Goal: Transaction & Acquisition: Purchase product/service

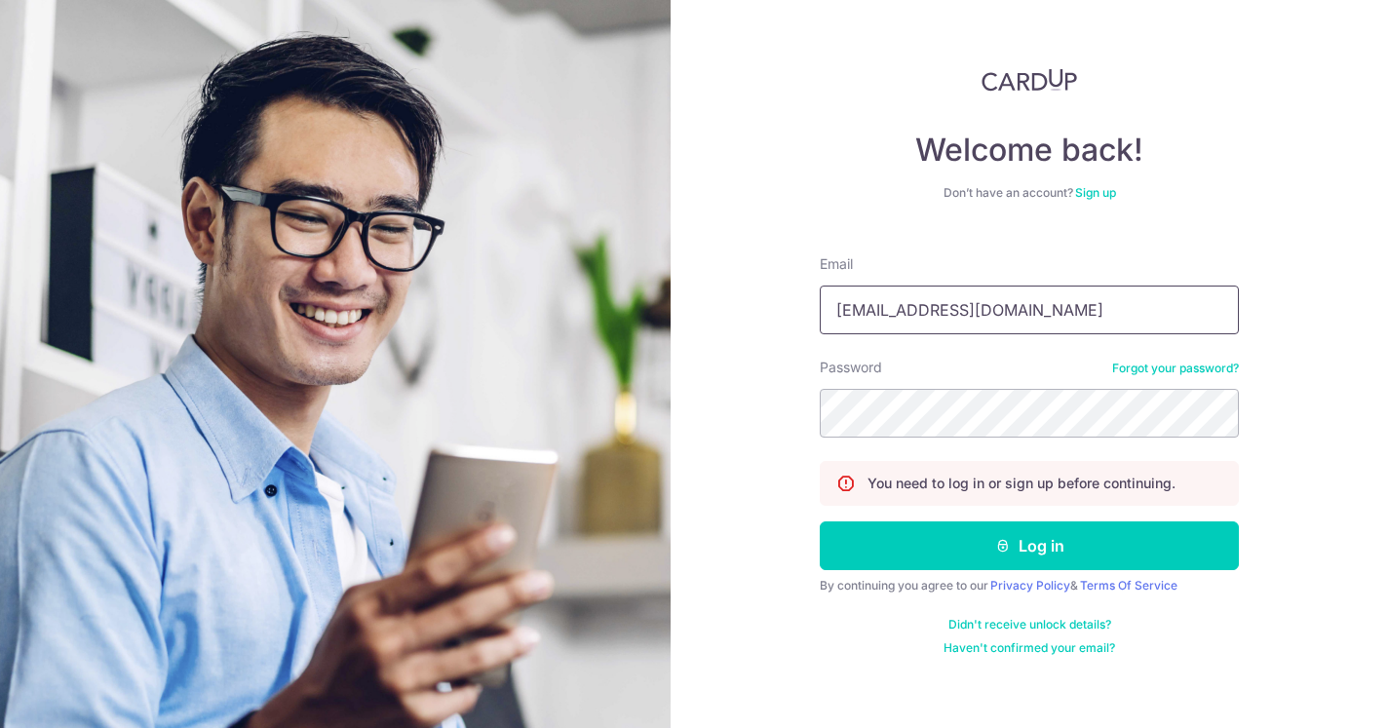
type input "stevenfoocf@thecellardoor.com.sg"
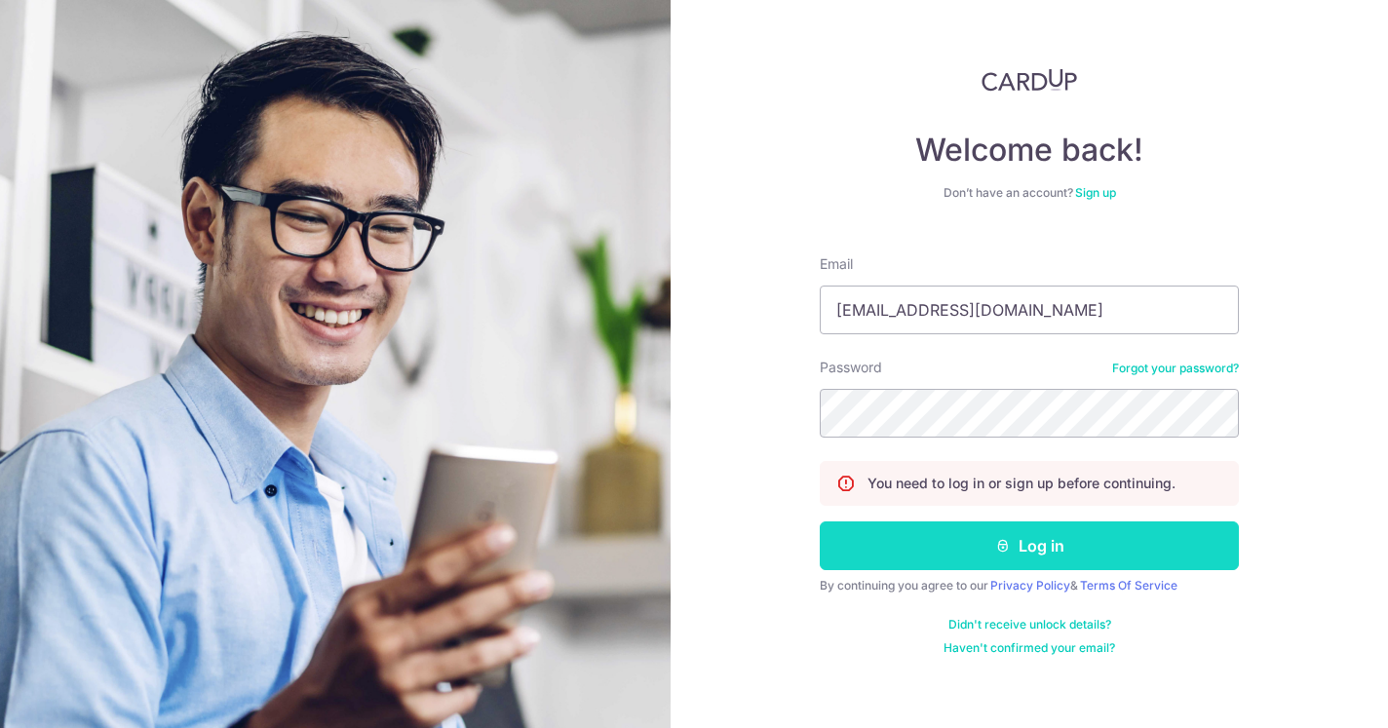
click at [1039, 559] on button "Log in" at bounding box center [1029, 546] width 419 height 49
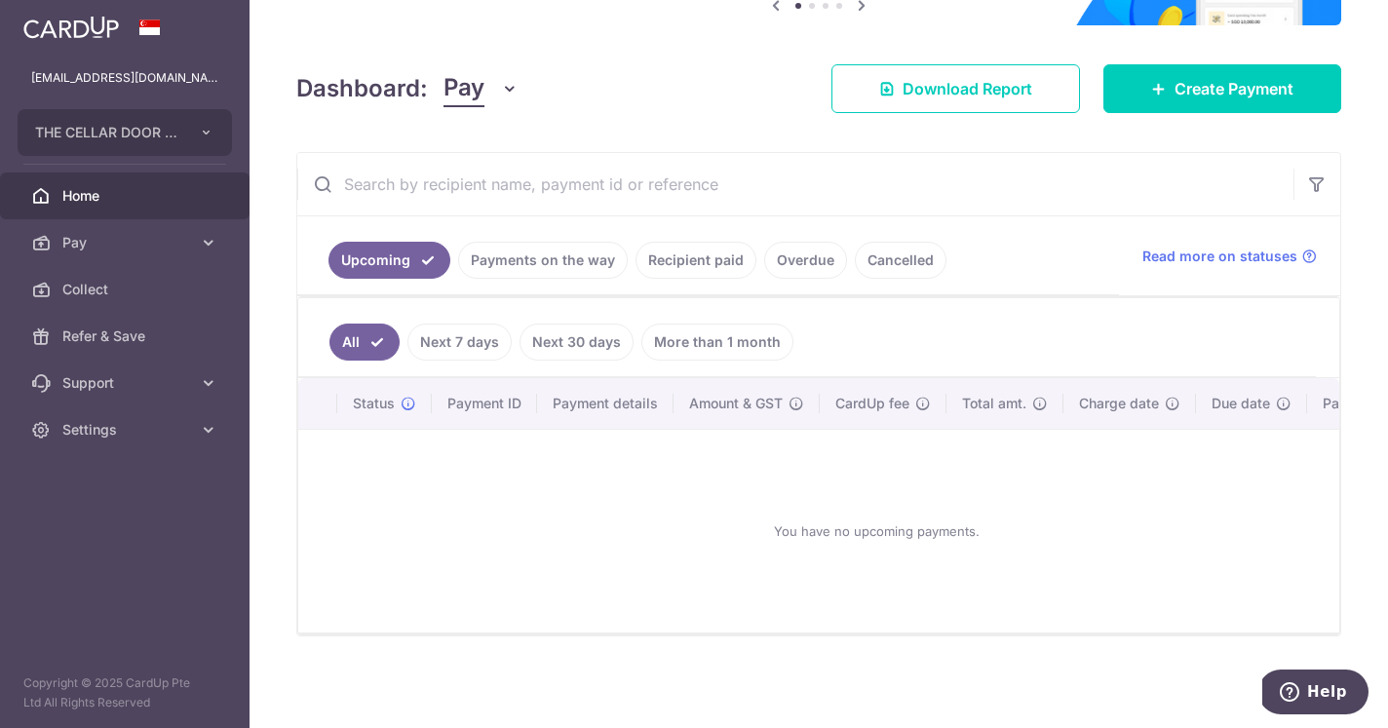
scroll to position [224, 0]
click at [563, 257] on link "Payments on the way" at bounding box center [543, 260] width 170 height 37
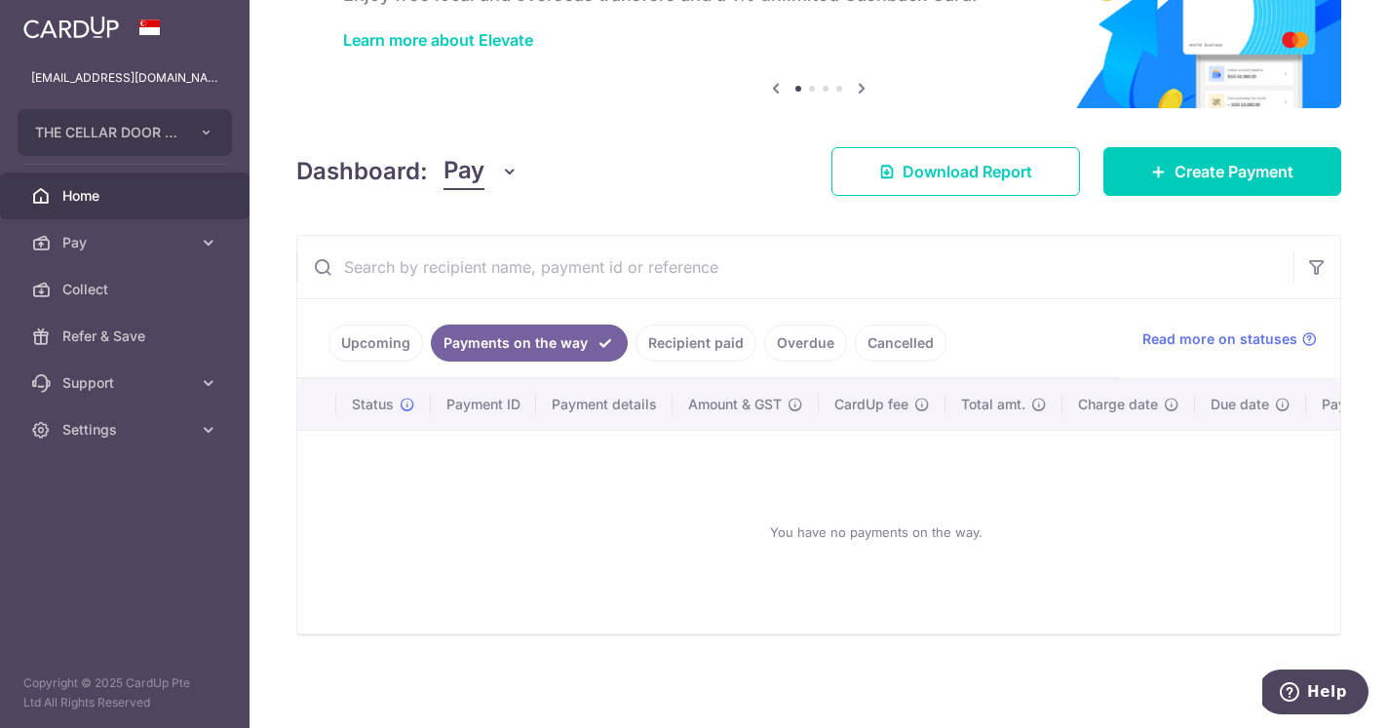
scroll to position [67, 0]
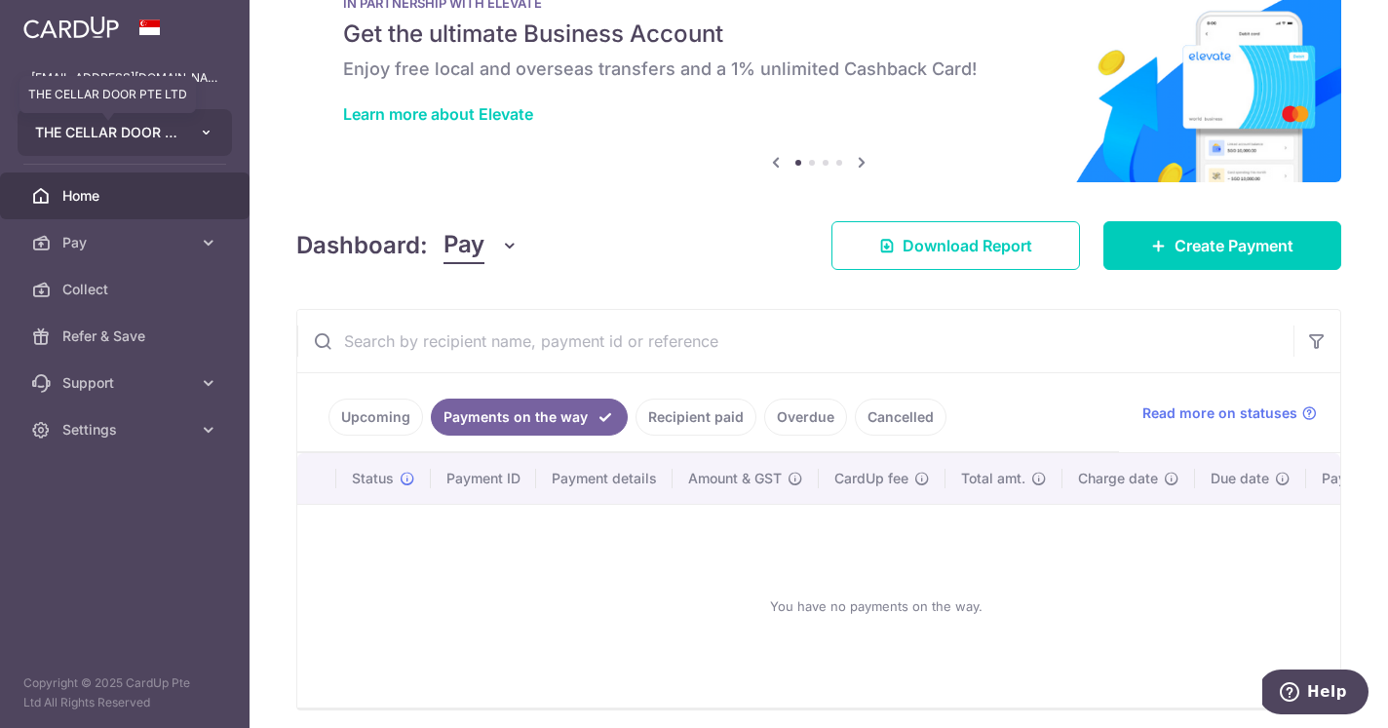
click at [145, 130] on span "THE CELLAR DOOR PTE LTD" at bounding box center [107, 132] width 144 height 19
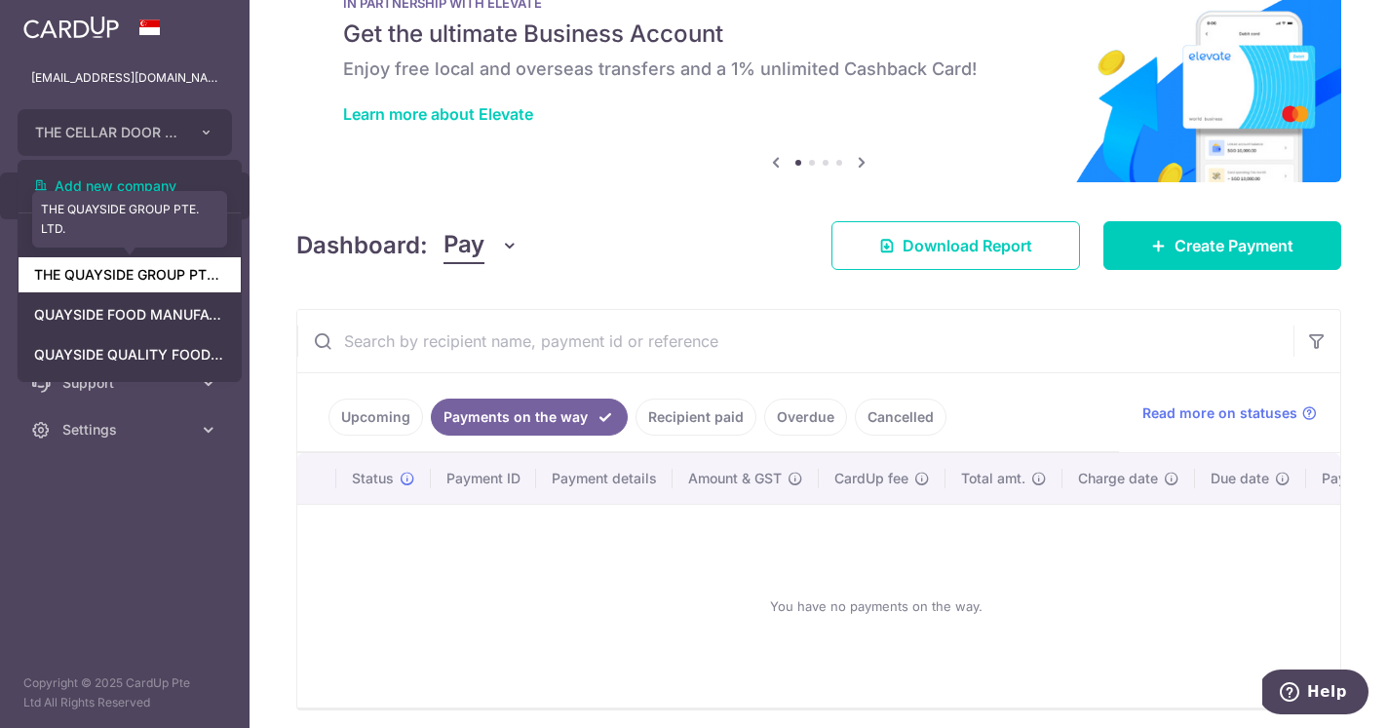
click at [145, 278] on link "THE QUAYSIDE GROUP PTE. LTD." at bounding box center [130, 274] width 222 height 35
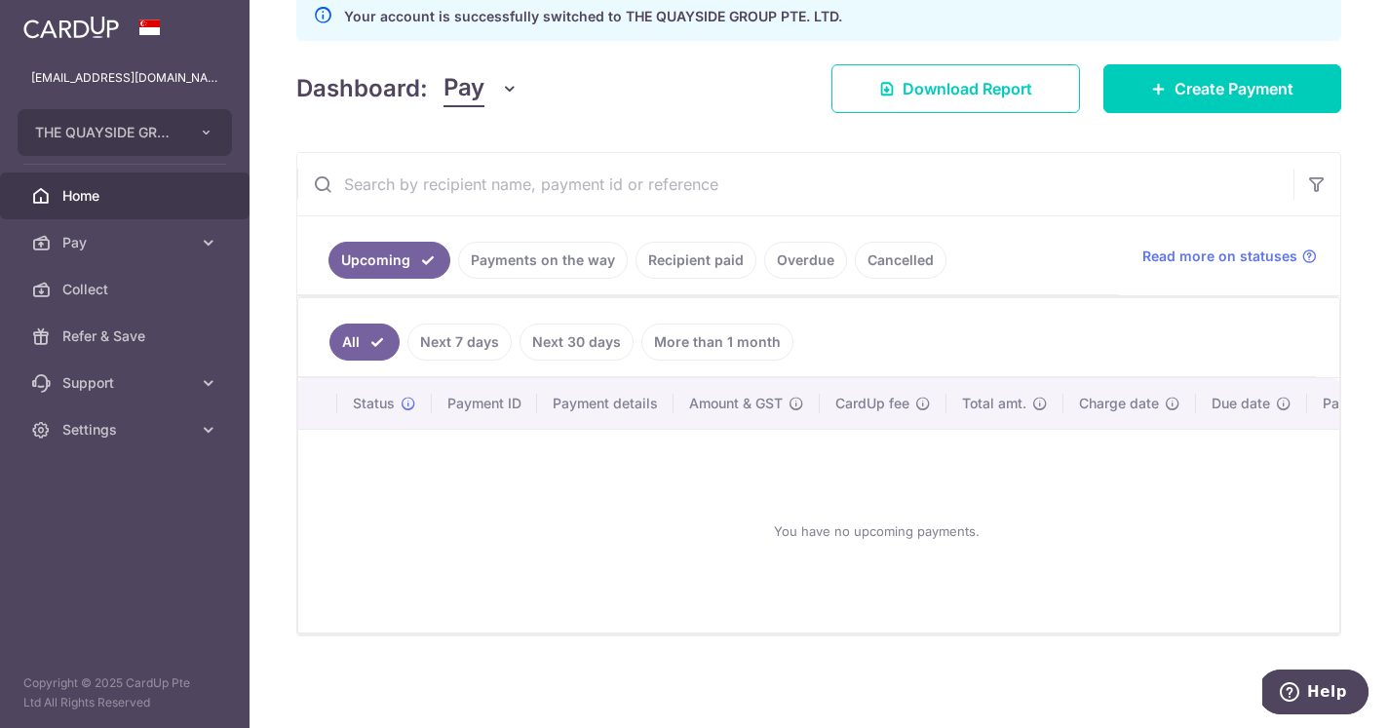
scroll to position [265, 0]
click at [518, 264] on link "Payments on the way" at bounding box center [543, 260] width 170 height 37
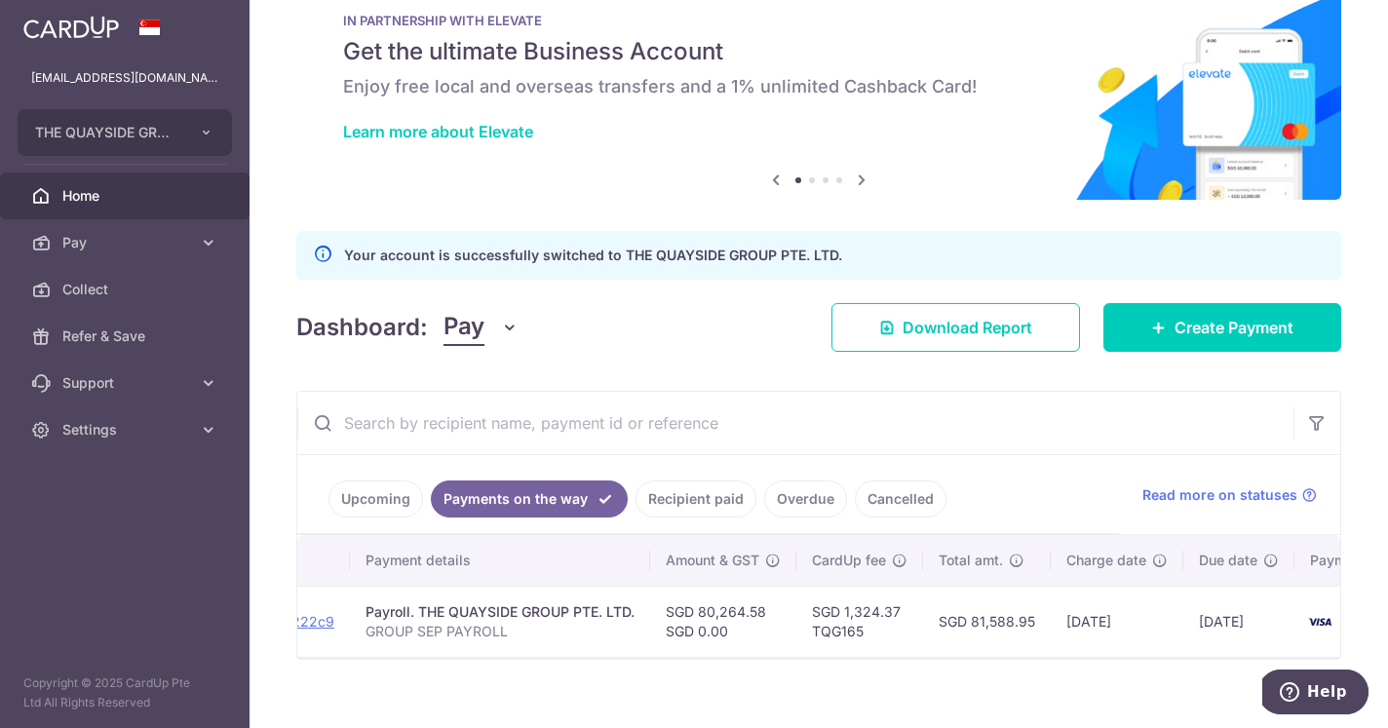
scroll to position [48, 0]
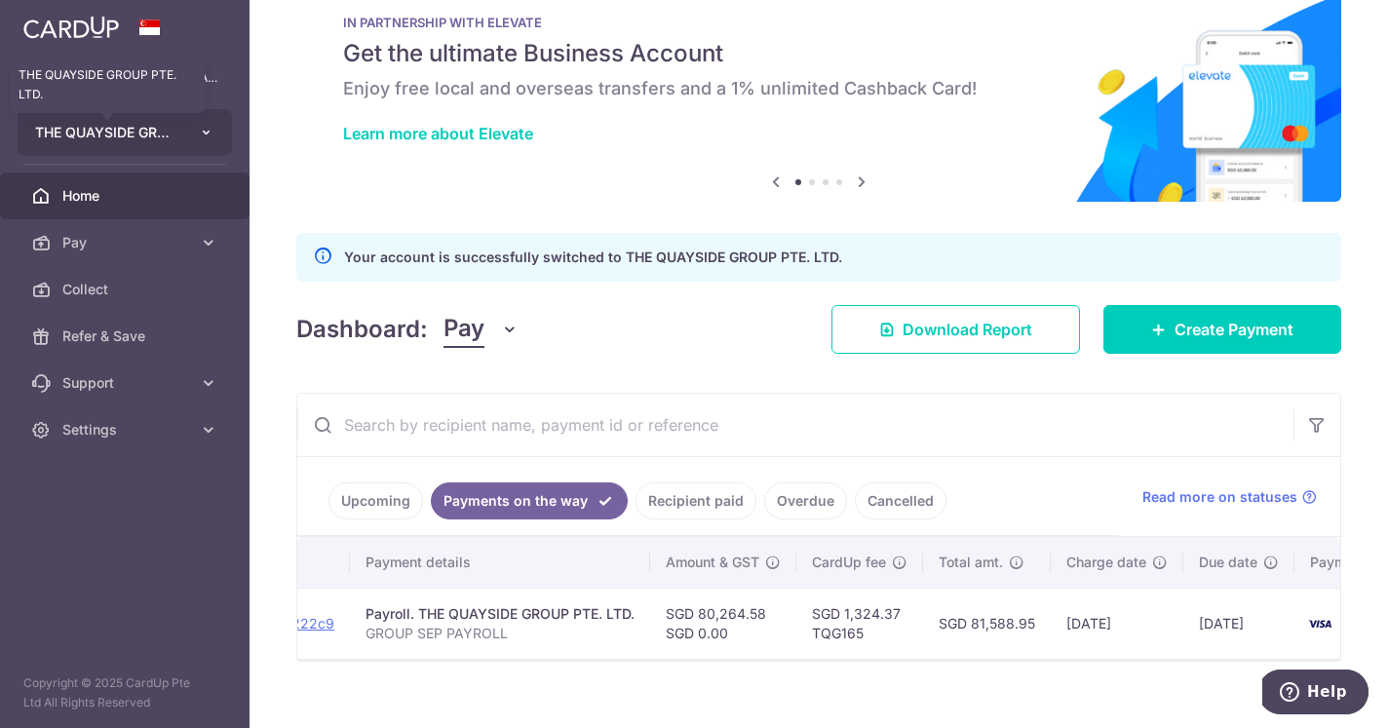
click at [144, 133] on span "THE QUAYSIDE GROUP PTE. LTD." at bounding box center [107, 132] width 144 height 19
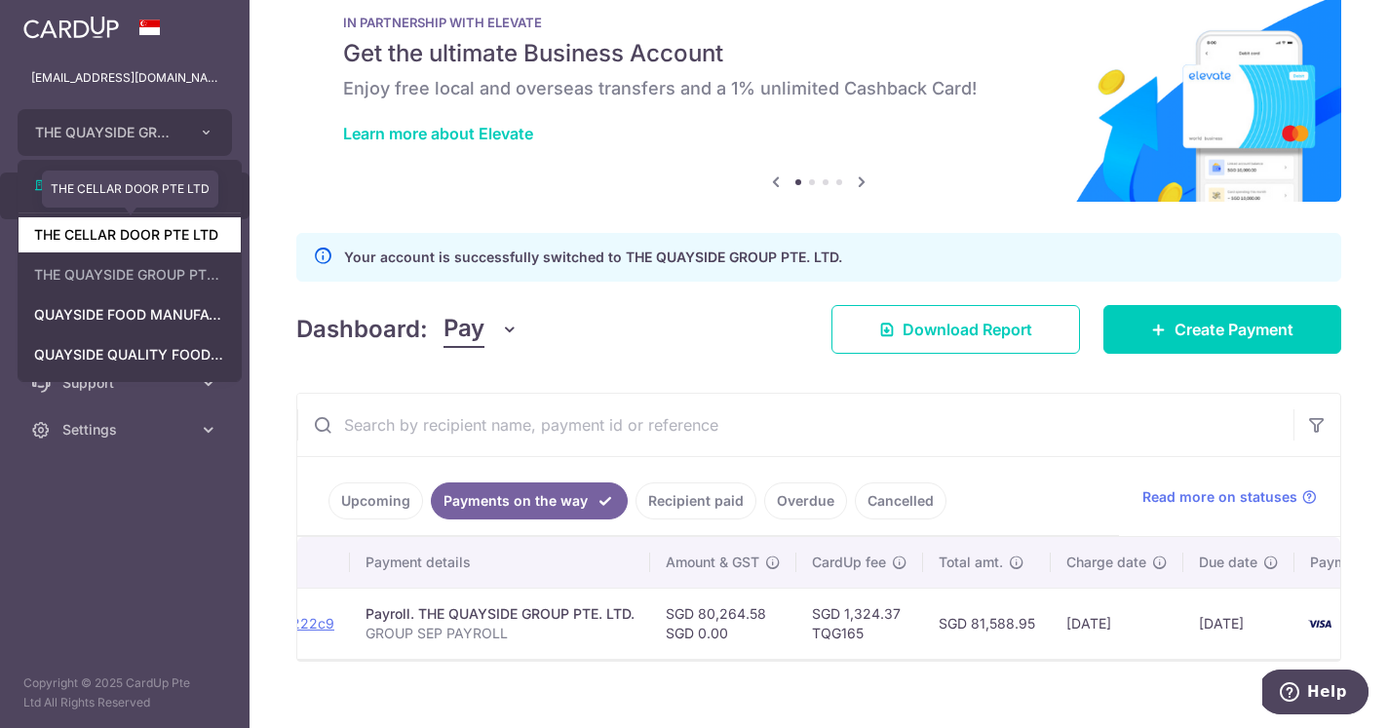
click at [135, 234] on link "THE CELLAR DOOR PTE LTD" at bounding box center [130, 234] width 222 height 35
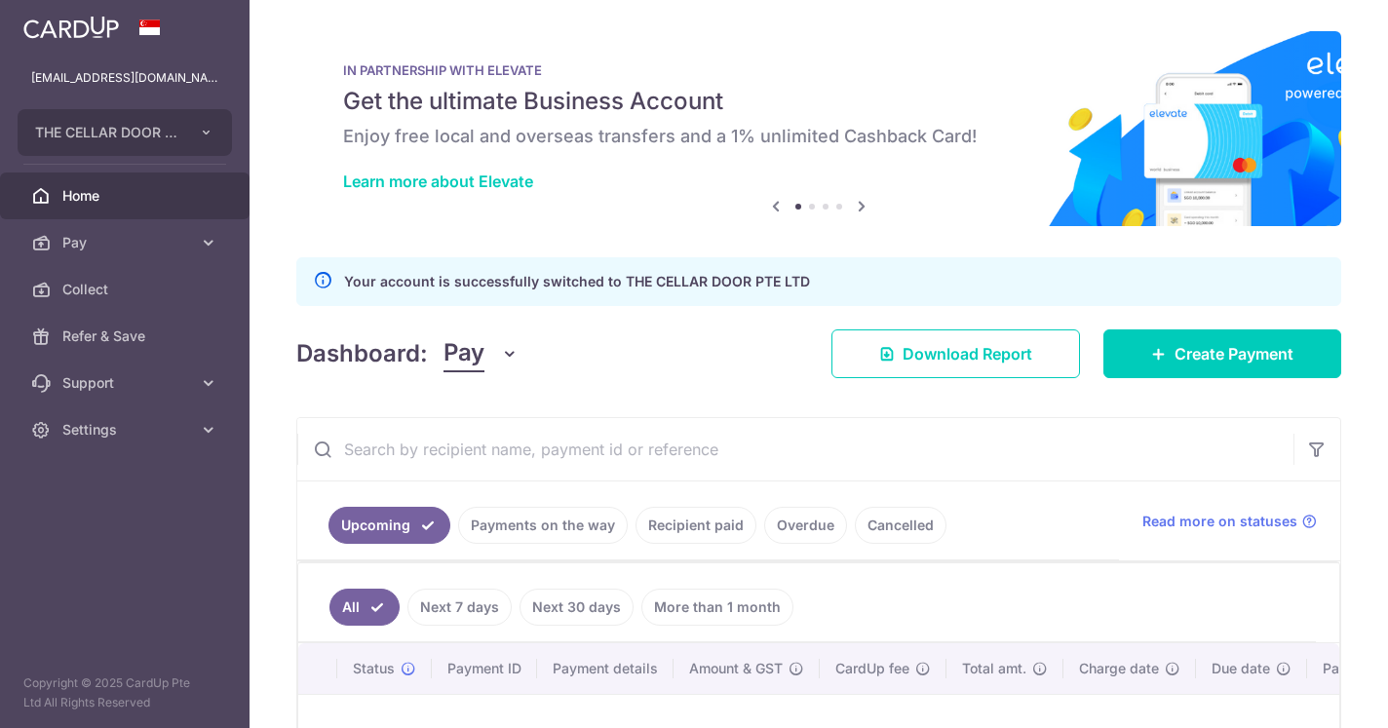
scroll to position [0, 0]
click at [104, 565] on aside "stevenfoocf@thecellardoor.com.sg THE CELLAR DOOR PTE LTD Add new company THE CE…" at bounding box center [125, 364] width 250 height 728
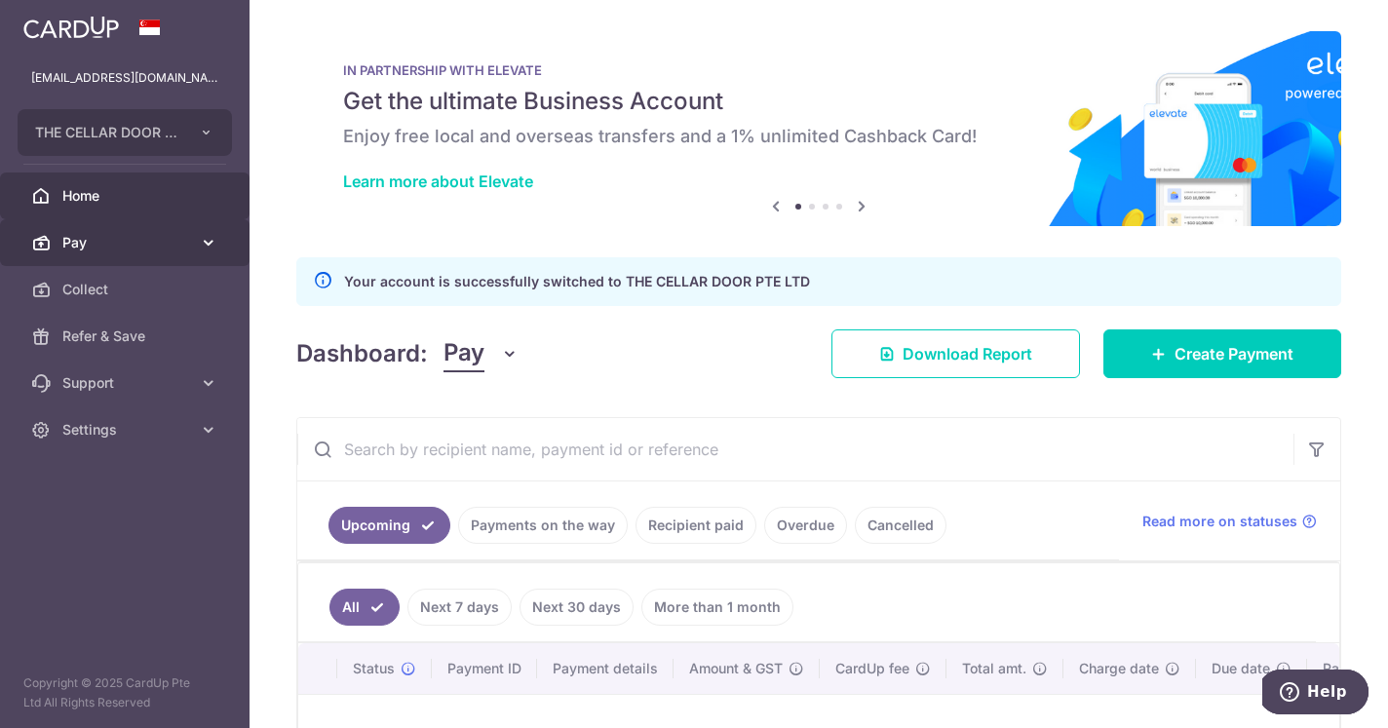
click at [168, 247] on span "Pay" at bounding box center [126, 242] width 129 height 19
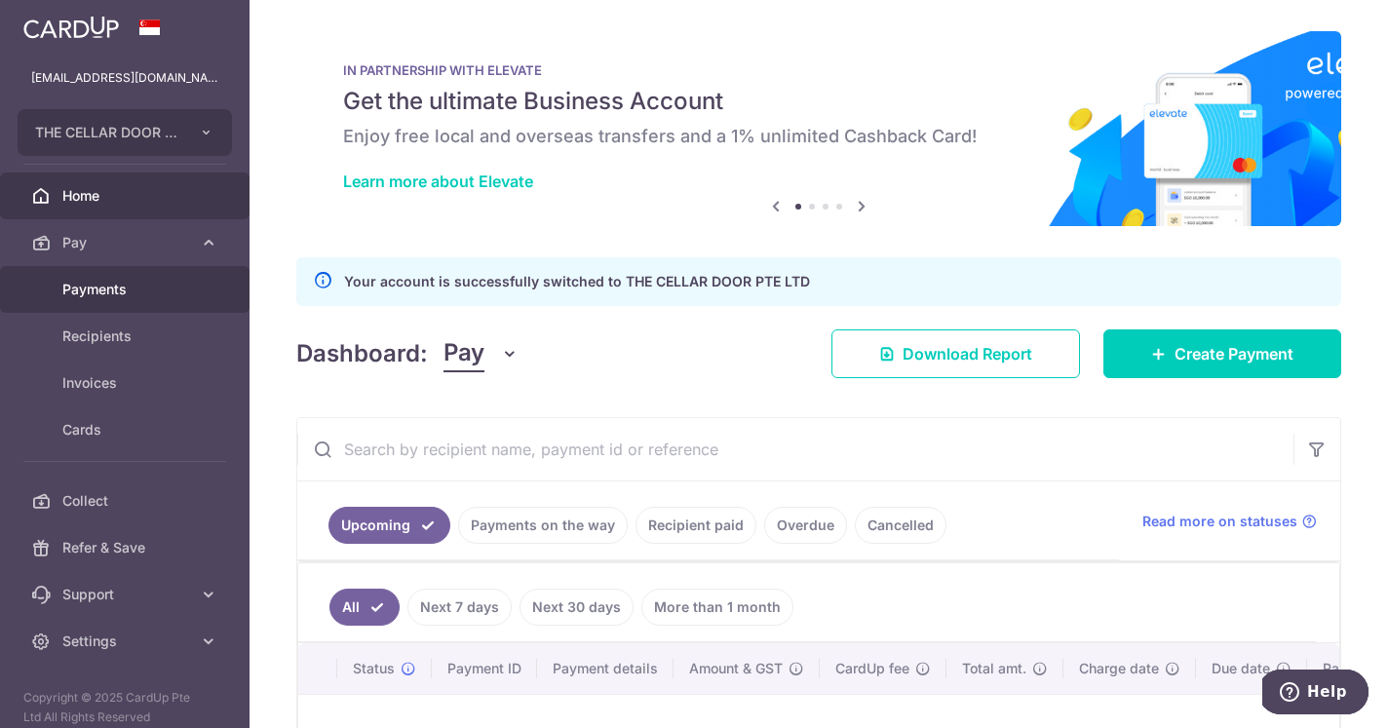
click at [110, 291] on span "Payments" at bounding box center [126, 289] width 129 height 19
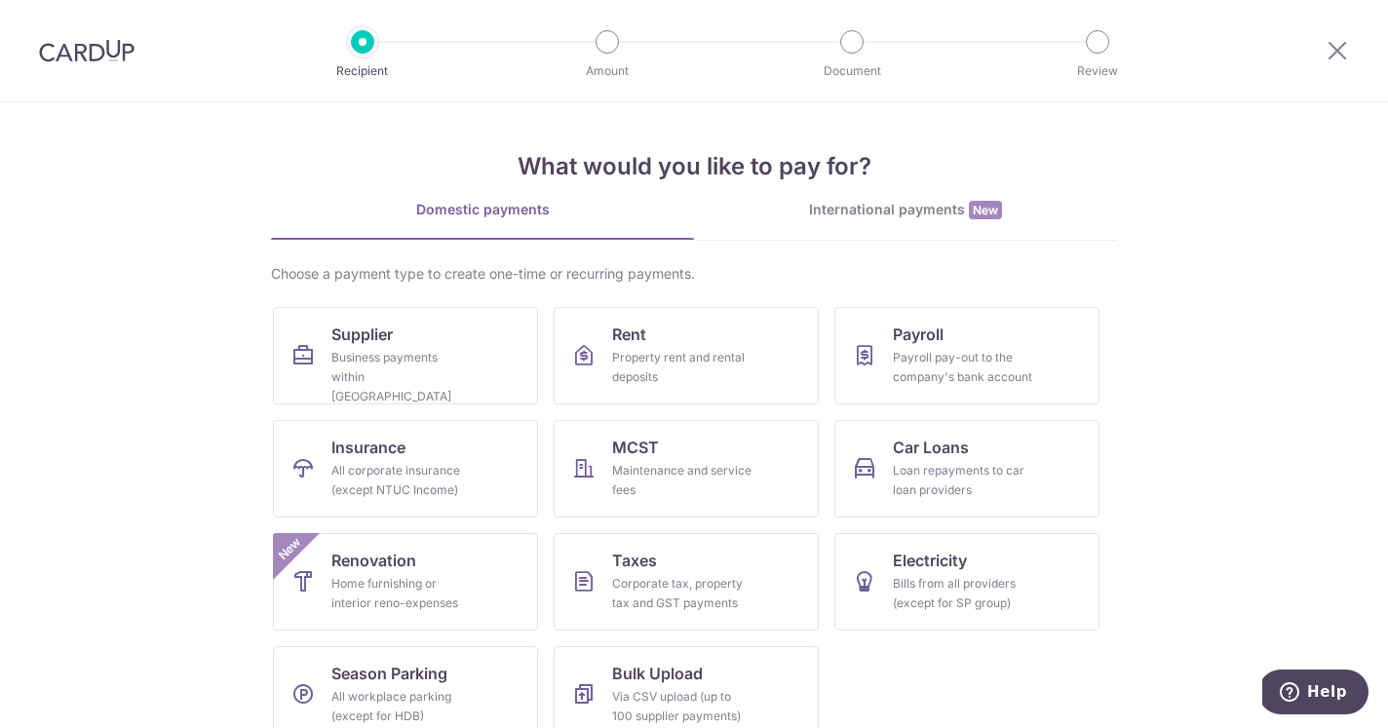
click at [370, 347] on link "Supplier Business payments within Singapore" at bounding box center [405, 355] width 265 height 97
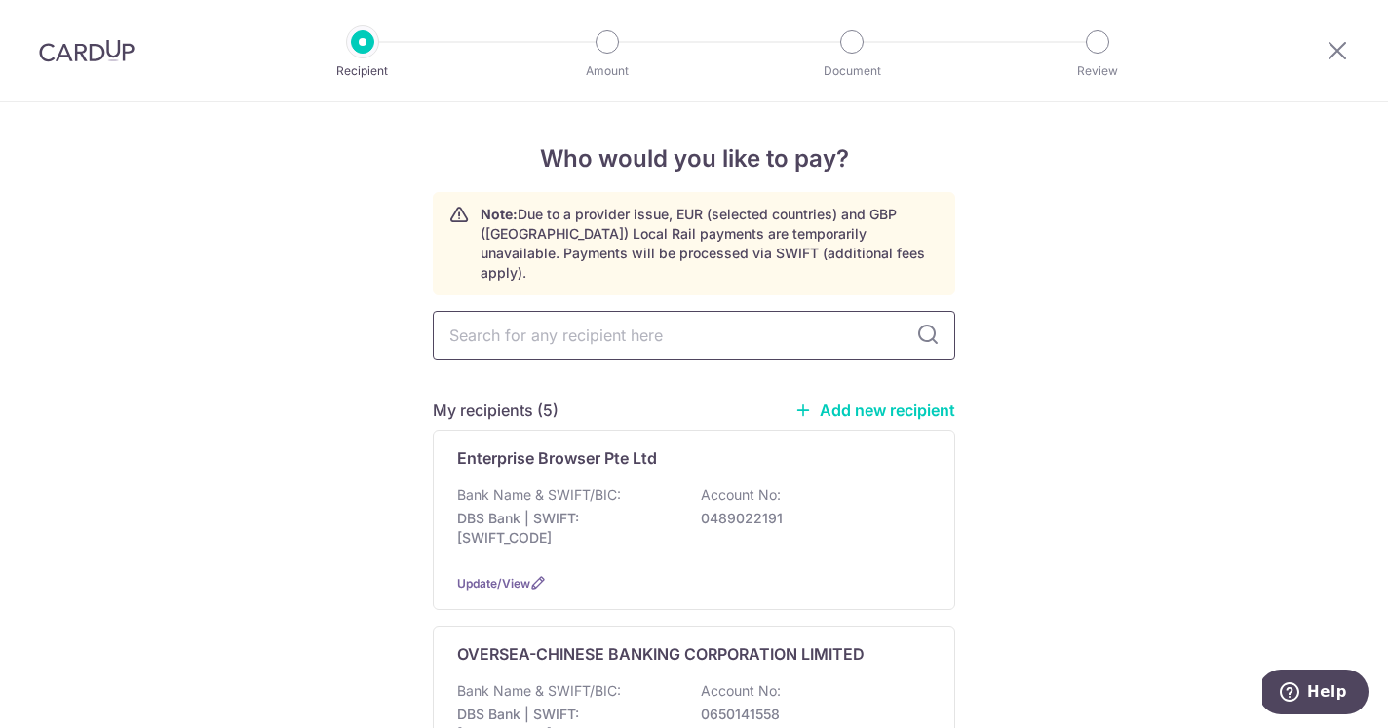
click at [640, 316] on input "text" at bounding box center [694, 335] width 523 height 49
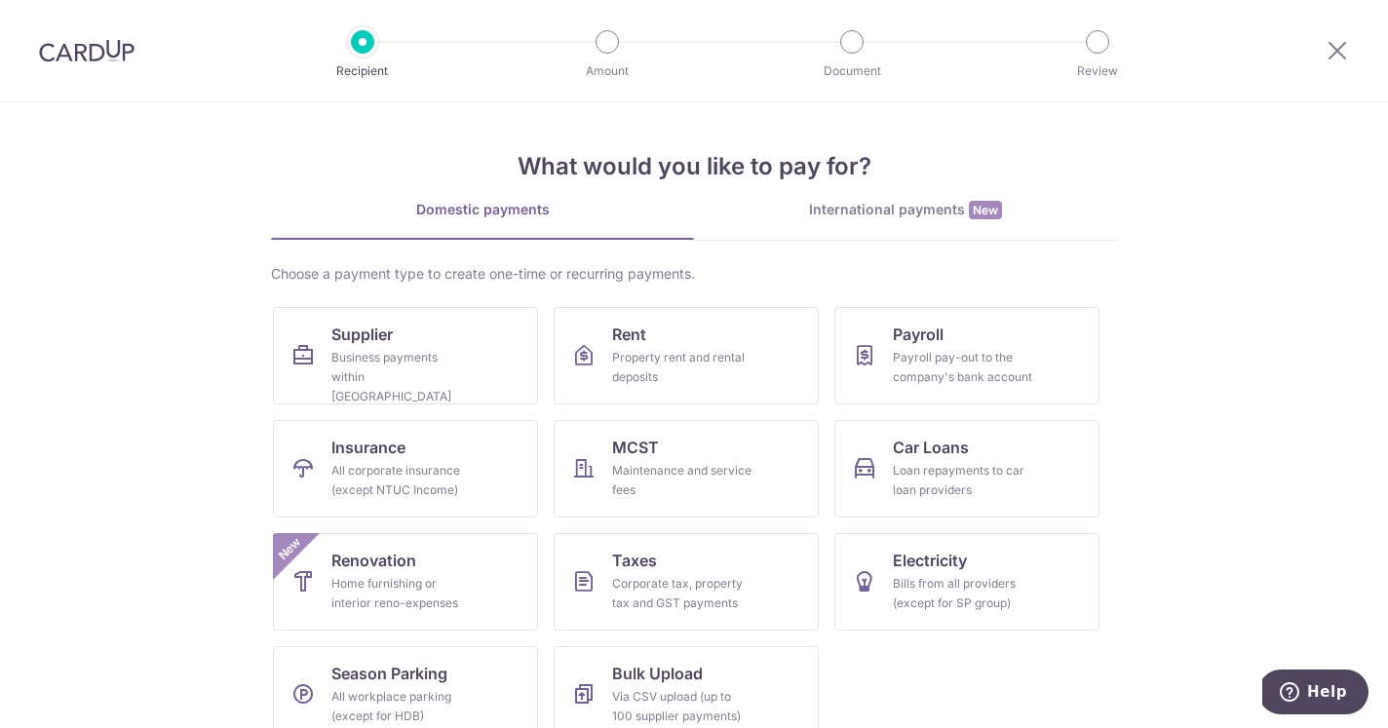
click at [80, 46] on img at bounding box center [87, 50] width 96 height 23
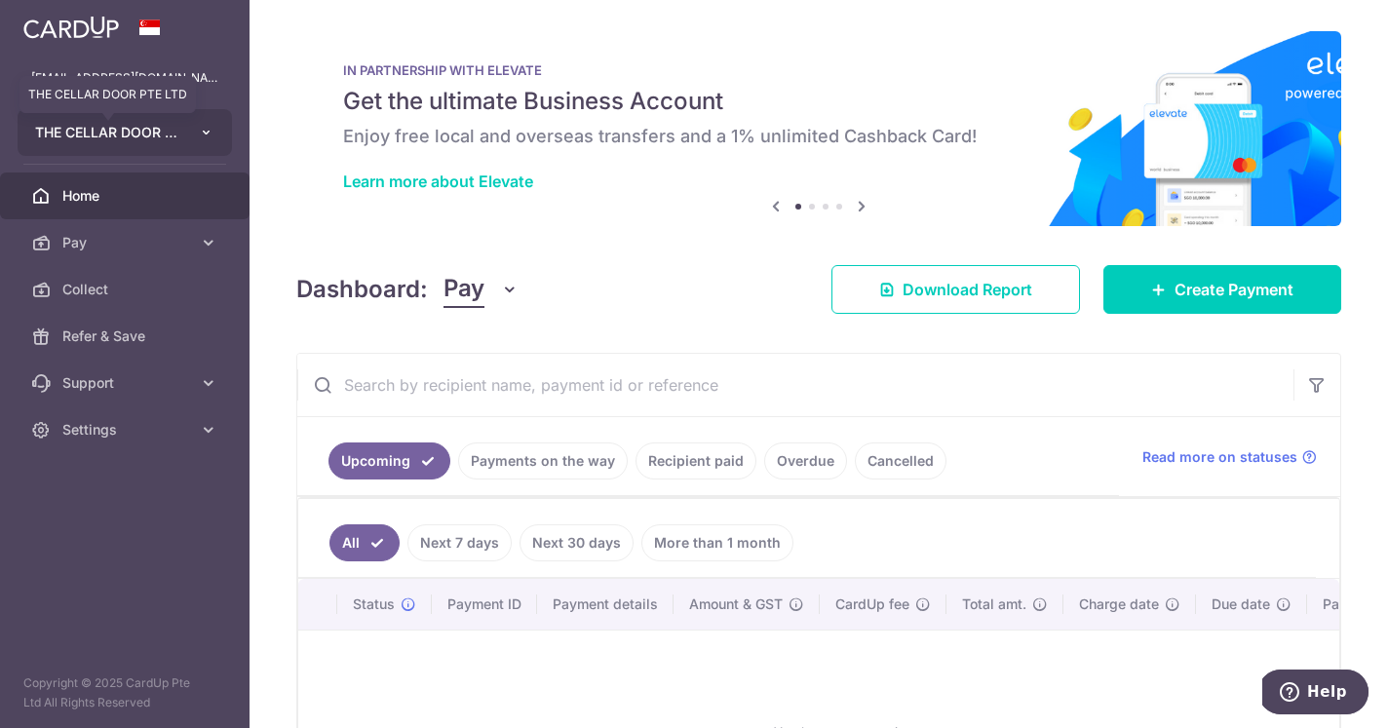
click at [117, 136] on span "THE CELLAR DOOR PTE LTD" at bounding box center [107, 132] width 144 height 19
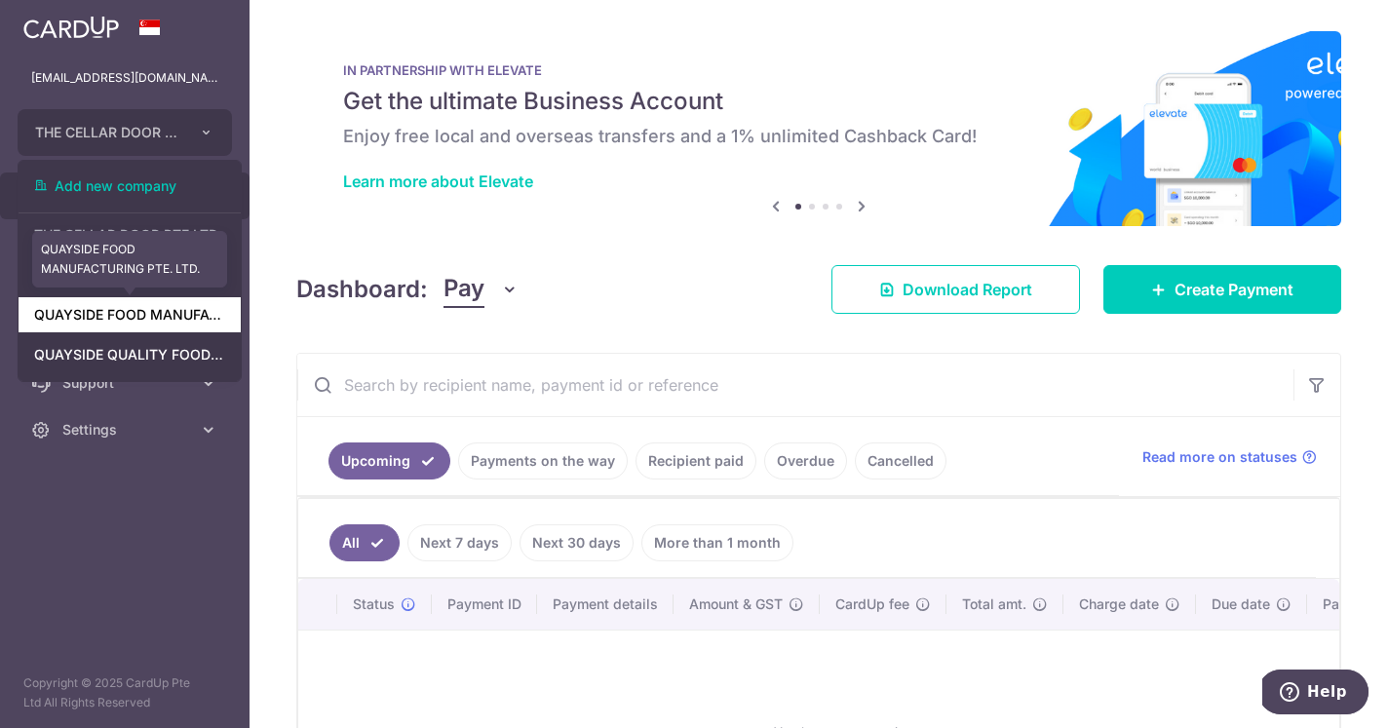
click at [126, 316] on link "QUAYSIDE FOOD MANUFACTURING PTE. LTD." at bounding box center [130, 314] width 222 height 35
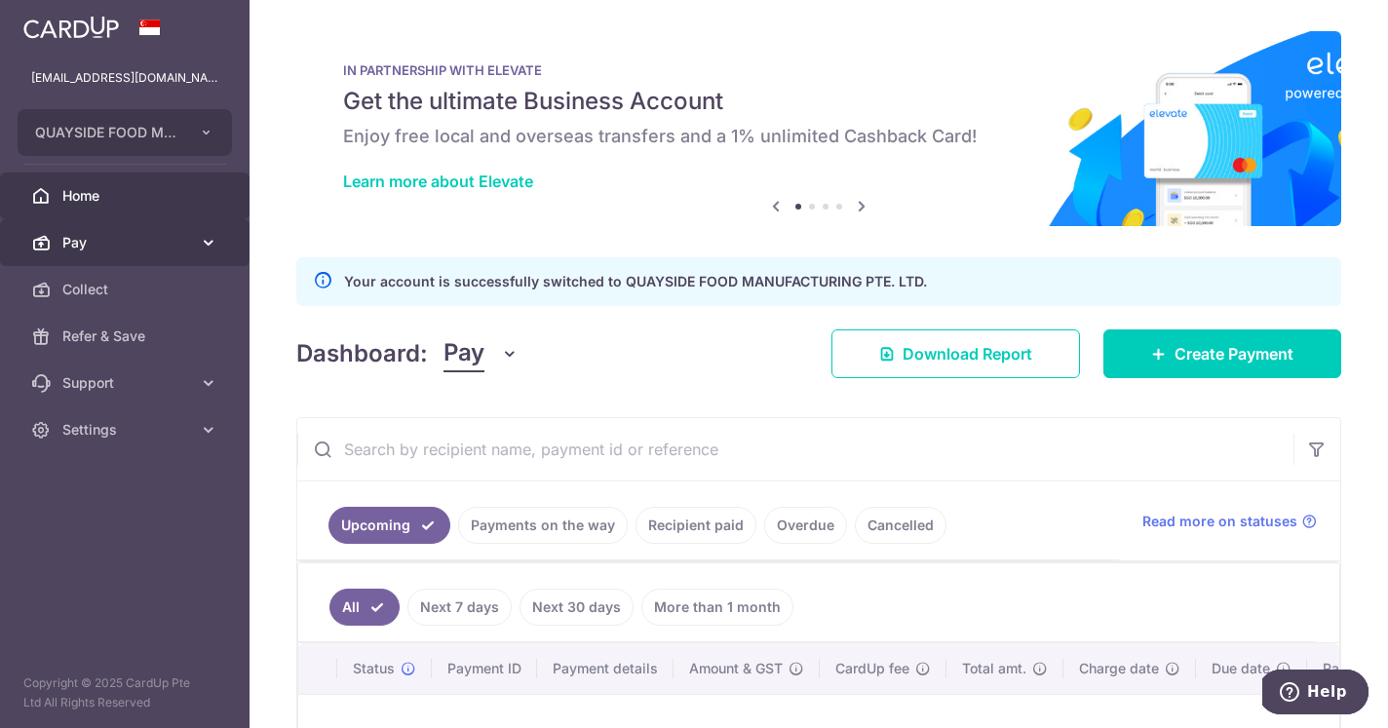
click at [119, 242] on span "Pay" at bounding box center [126, 242] width 129 height 19
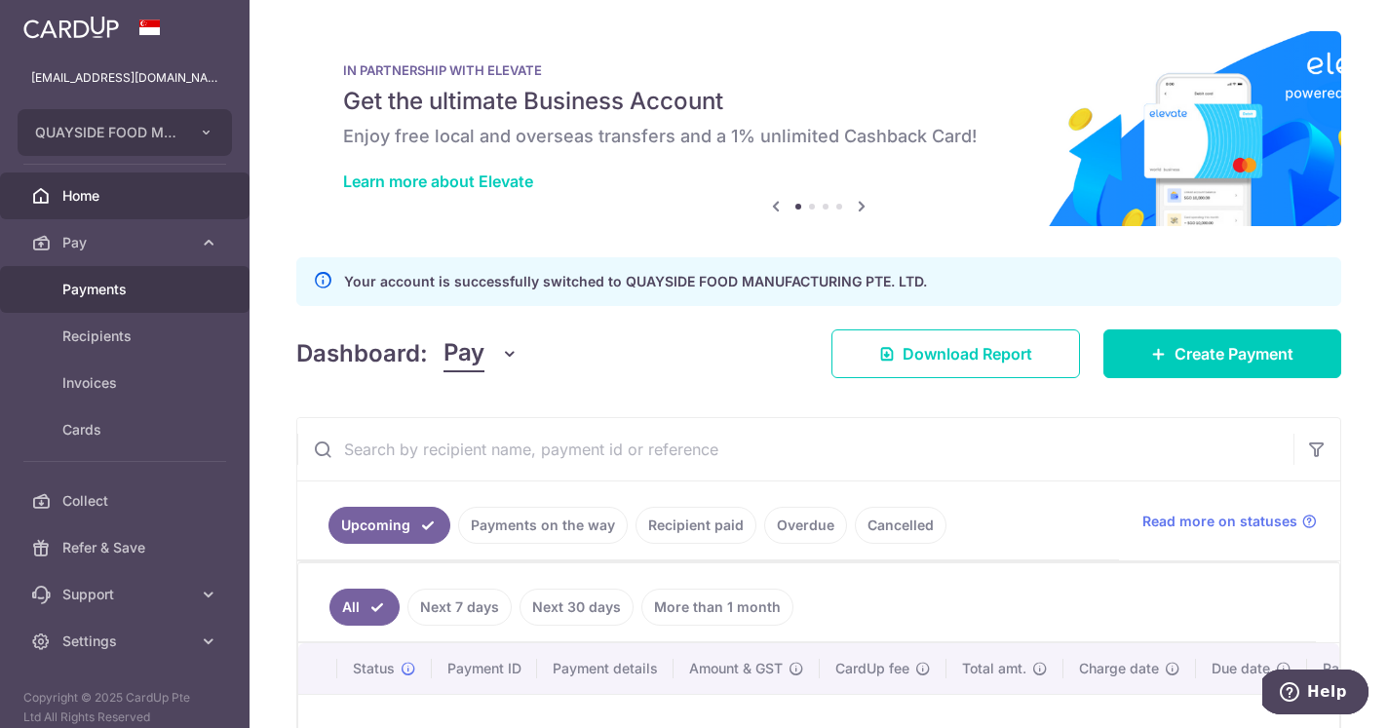
click at [111, 290] on span "Payments" at bounding box center [126, 289] width 129 height 19
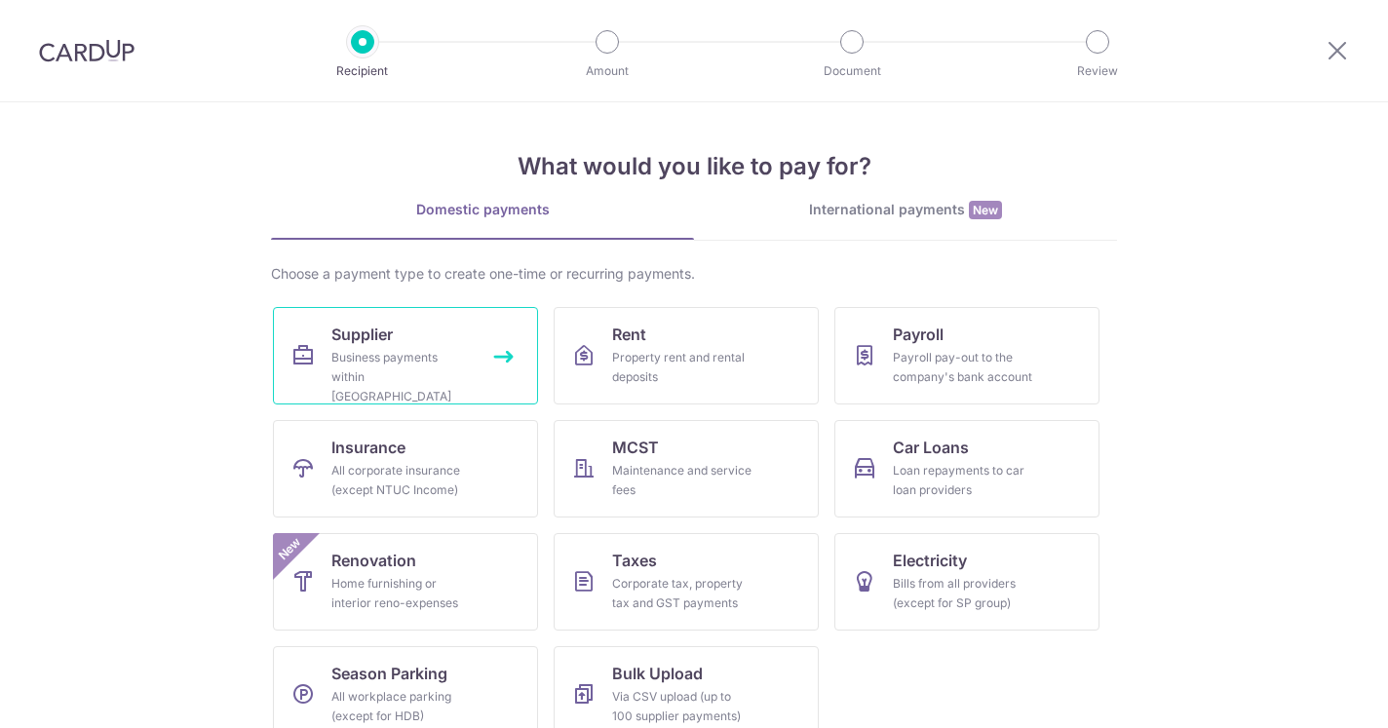
click at [397, 352] on div "Business payments within Singapore" at bounding box center [401, 377] width 140 height 58
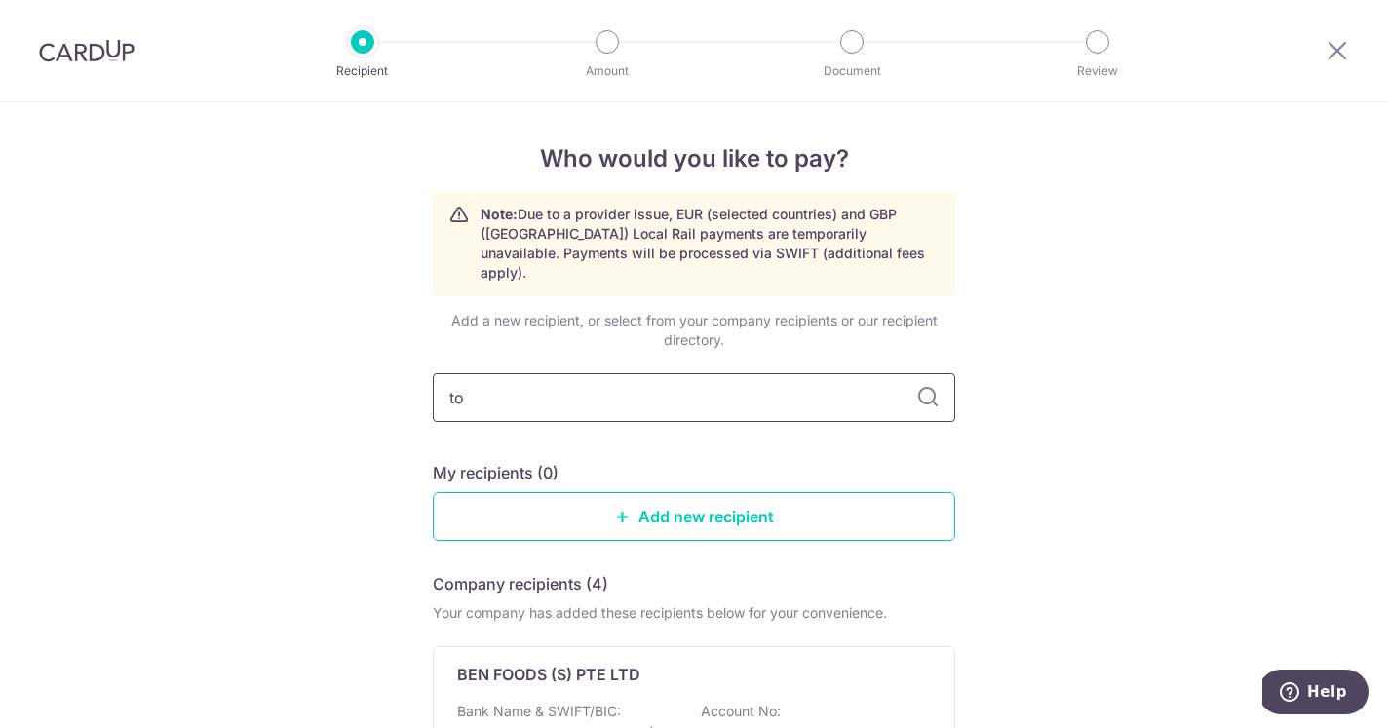
type input "toh"
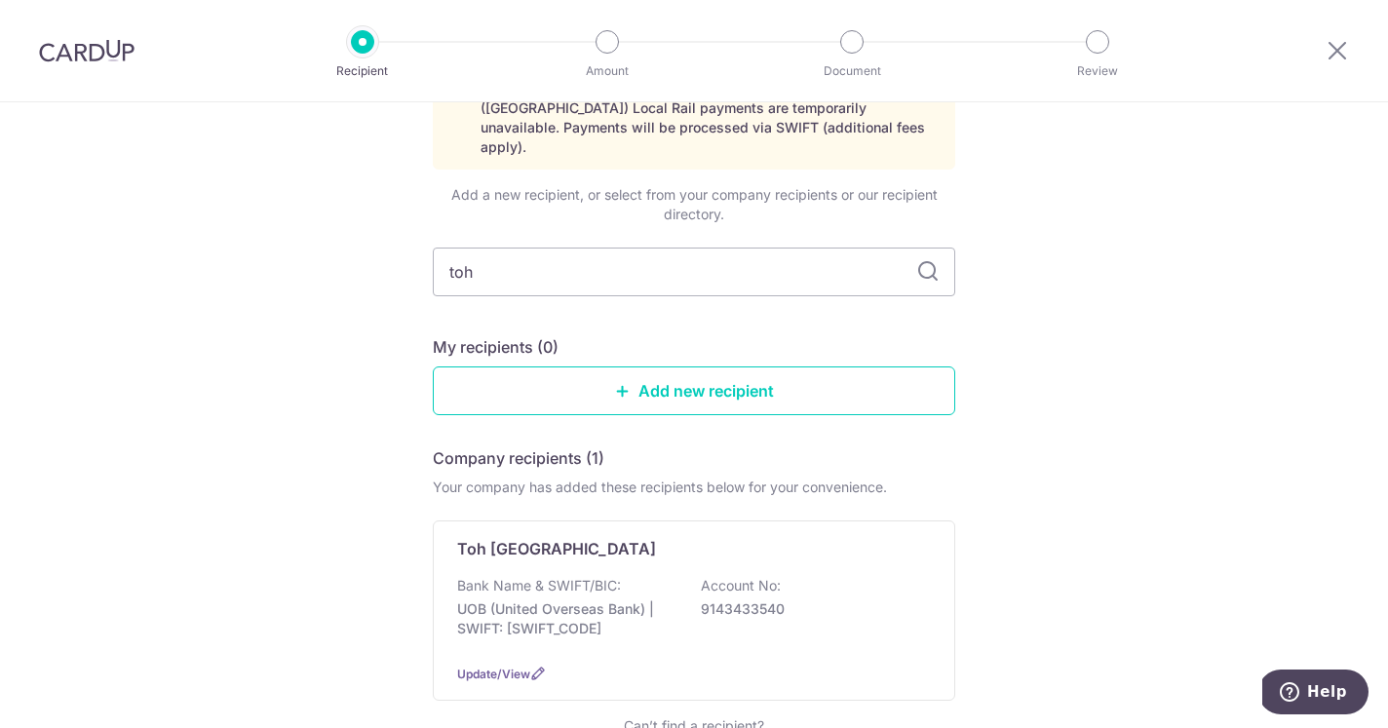
scroll to position [130, 0]
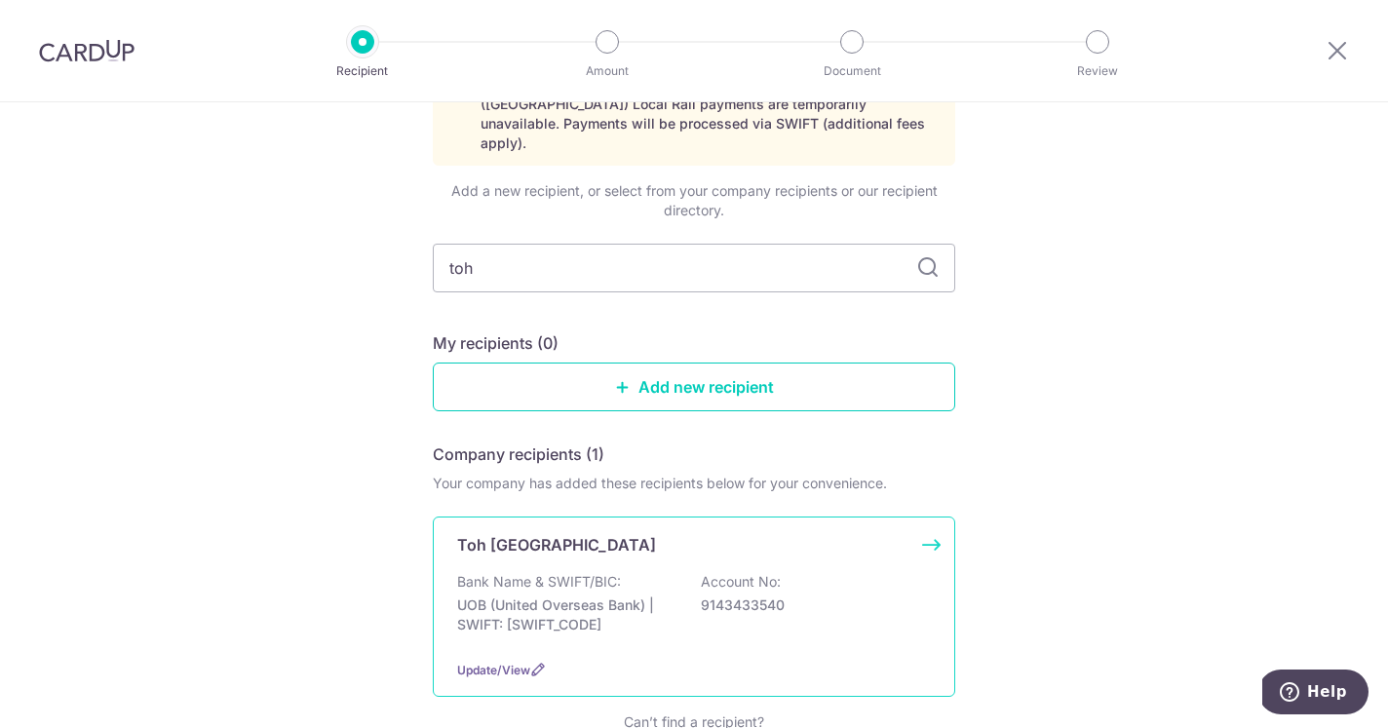
click at [515, 596] on p "UOB (United Overseas Bank) | SWIFT: UOVBSGSGXXX" at bounding box center [566, 615] width 218 height 39
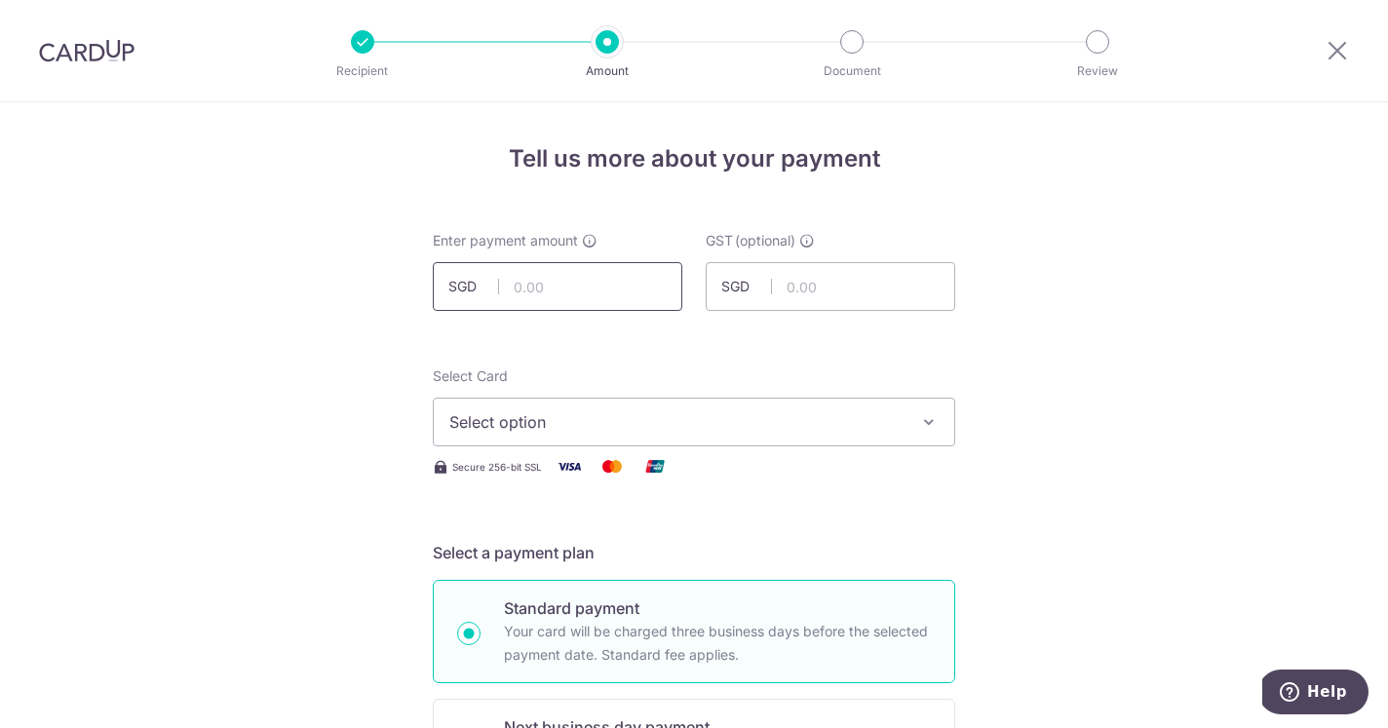
click at [559, 265] on input "text" at bounding box center [558, 286] width 250 height 49
click at [594, 412] on span "Select option" at bounding box center [676, 421] width 454 height 23
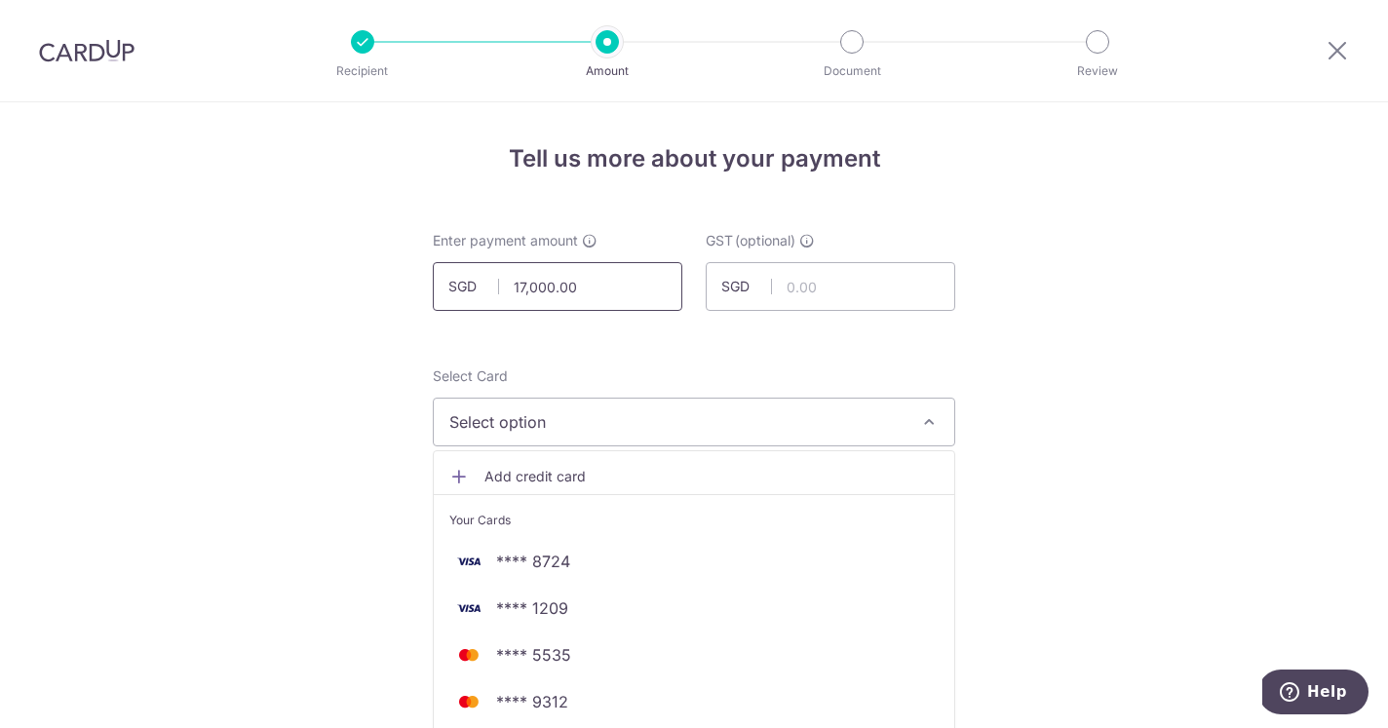
click at [605, 291] on input "17,000.00" at bounding box center [558, 286] width 250 height 49
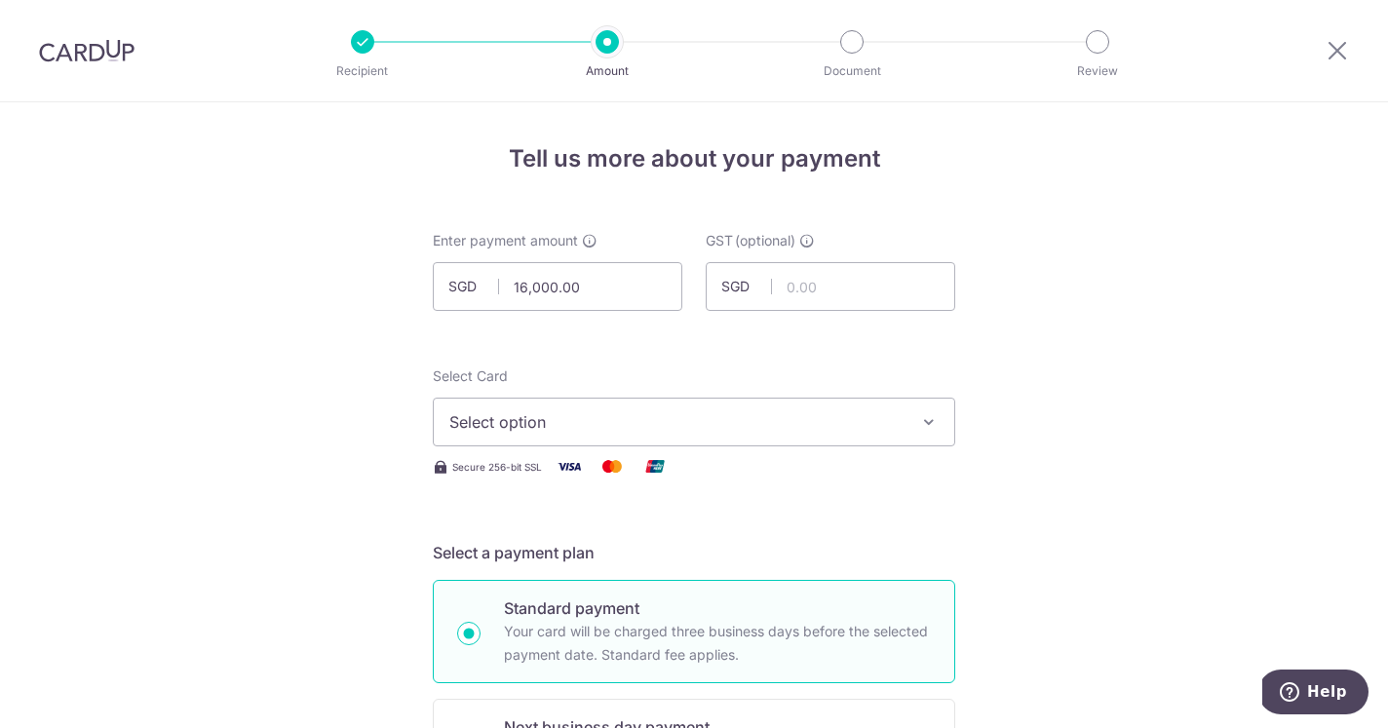
click at [595, 430] on span "Select option" at bounding box center [676, 421] width 454 height 23
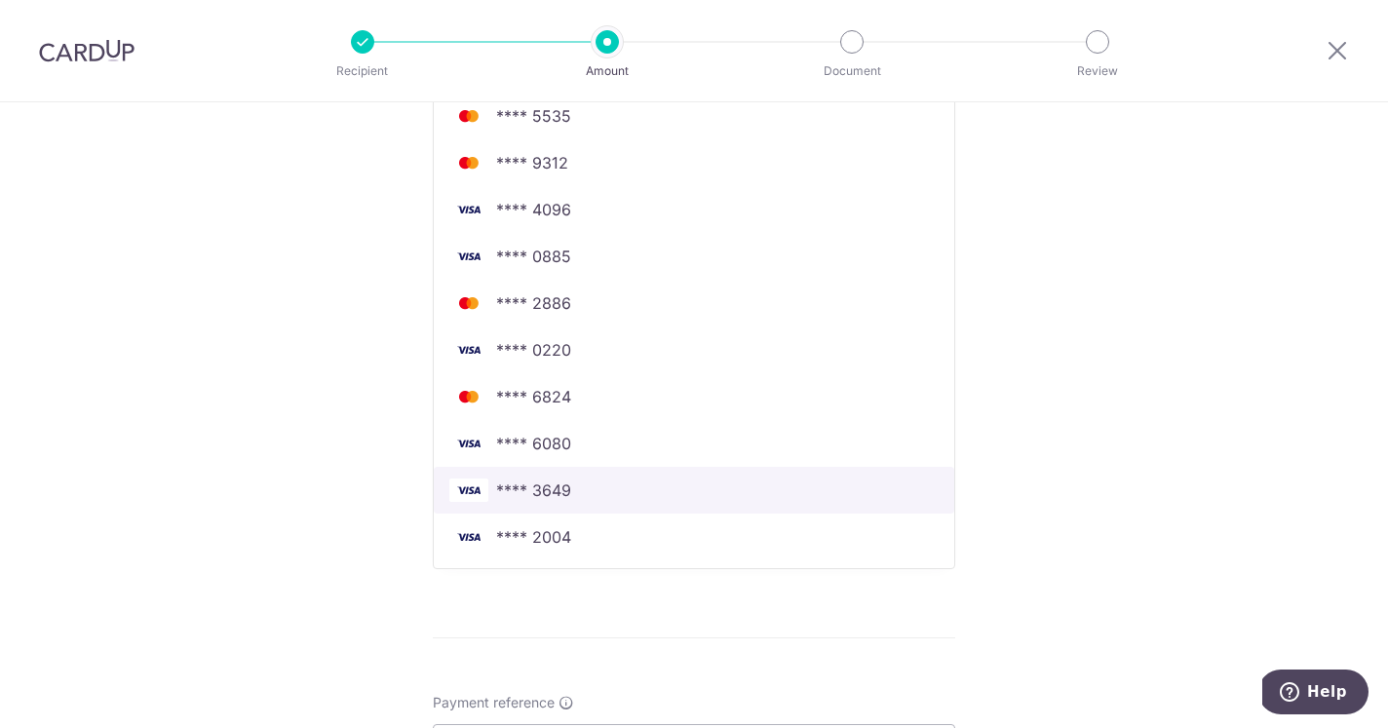
scroll to position [540, 0]
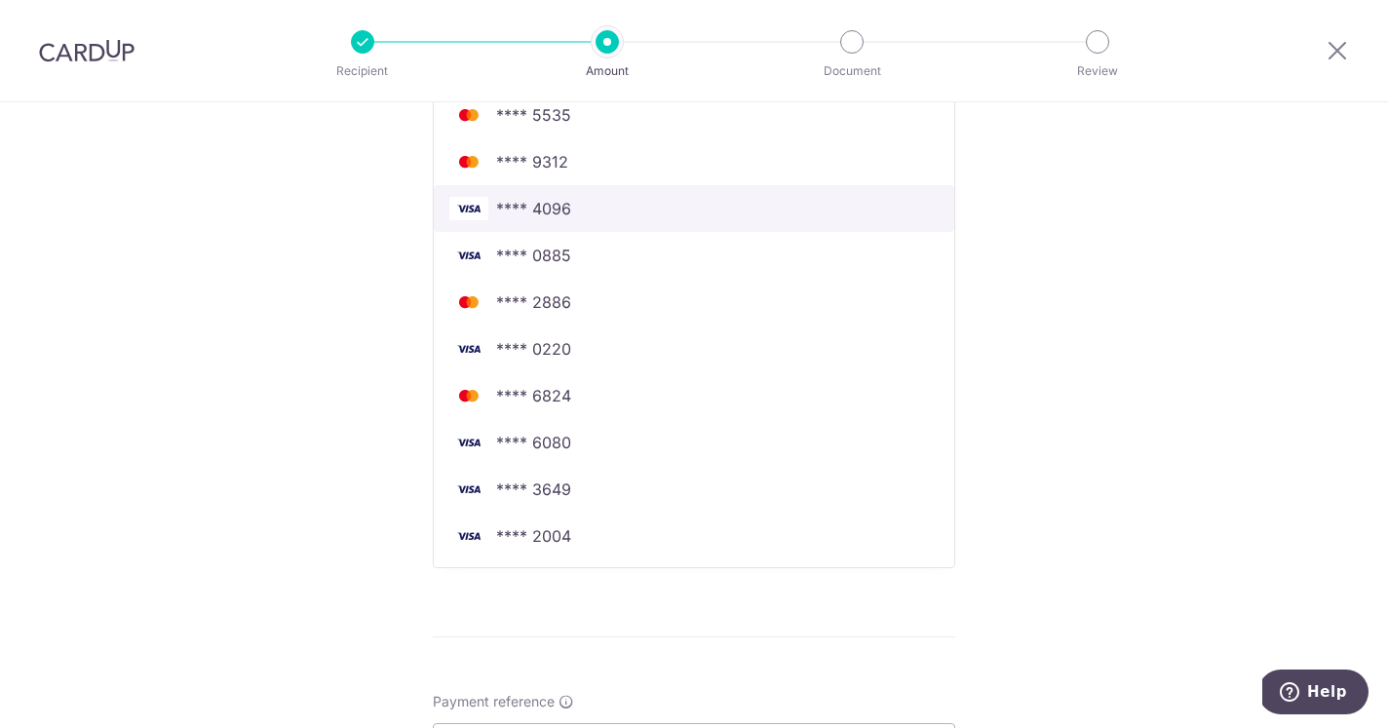
click at [541, 209] on span "**** 4096" at bounding box center [533, 208] width 75 height 23
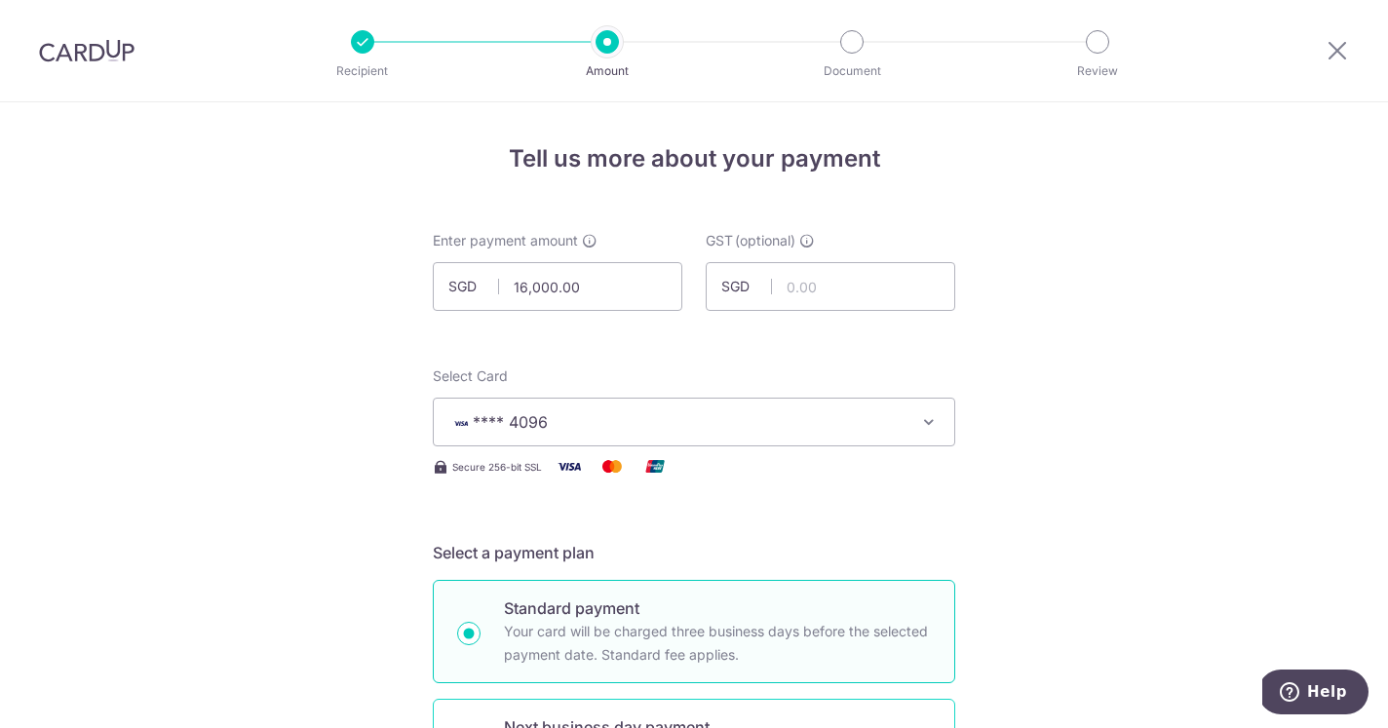
scroll to position [0, 0]
click at [555, 285] on input "16,000.00" at bounding box center [558, 286] width 250 height 49
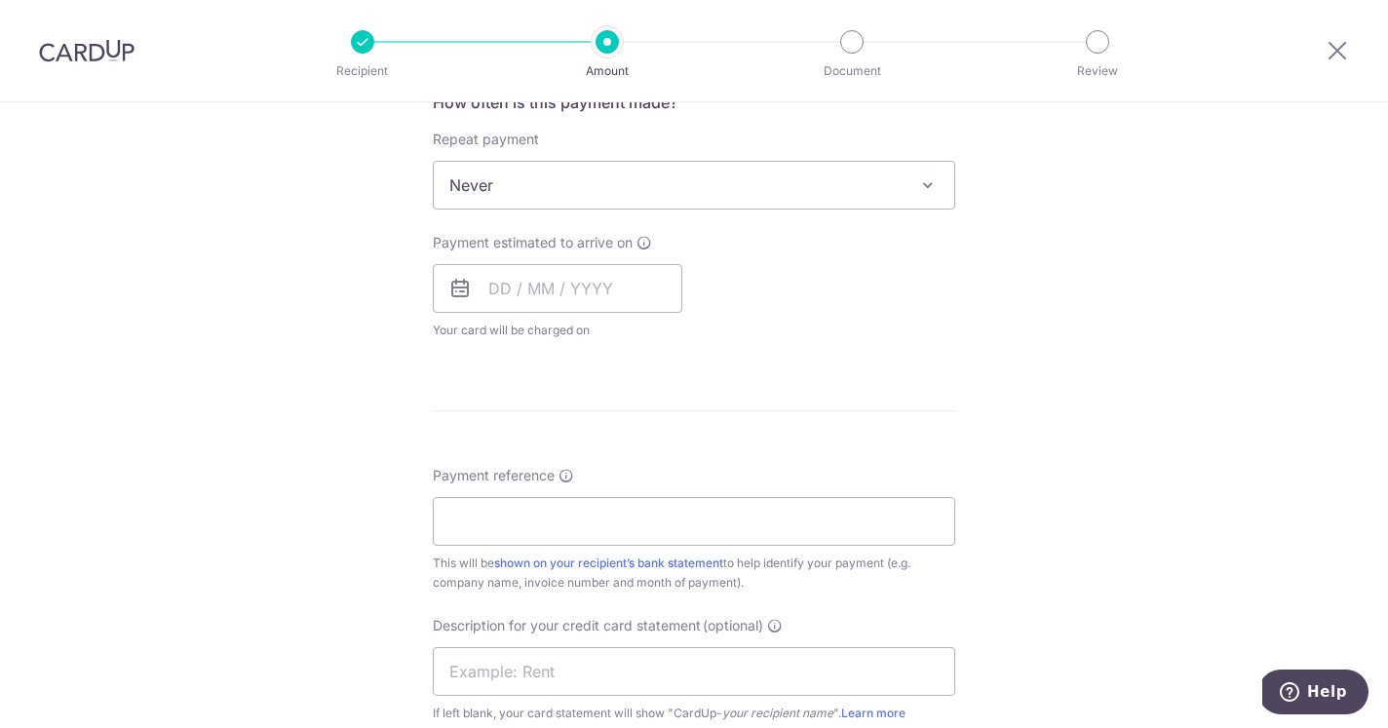
scroll to position [778, 0]
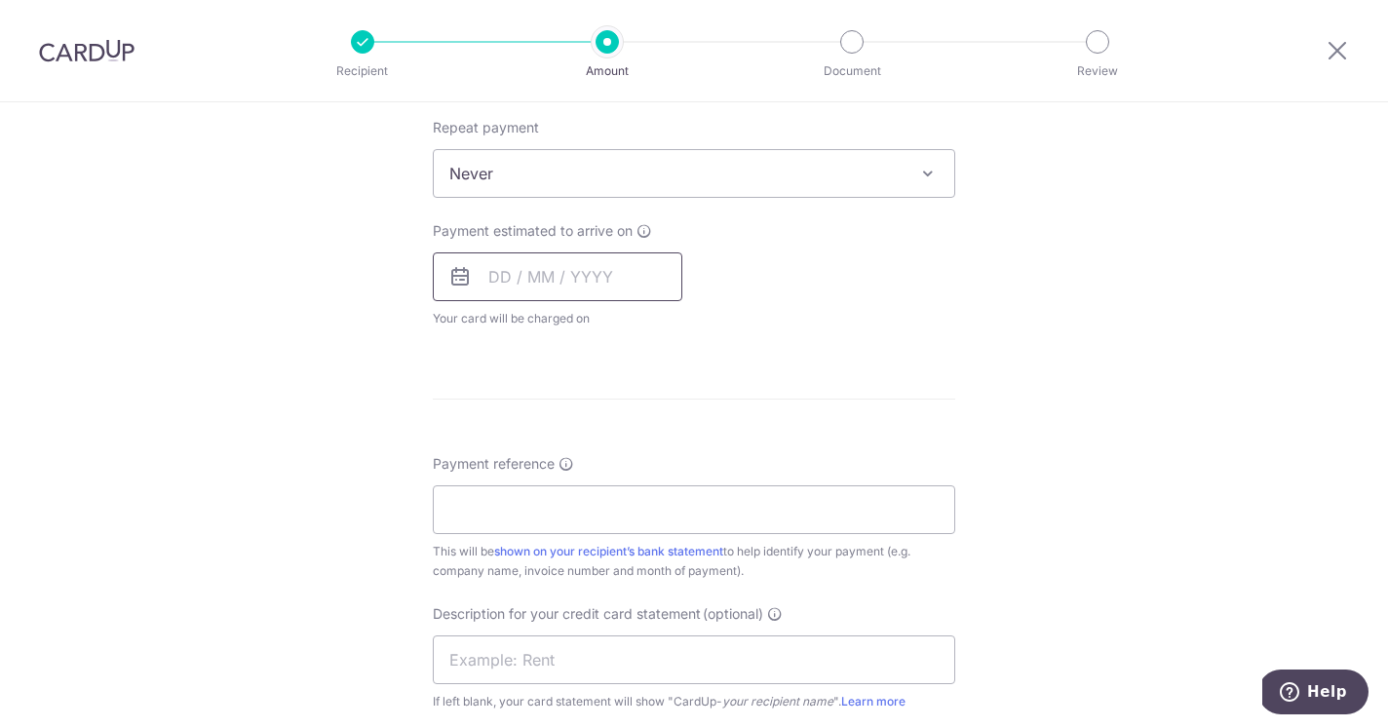
type input "16,807.54"
click at [588, 288] on input "text" at bounding box center [558, 276] width 250 height 49
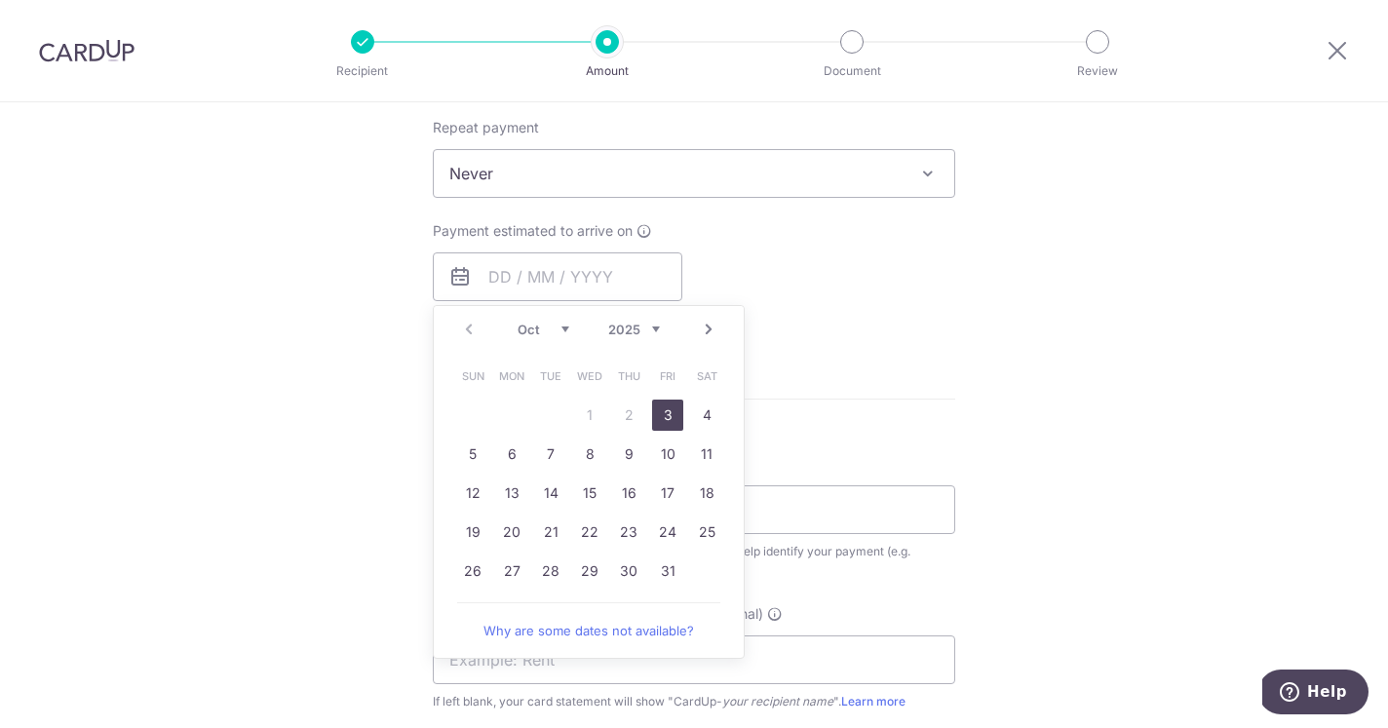
click at [671, 418] on link "3" at bounding box center [667, 415] width 31 height 31
type input "[DATE]"
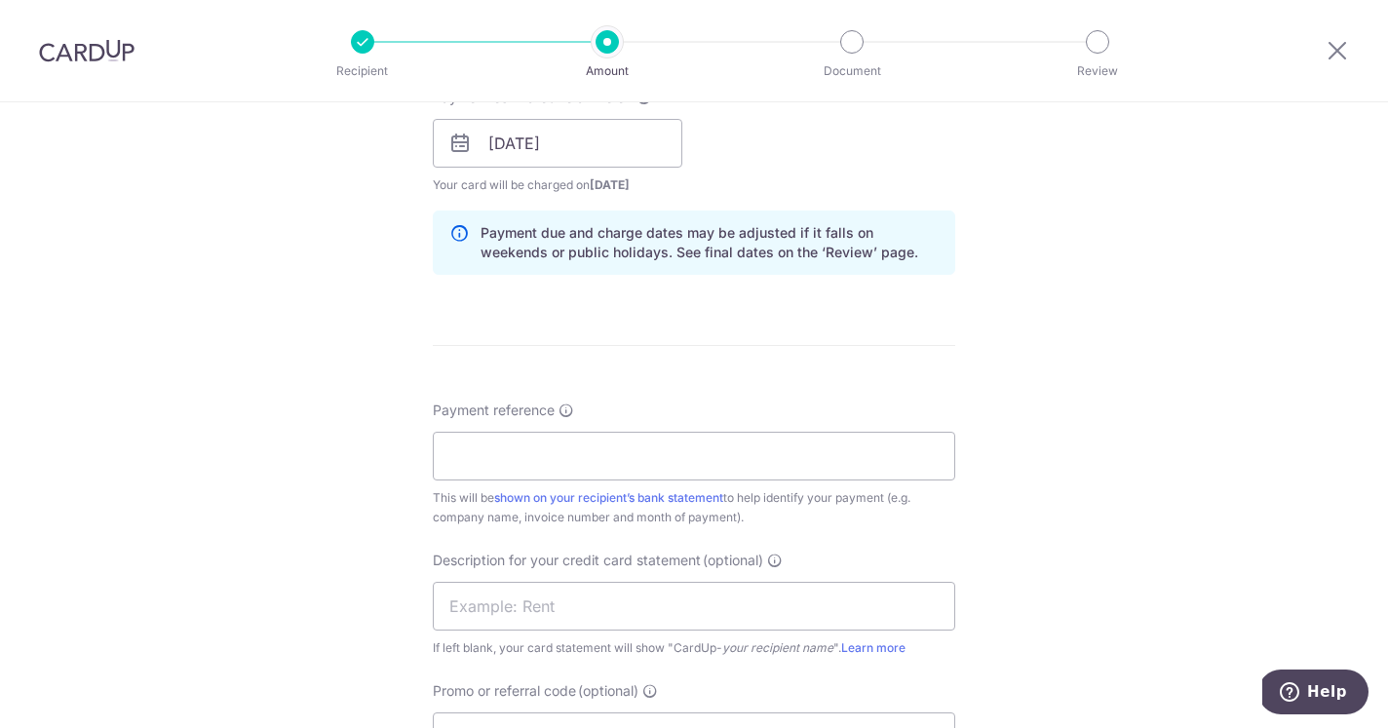
scroll to position [967, 0]
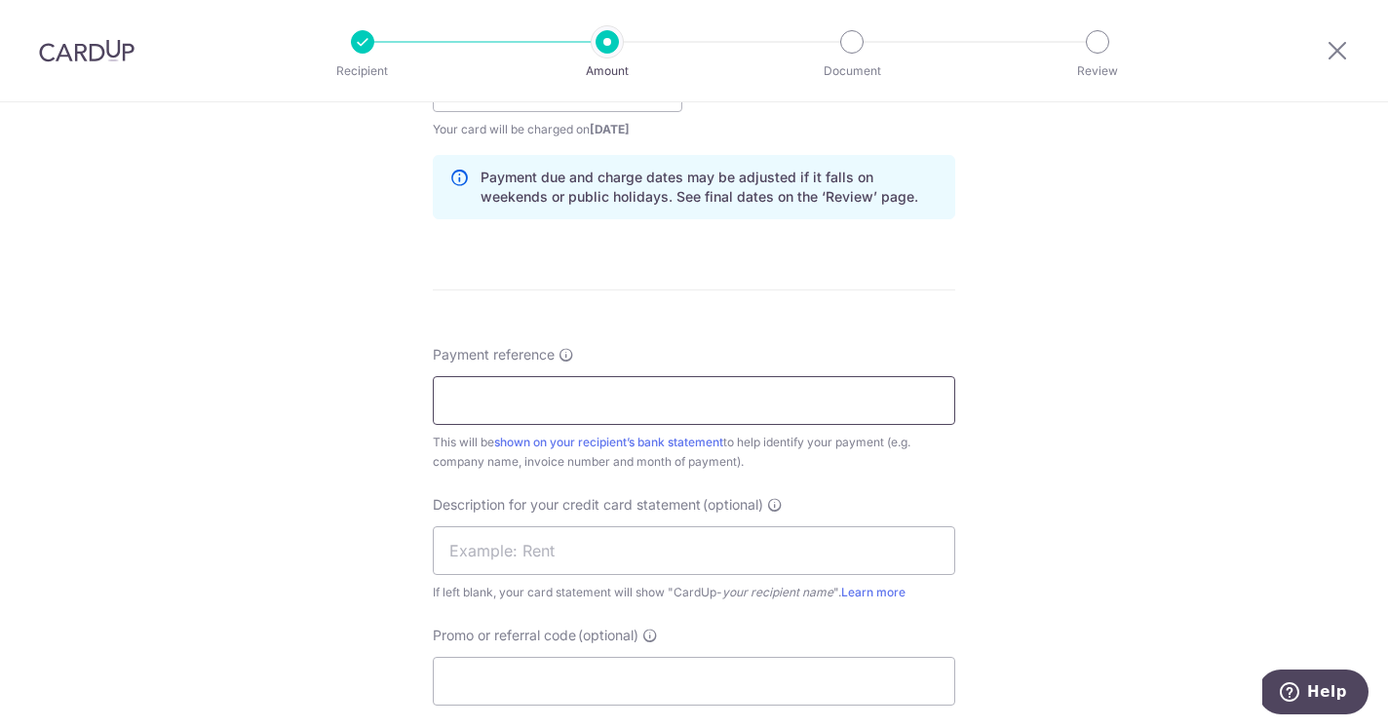
click at [629, 405] on input "Payment reference" at bounding box center [694, 400] width 523 height 49
type input "toh thye san 2024"
click at [622, 545] on input "text" at bounding box center [694, 550] width 523 height 49
type input "supplier"
click at [655, 399] on input "toh thye san 2024" at bounding box center [694, 400] width 523 height 49
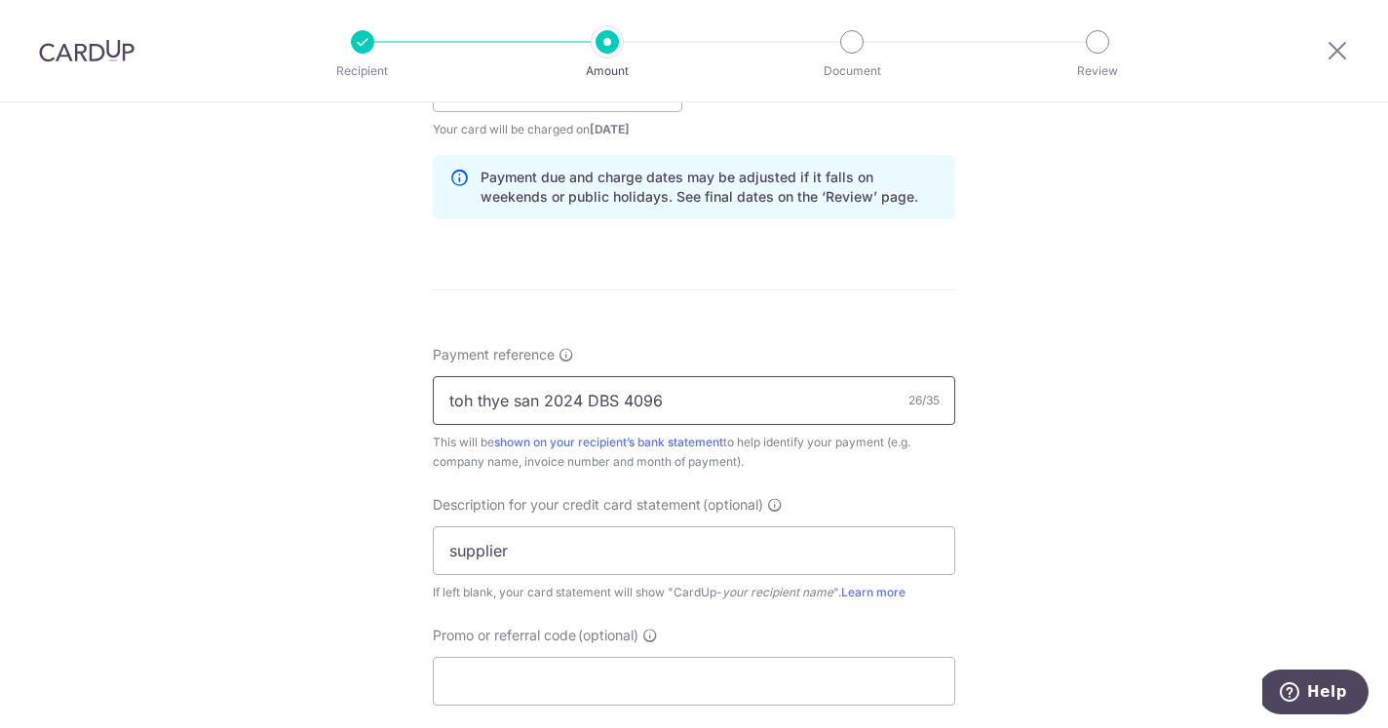
click at [590, 404] on input "toh thye san 2024 DBS 4096" at bounding box center [694, 400] width 523 height 49
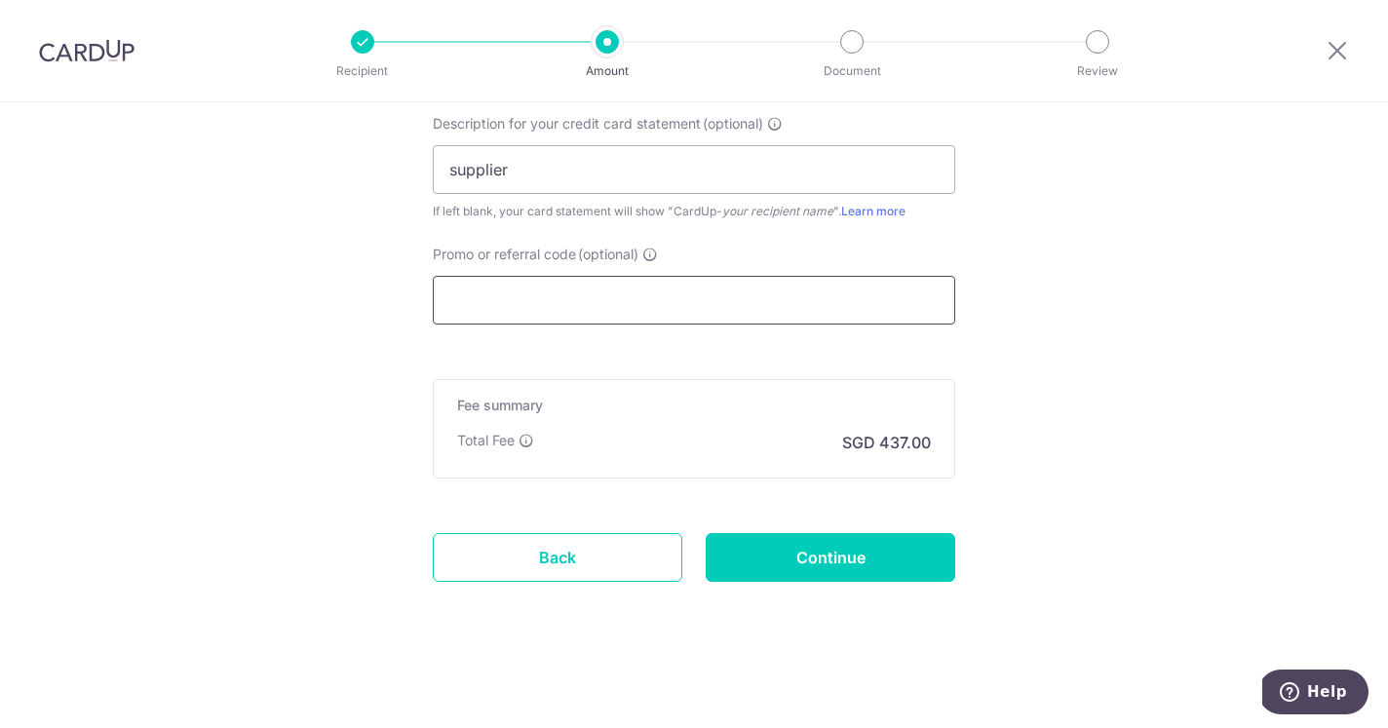
scroll to position [1348, 0]
type input "toh thye san 2024 [PERSON_NAME] DBS 4096"
click at [627, 290] on input "Promo or referral code (optional)" at bounding box center [694, 300] width 523 height 49
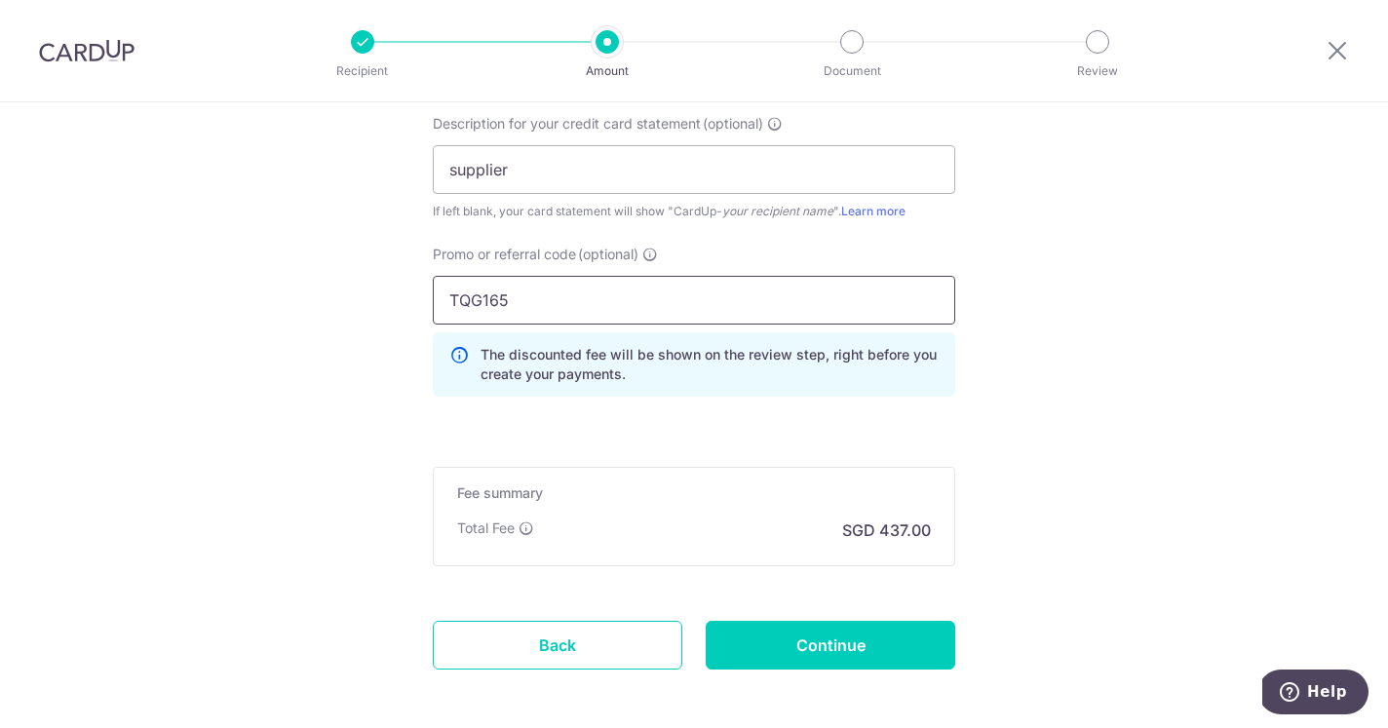
type input "TQG165"
click at [845, 641] on input "Continue" at bounding box center [831, 645] width 250 height 49
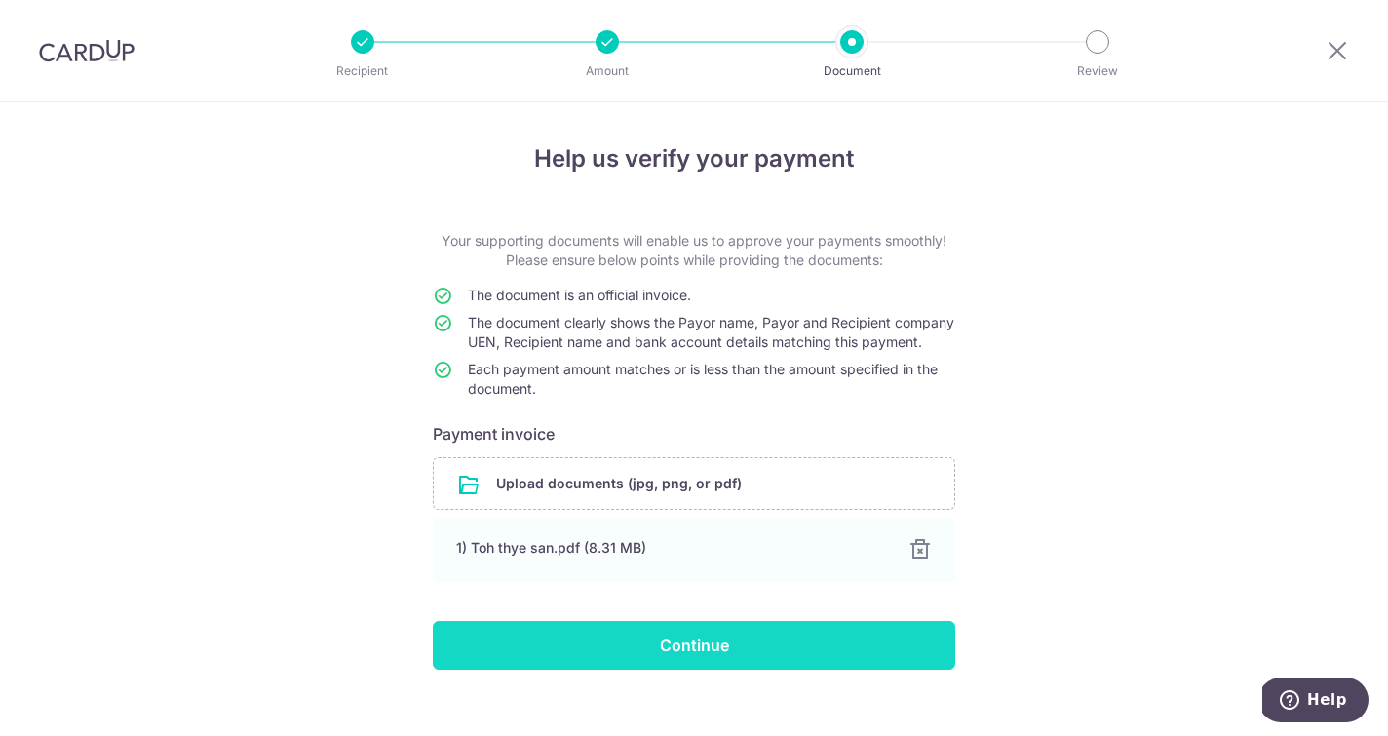
click at [693, 670] on input "Continue" at bounding box center [694, 645] width 523 height 49
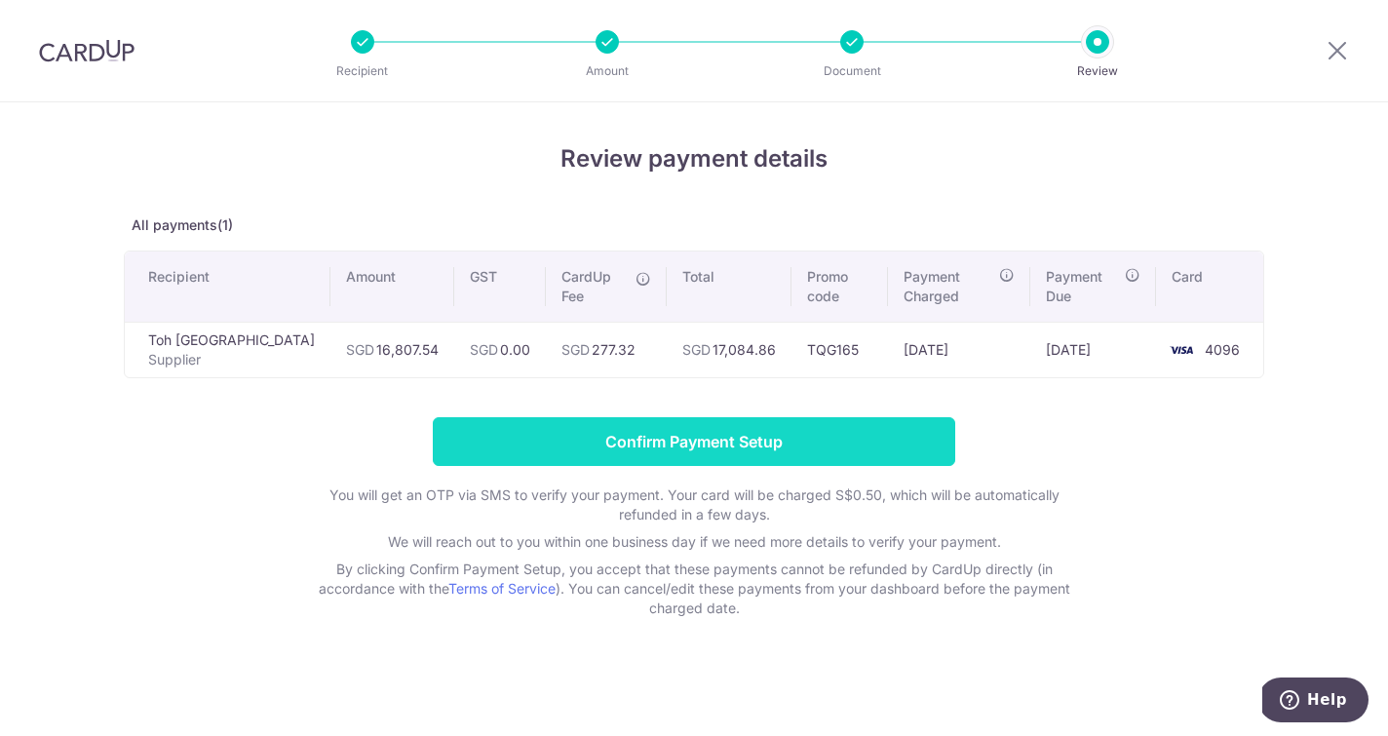
click at [703, 440] on input "Confirm Payment Setup" at bounding box center [694, 441] width 523 height 49
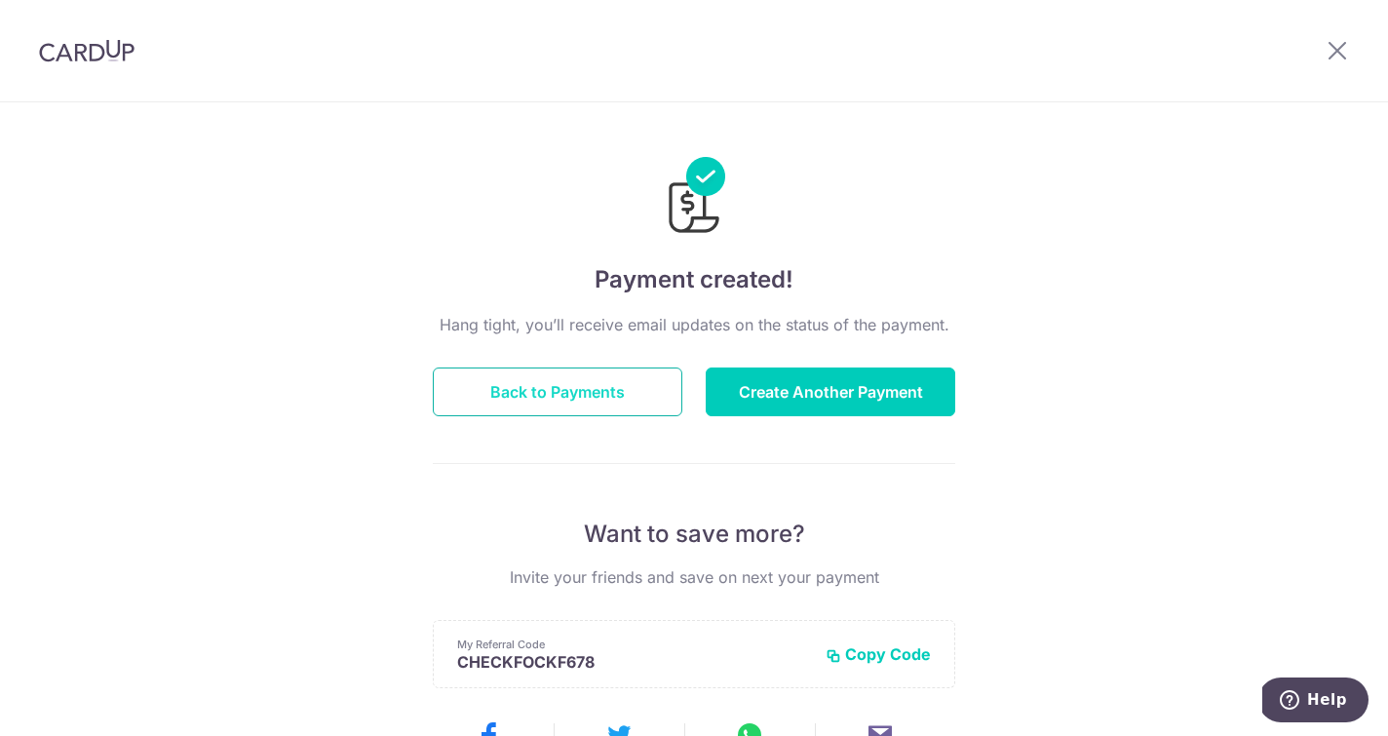
click at [600, 389] on button "Back to Payments" at bounding box center [558, 392] width 250 height 49
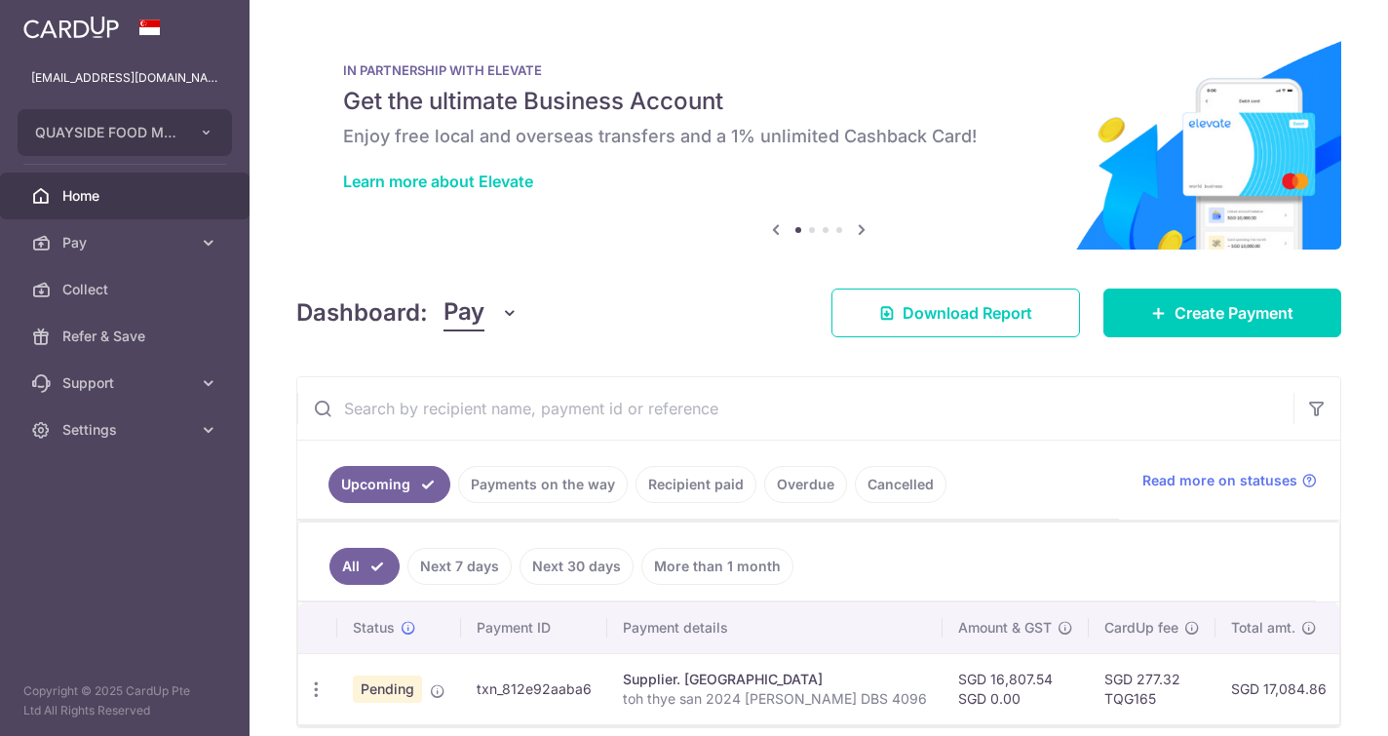
scroll to position [7, 0]
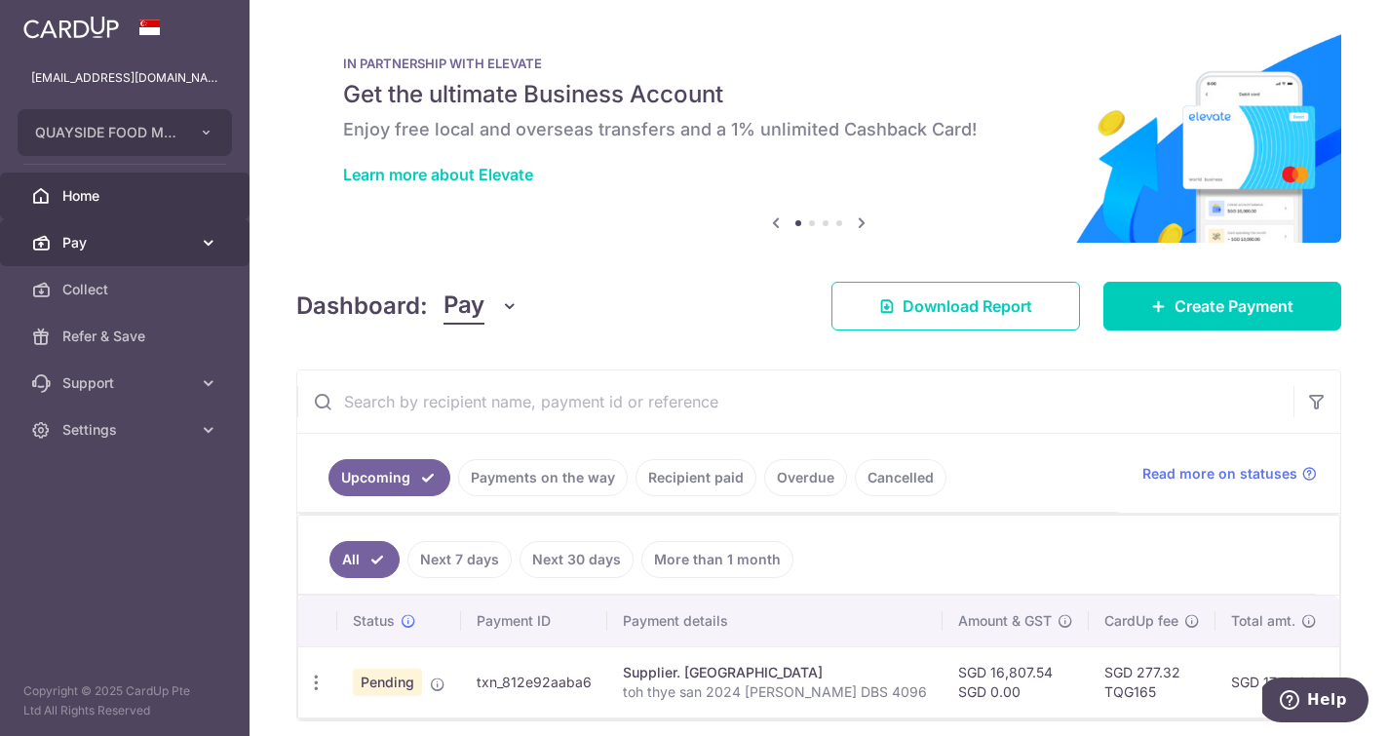
click at [167, 247] on span "Pay" at bounding box center [126, 242] width 129 height 19
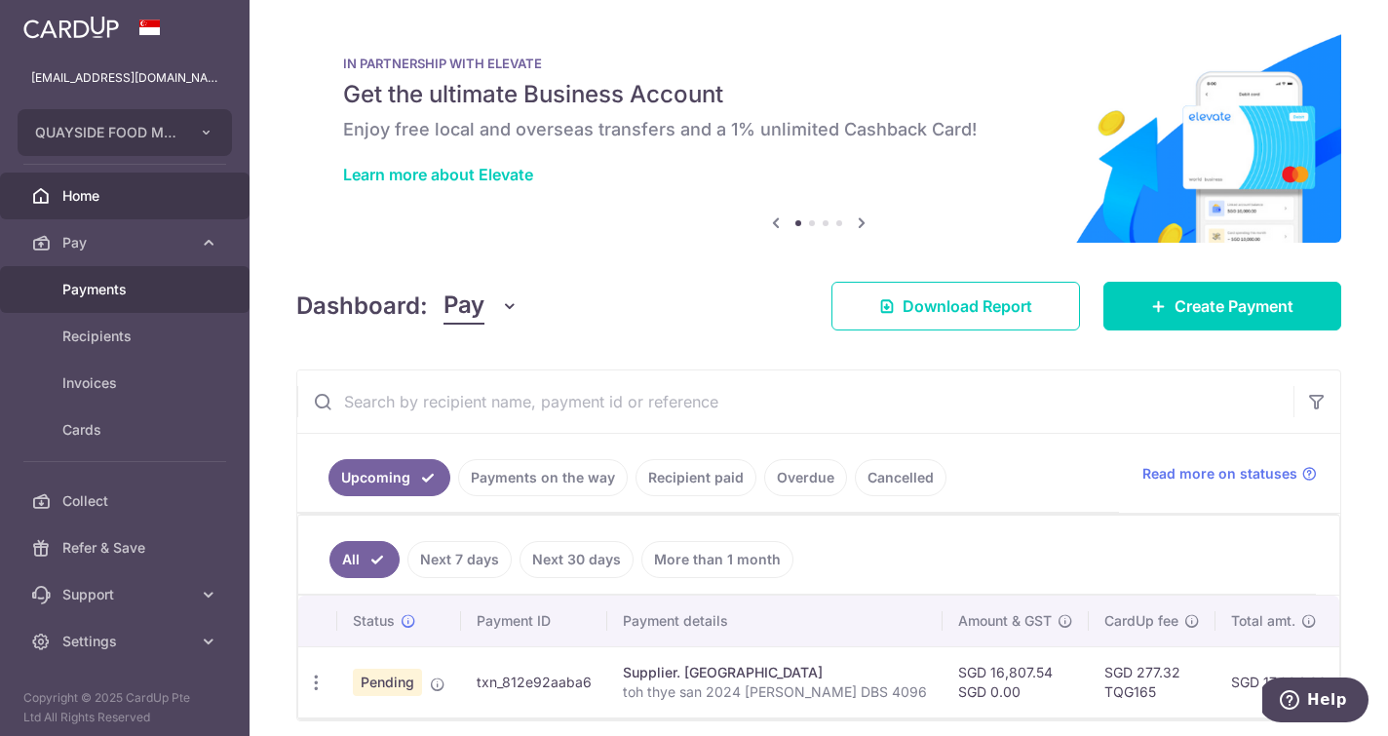
click at [139, 291] on span "Payments" at bounding box center [126, 289] width 129 height 19
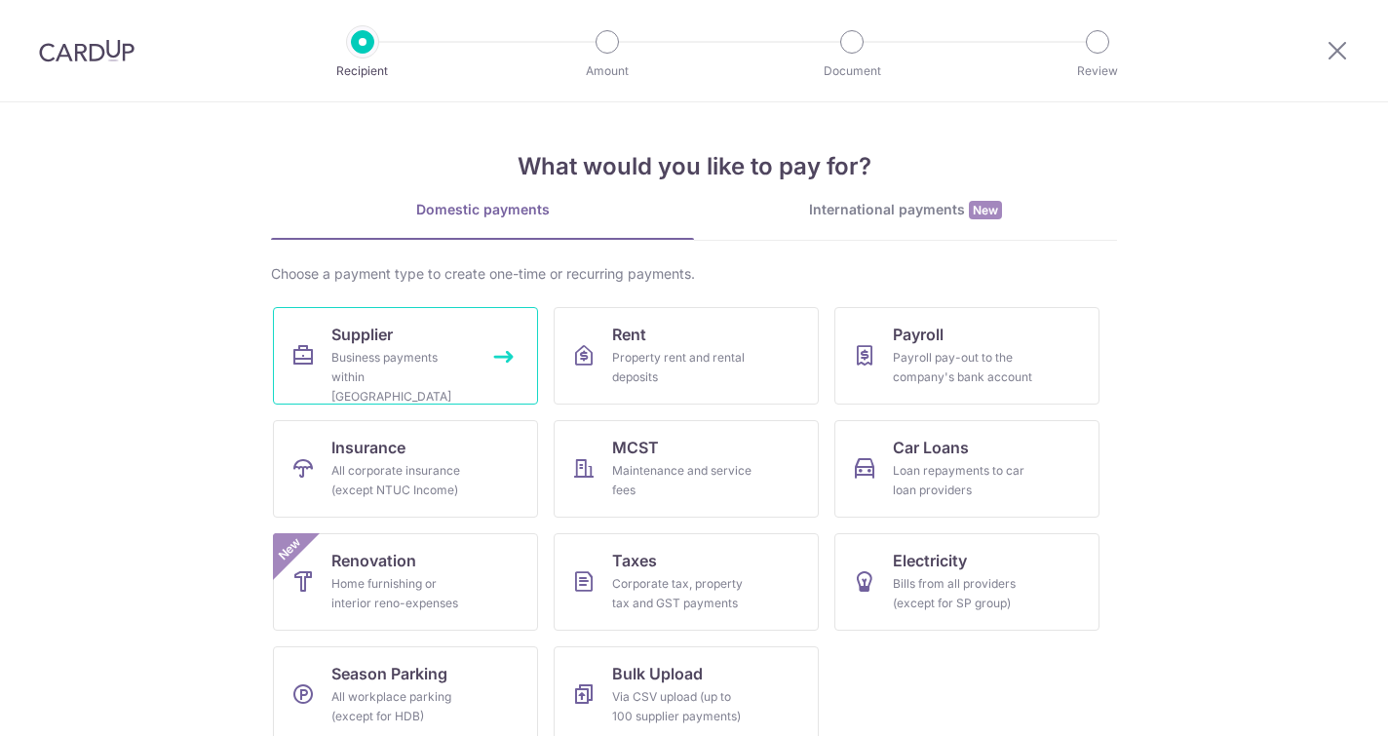
click at [389, 373] on div "Business payments within Singapore" at bounding box center [401, 377] width 140 height 58
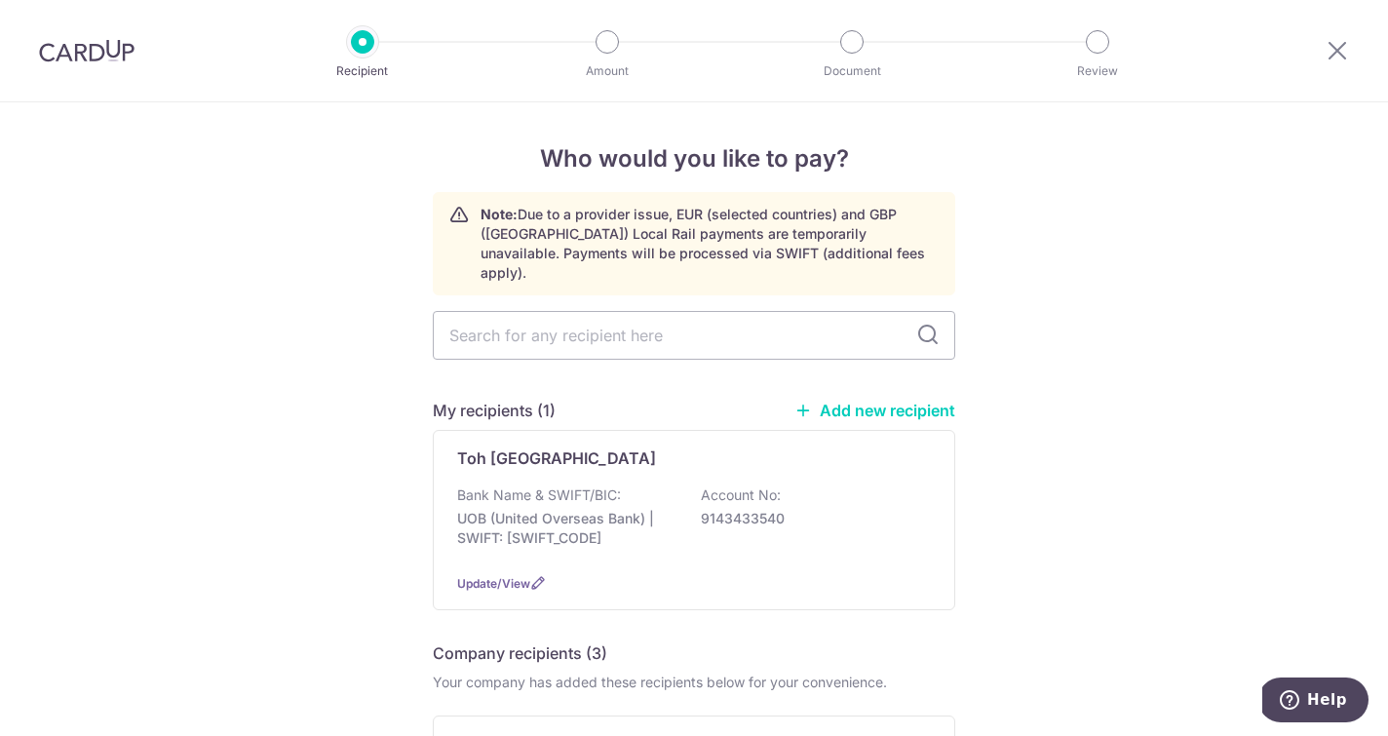
click at [61, 48] on img at bounding box center [87, 50] width 96 height 23
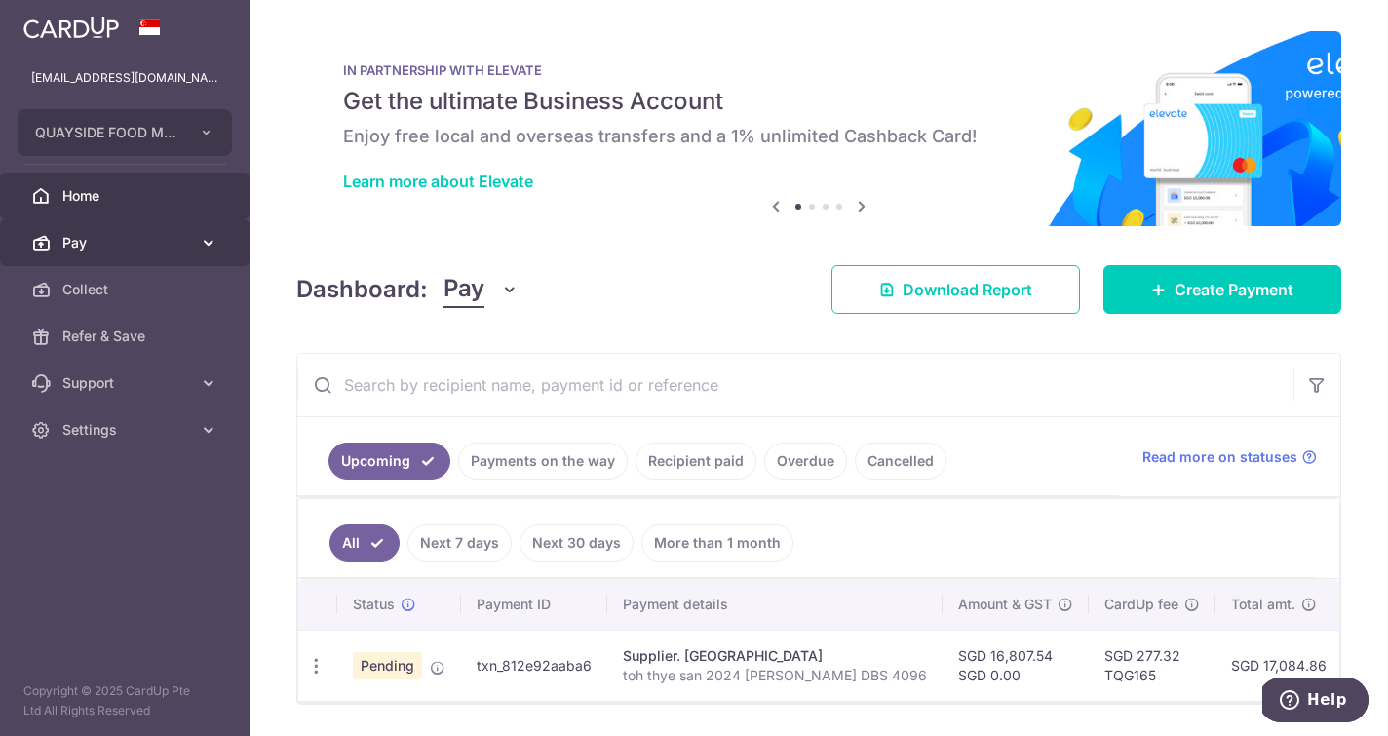
click at [111, 245] on span "Pay" at bounding box center [126, 242] width 129 height 19
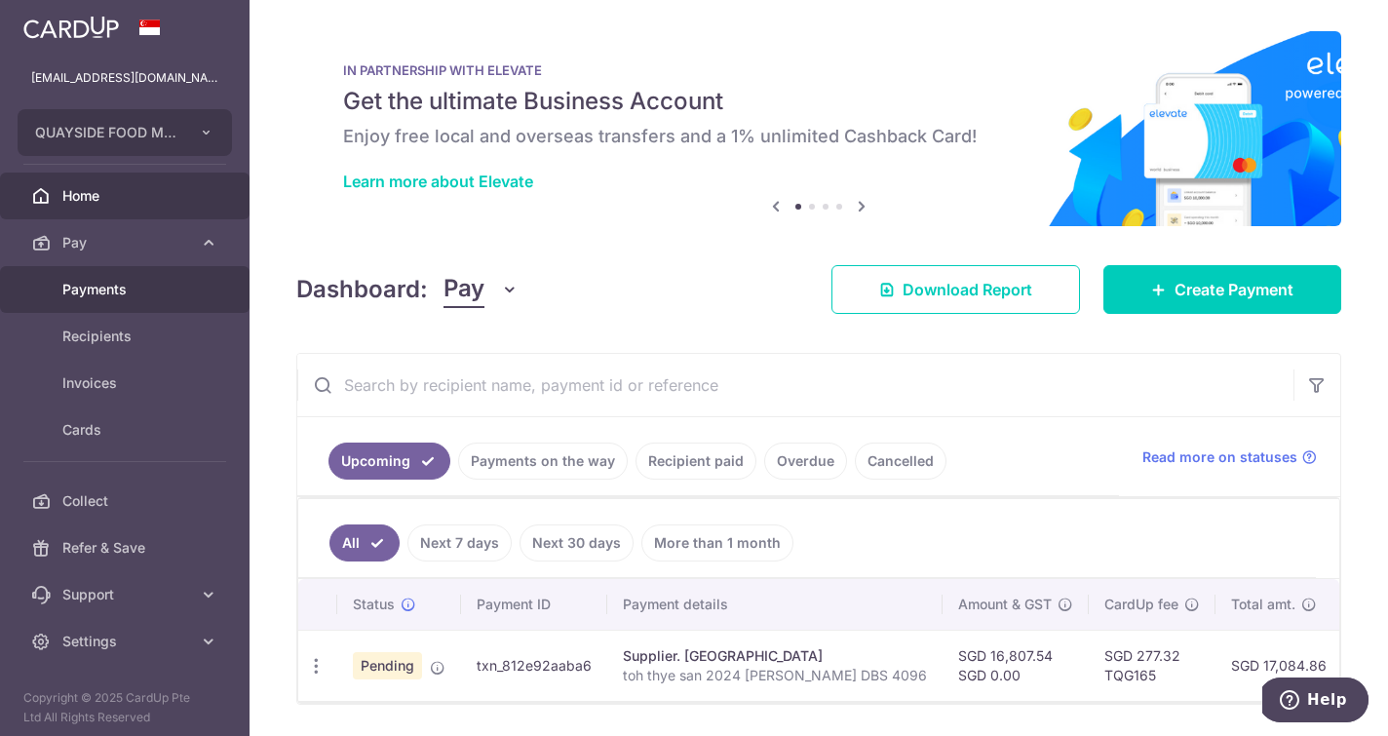
click at [114, 287] on span "Payments" at bounding box center [126, 289] width 129 height 19
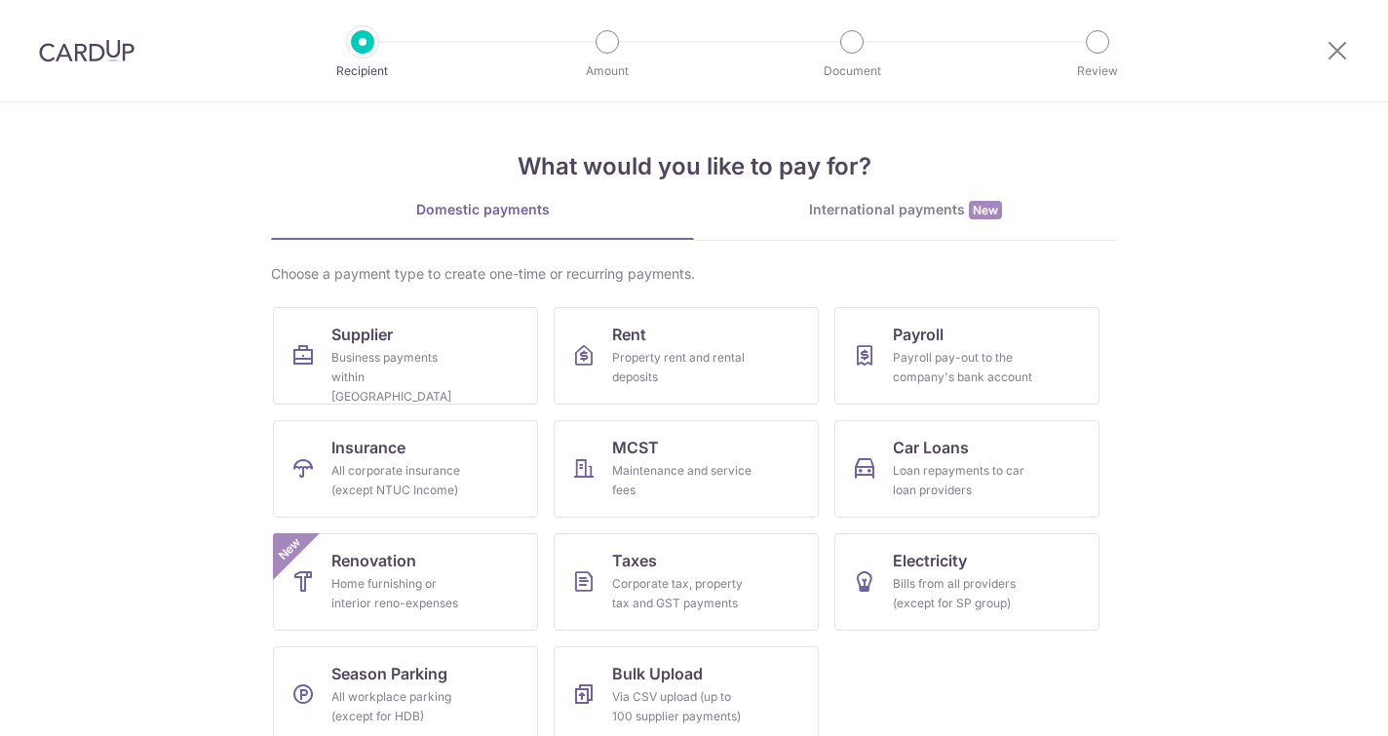
click at [412, 339] on link "Supplier Business payments within [GEOGRAPHIC_DATA]" at bounding box center [405, 355] width 265 height 97
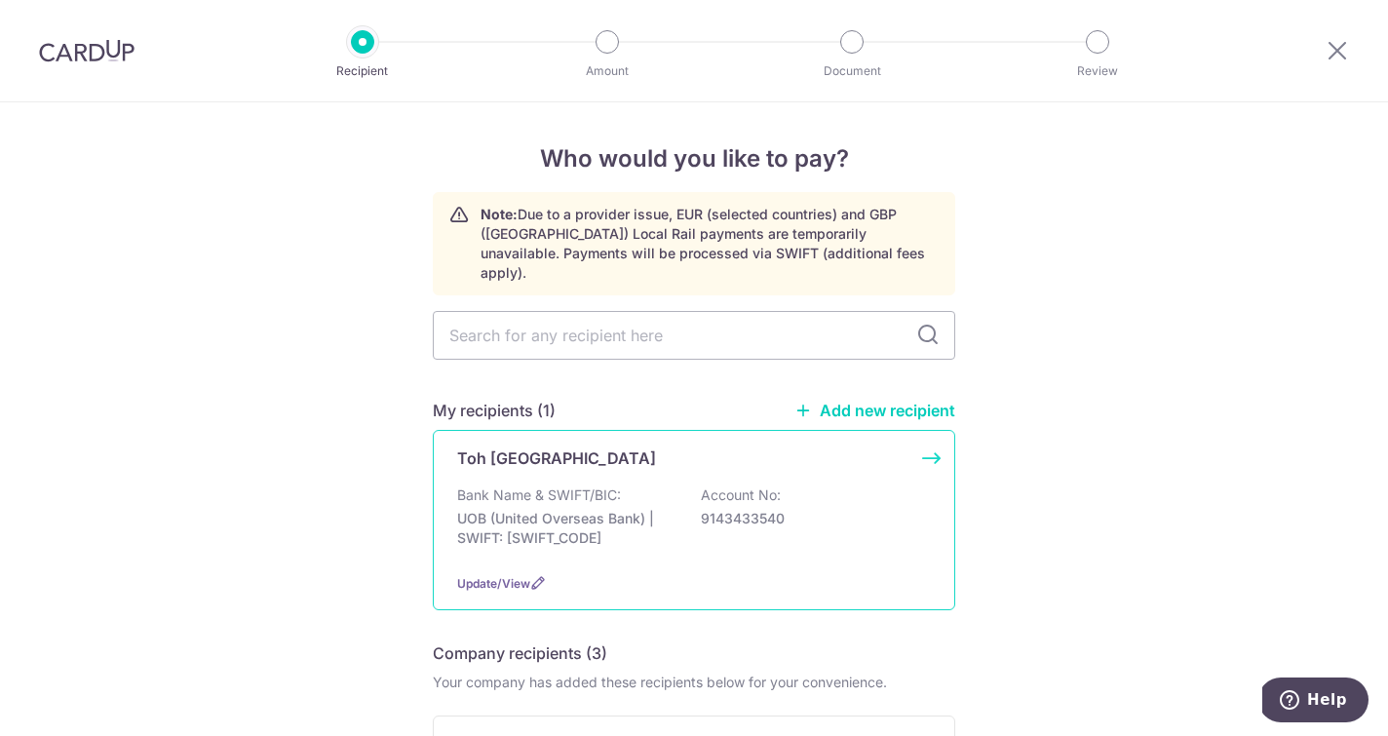
click at [547, 511] on p "UOB (United Overseas Bank) | SWIFT: [SWIFT_CODE]" at bounding box center [566, 528] width 218 height 39
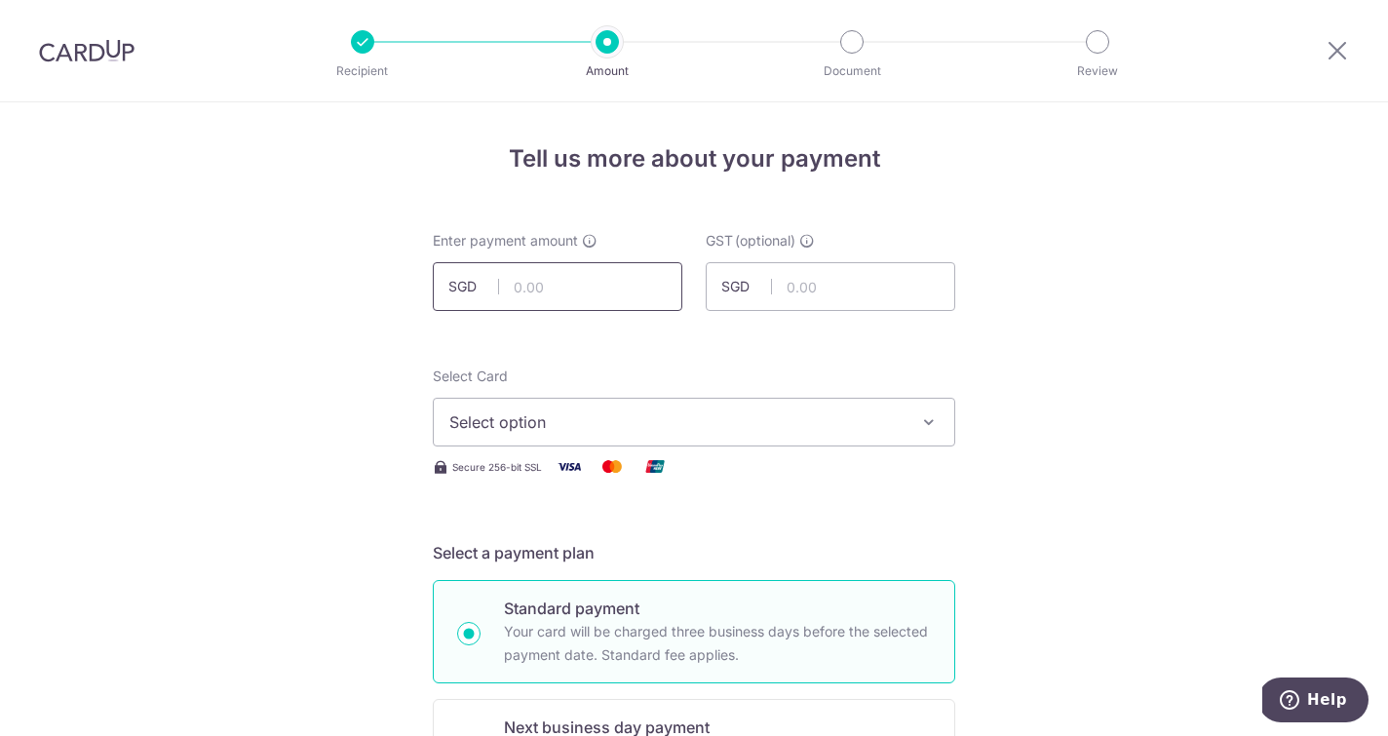
click at [533, 296] on input "text" at bounding box center [558, 286] width 250 height 49
type input "10,000.00"
click at [546, 417] on span "Select option" at bounding box center [676, 421] width 454 height 23
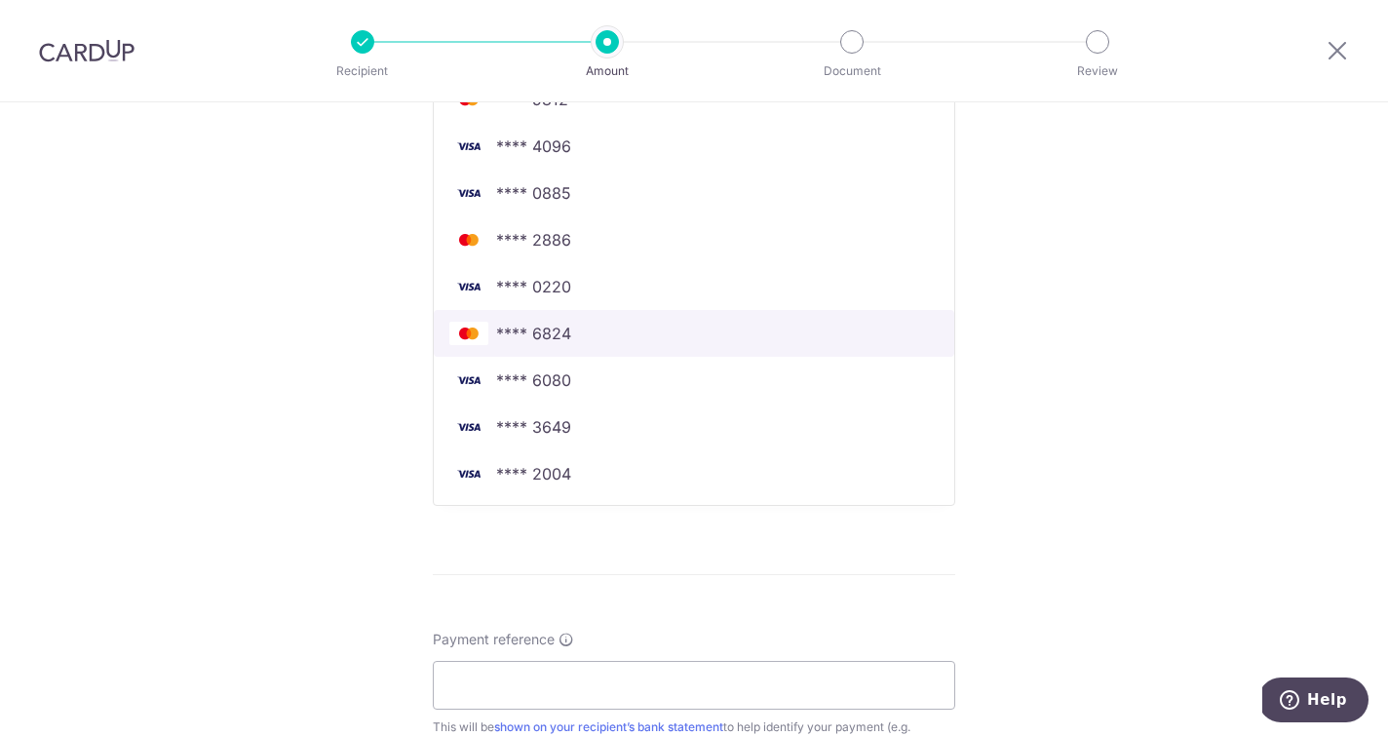
scroll to position [601, 0]
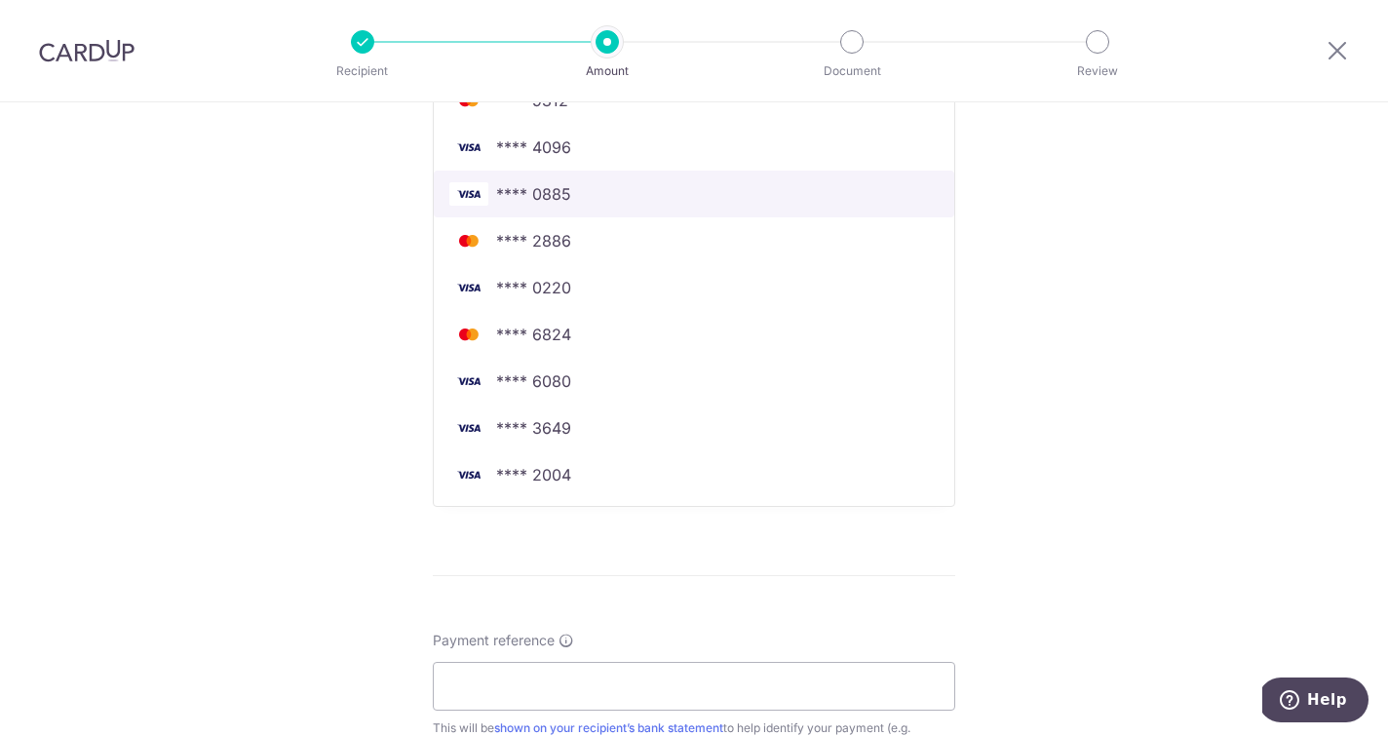
click at [523, 195] on span "**** 0885" at bounding box center [533, 193] width 75 height 23
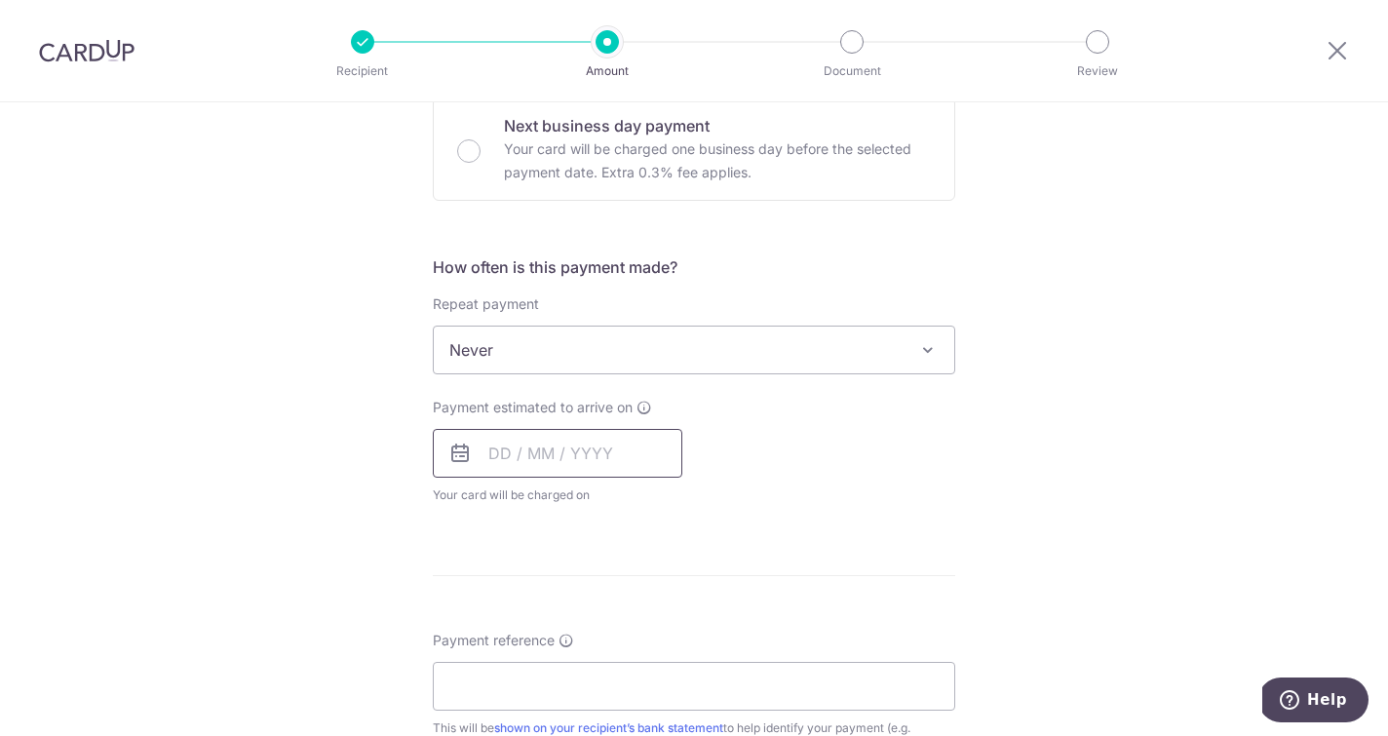
click at [511, 437] on input "text" at bounding box center [558, 453] width 250 height 49
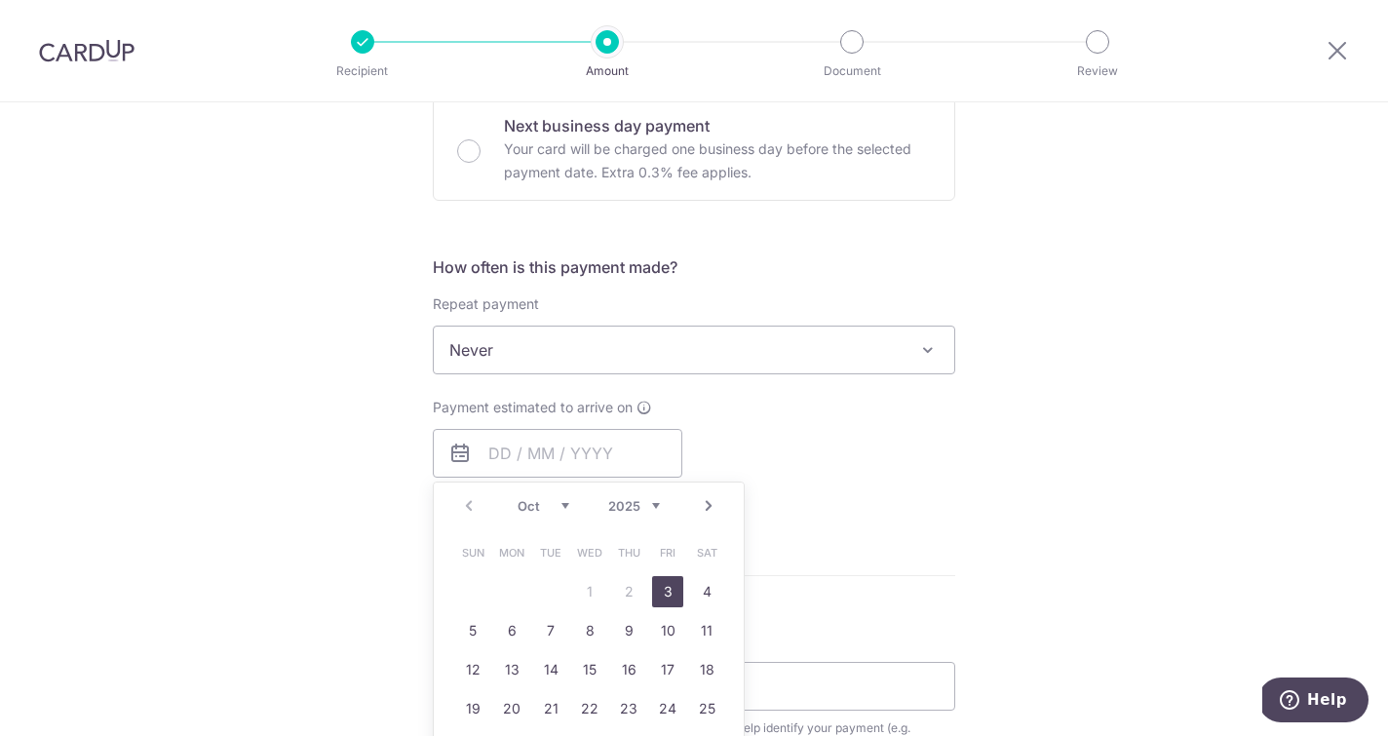
click at [657, 584] on link "3" at bounding box center [667, 591] width 31 height 31
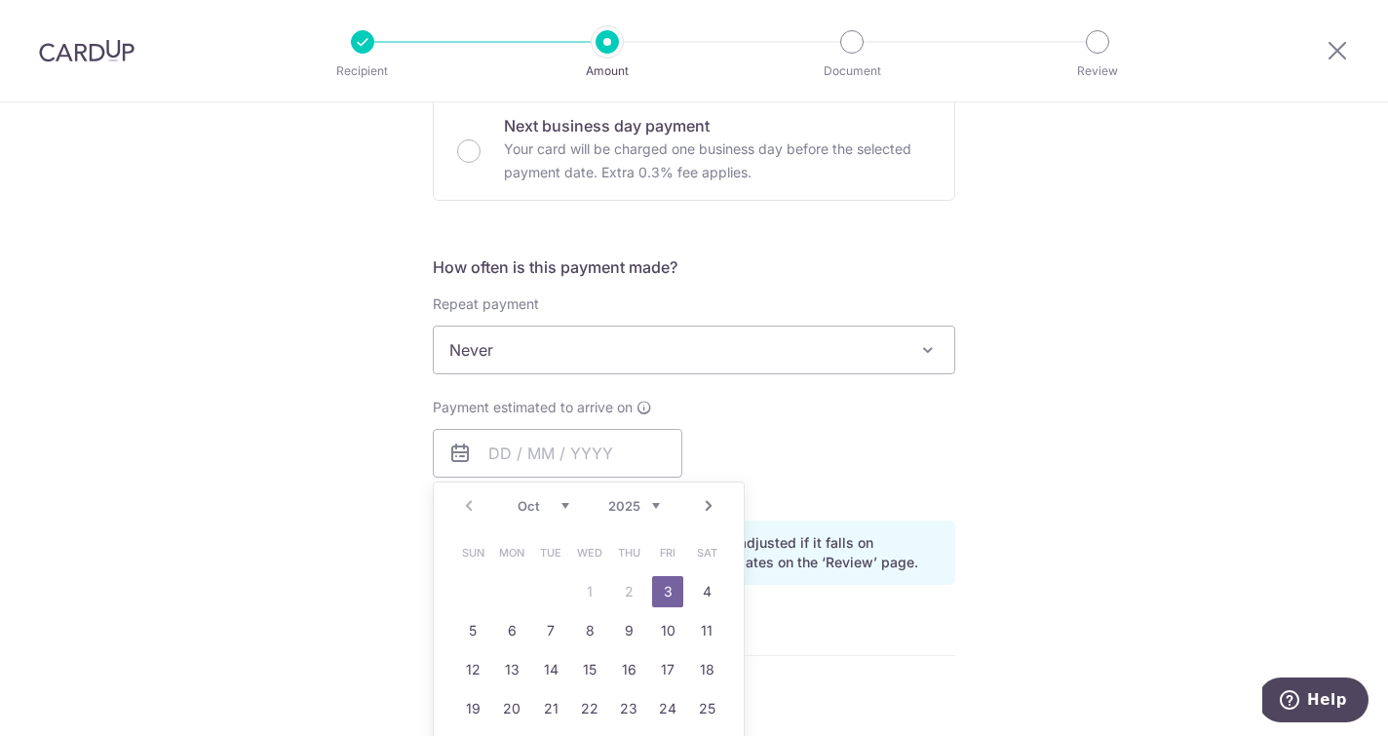
type input "03/10/2025"
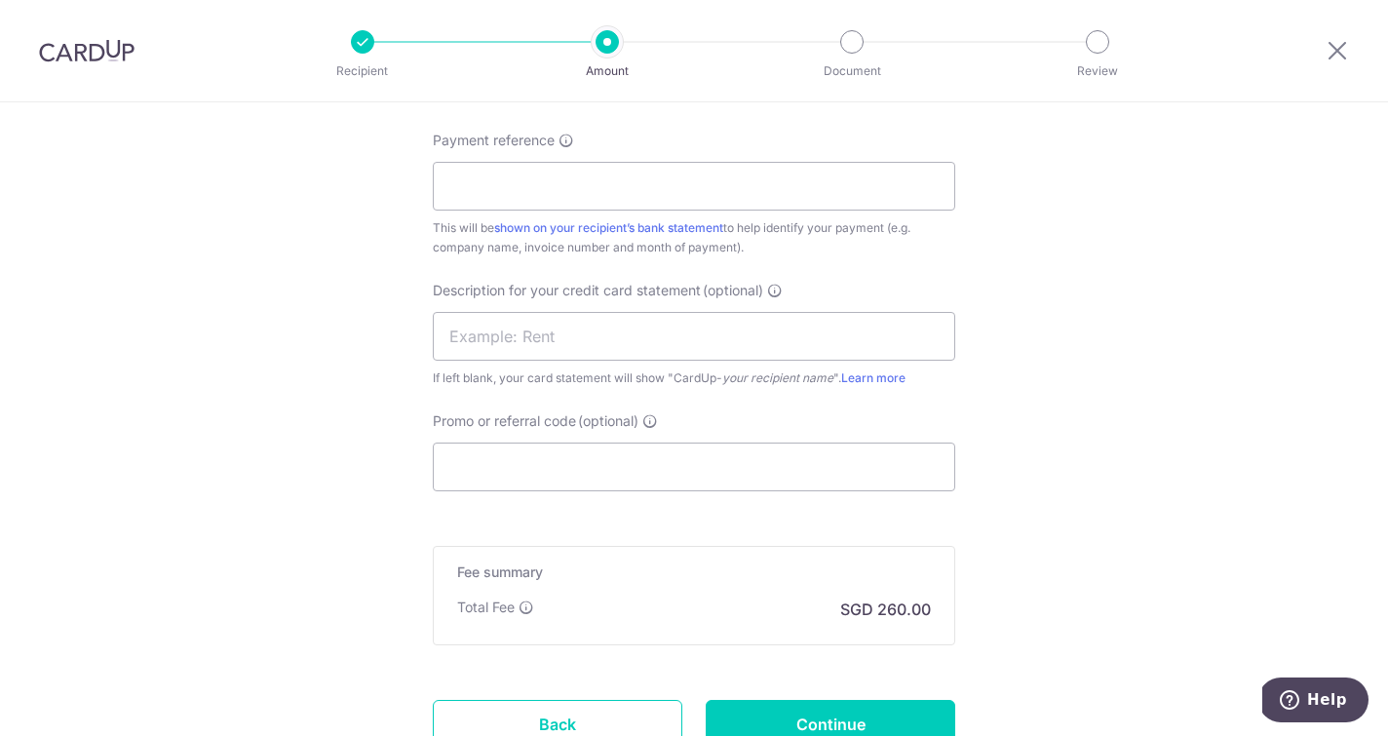
scroll to position [1208, 0]
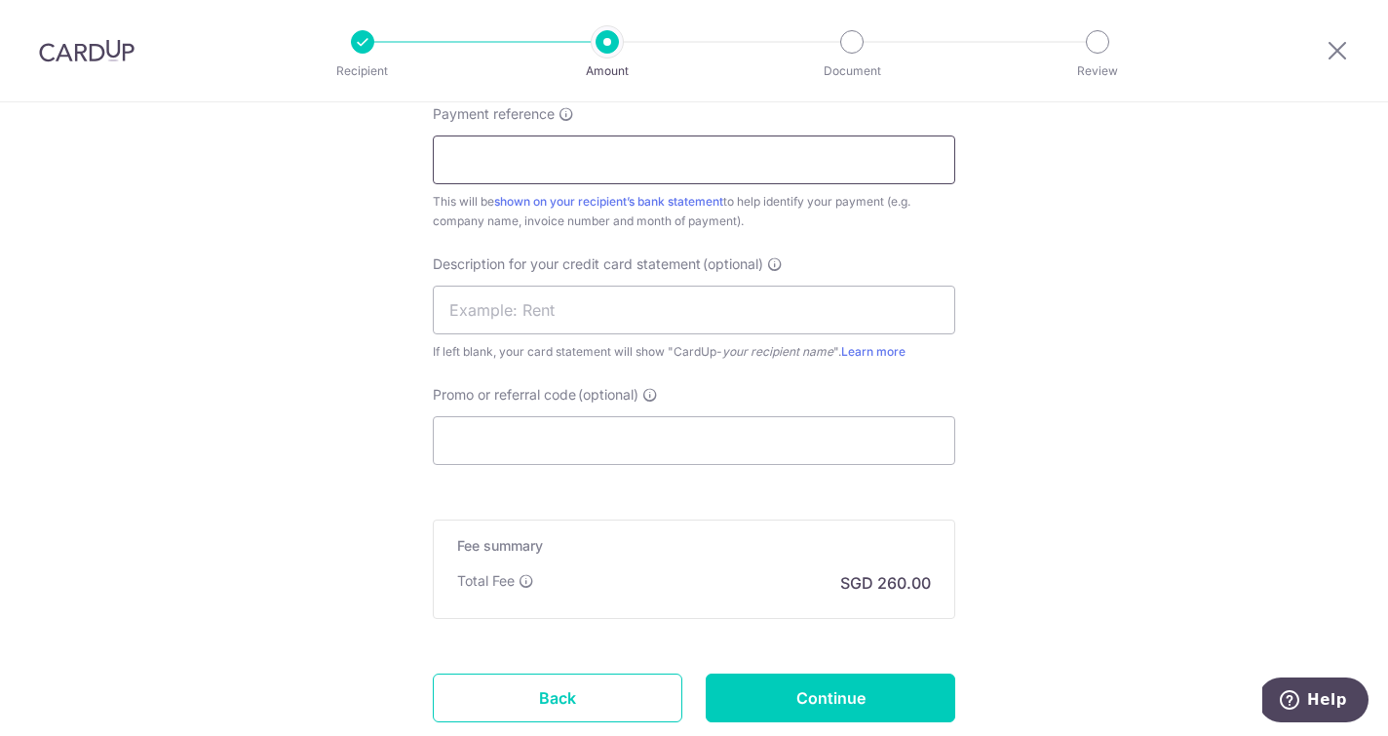
click at [518, 174] on input "Payment reference" at bounding box center [694, 160] width 523 height 49
type input "TOH THYE SAN 2024 OCBC0885"
click at [593, 436] on input "Promo or referral code (optional)" at bounding box center [694, 440] width 523 height 49
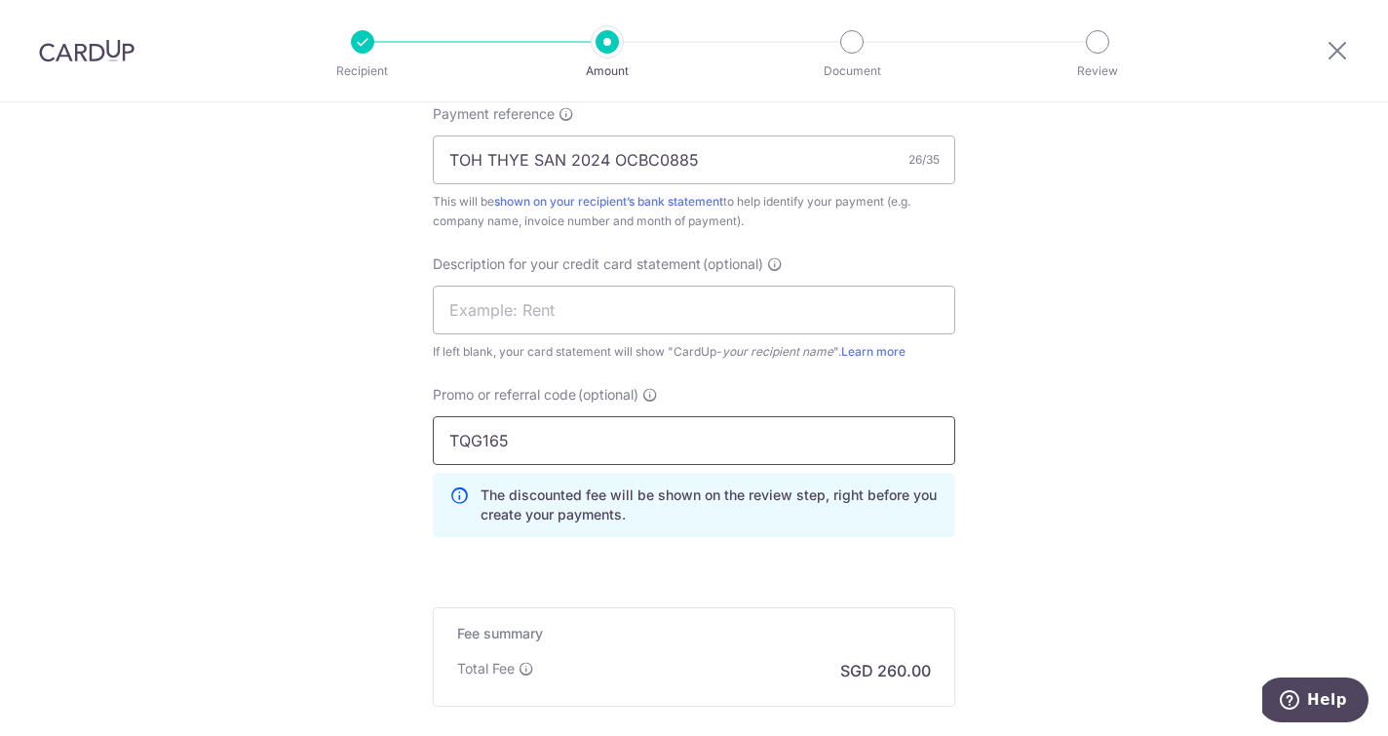
type input "TQG165"
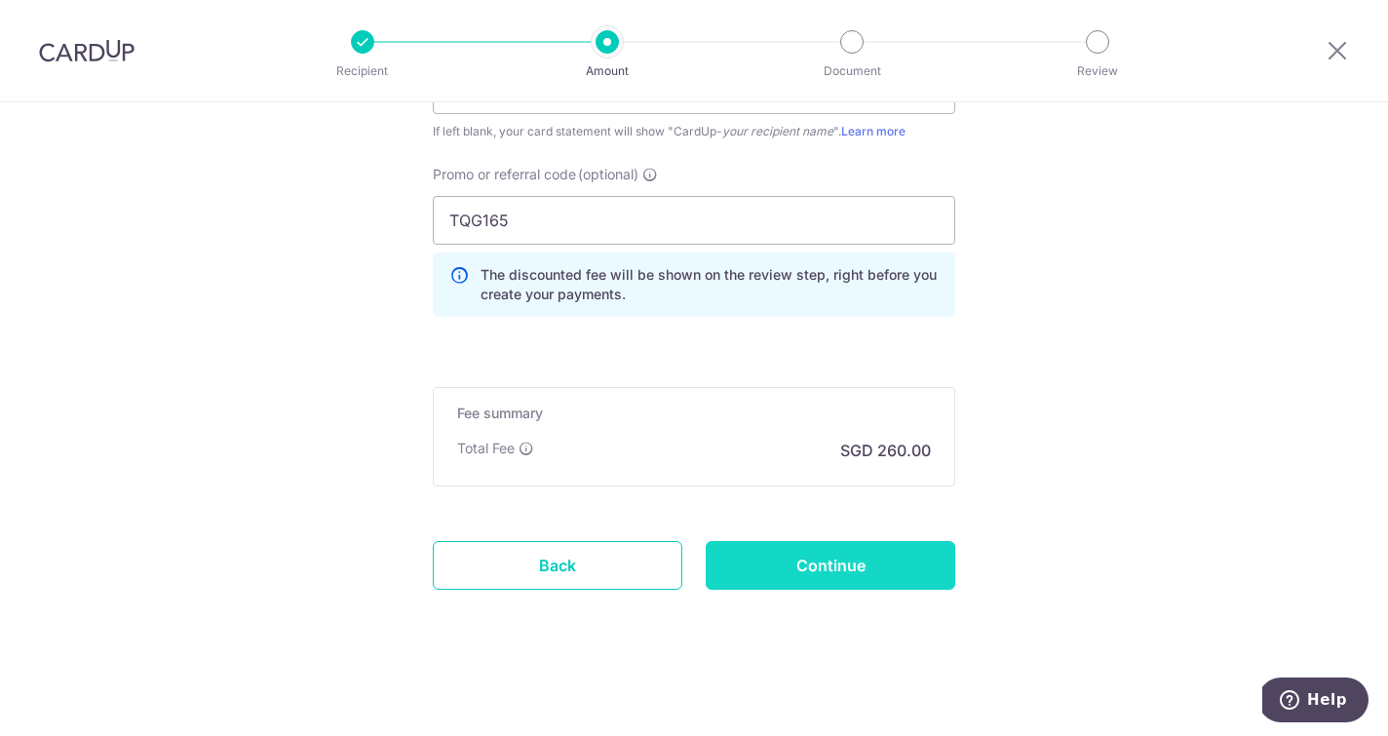
scroll to position [1428, 0]
click at [805, 560] on input "Continue" at bounding box center [831, 565] width 250 height 49
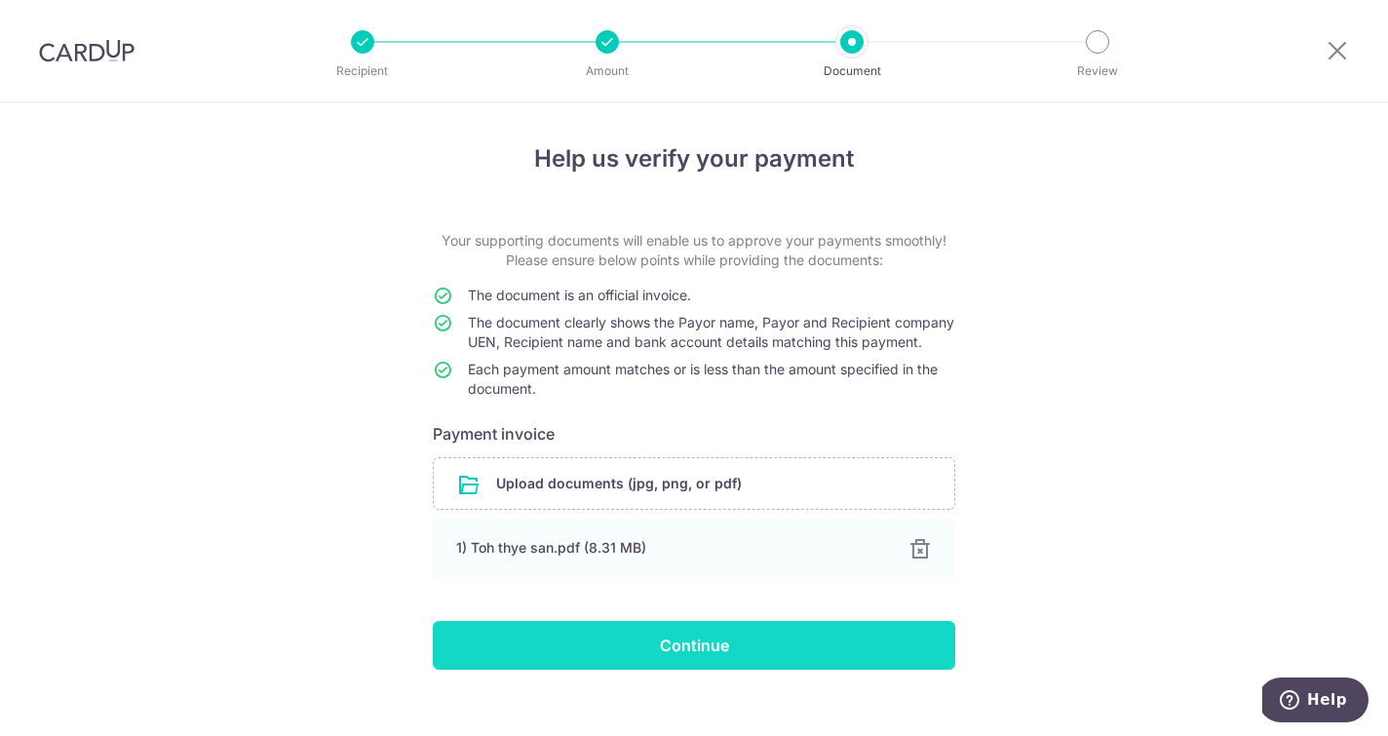
click at [664, 663] on input "Continue" at bounding box center [694, 645] width 523 height 49
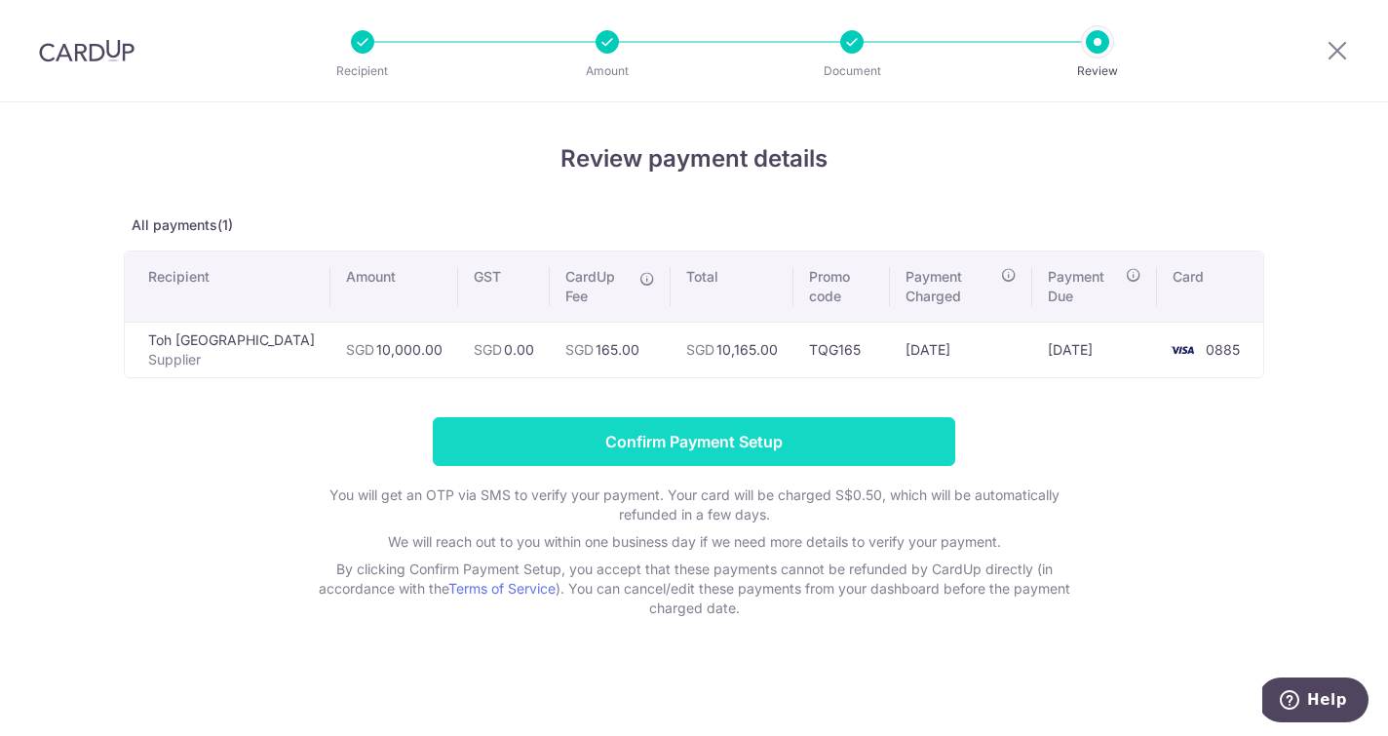
click at [684, 438] on input "Confirm Payment Setup" at bounding box center [694, 441] width 523 height 49
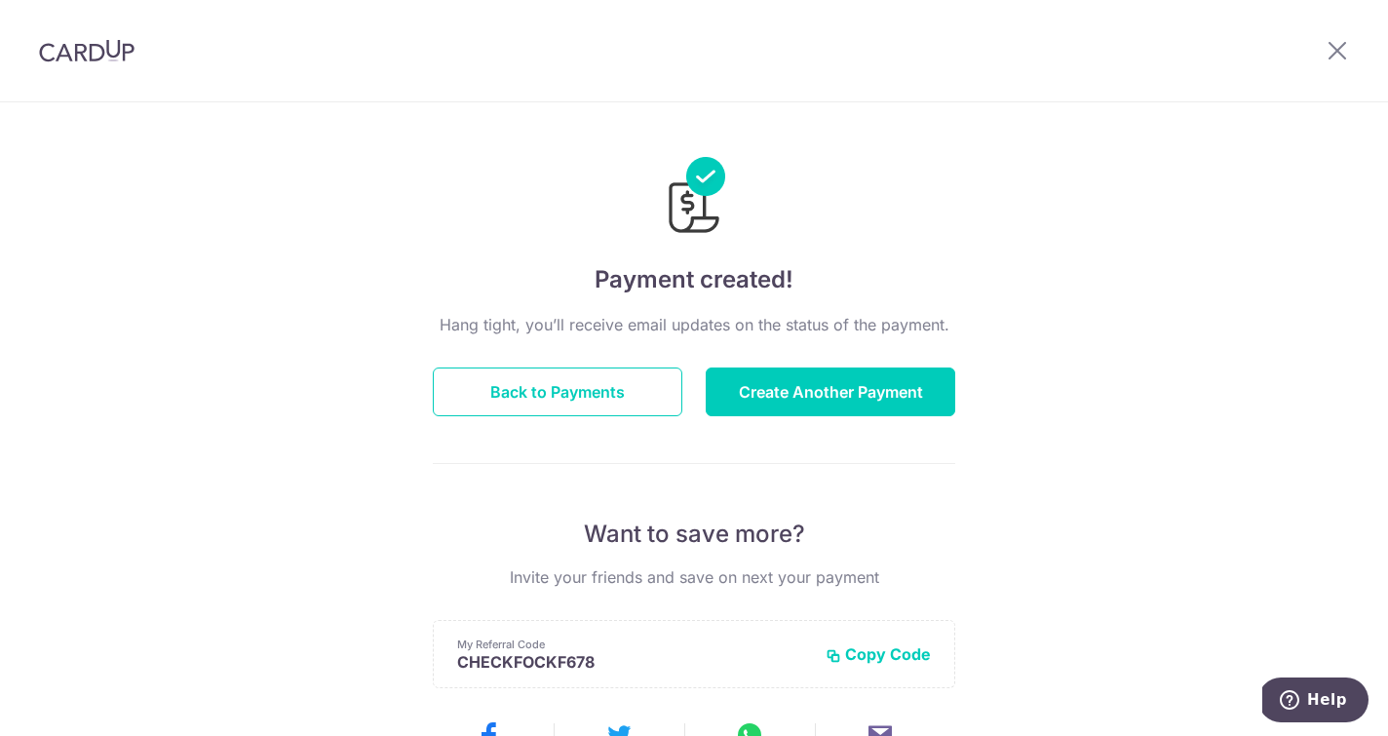
click at [78, 58] on img at bounding box center [87, 50] width 96 height 23
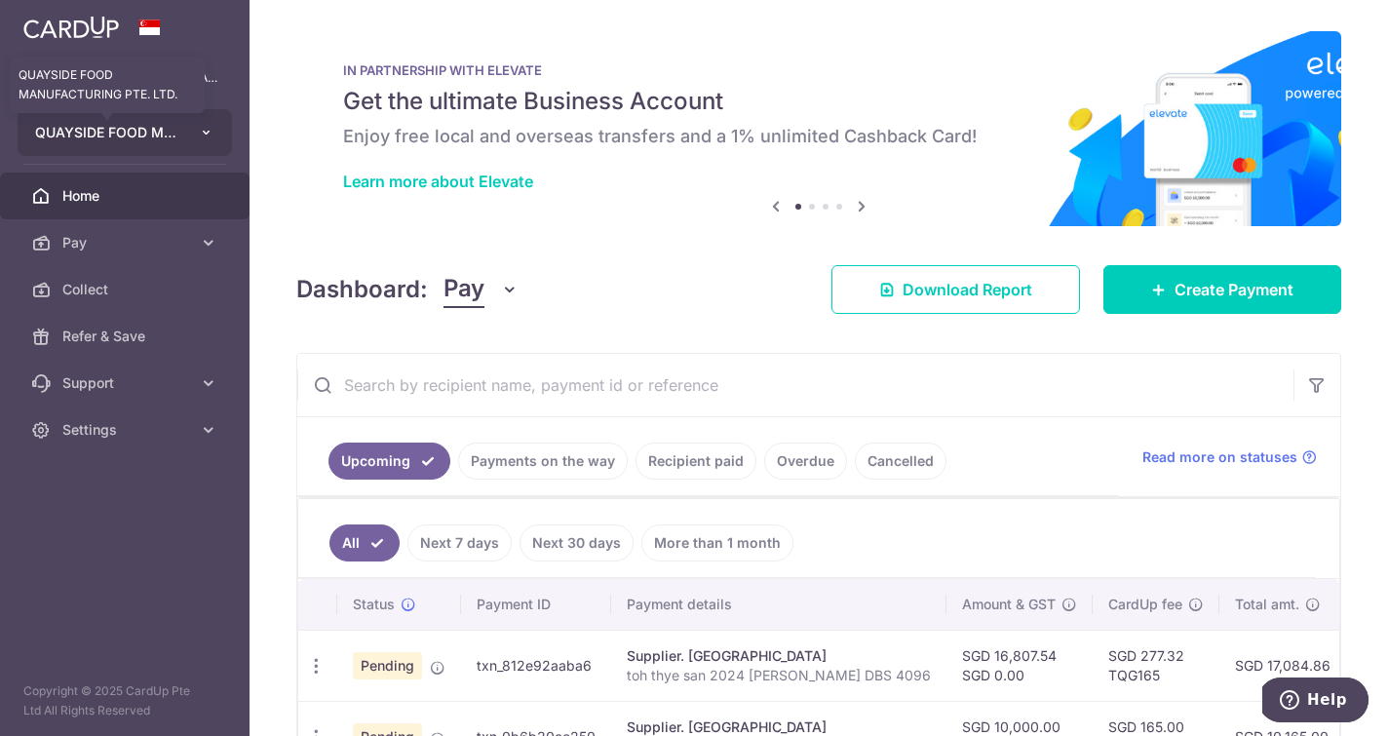
click at [129, 135] on span "QUAYSIDE FOOD MANUFACTURING PTE. LTD." at bounding box center [107, 132] width 144 height 19
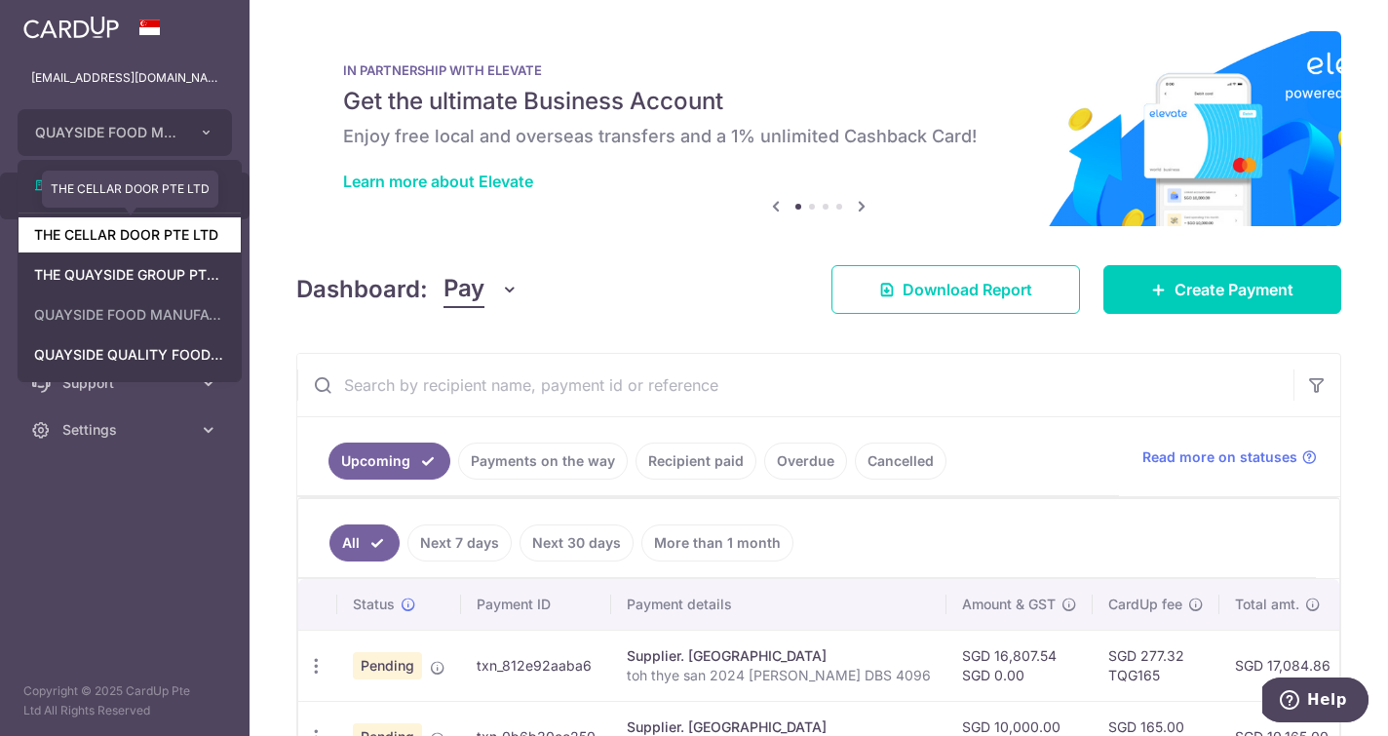
click at [134, 240] on link "THE CELLAR DOOR PTE LTD" at bounding box center [130, 234] width 222 height 35
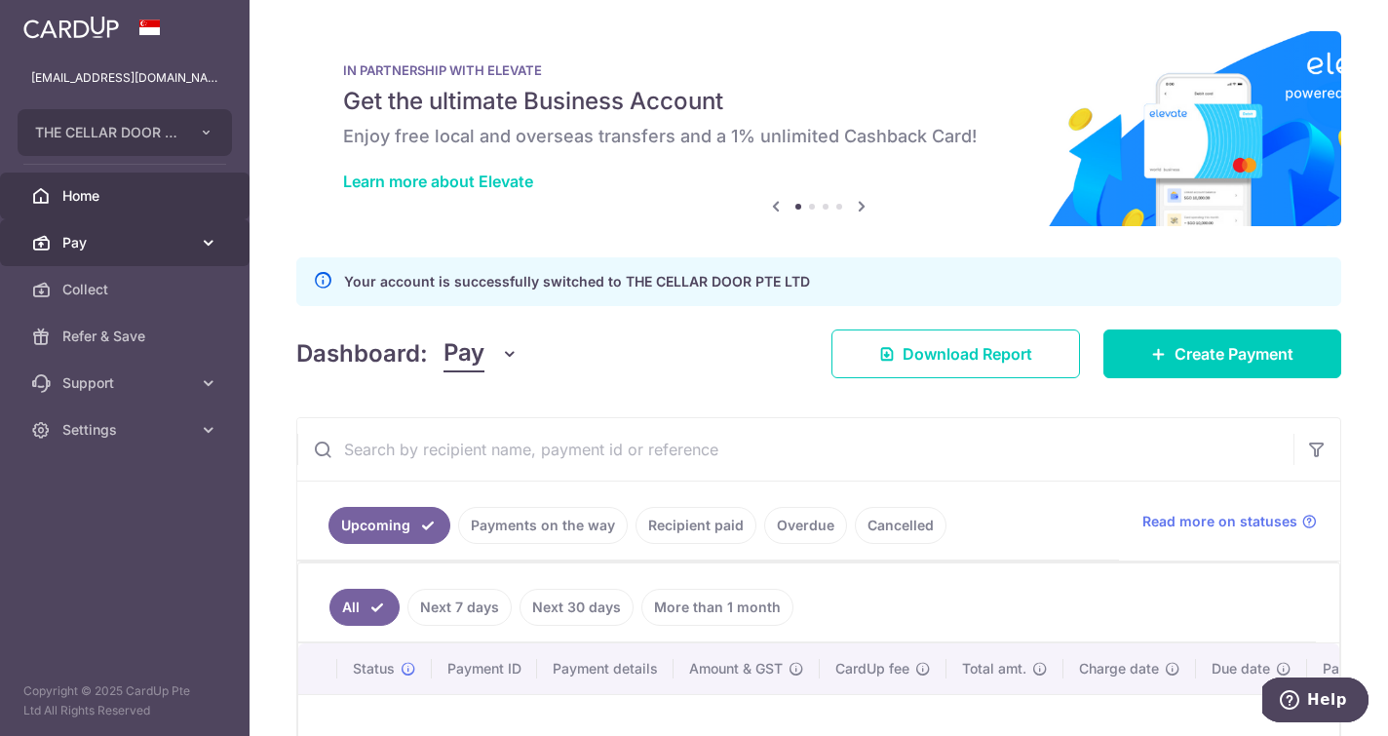
click at [124, 249] on span "Pay" at bounding box center [126, 242] width 129 height 19
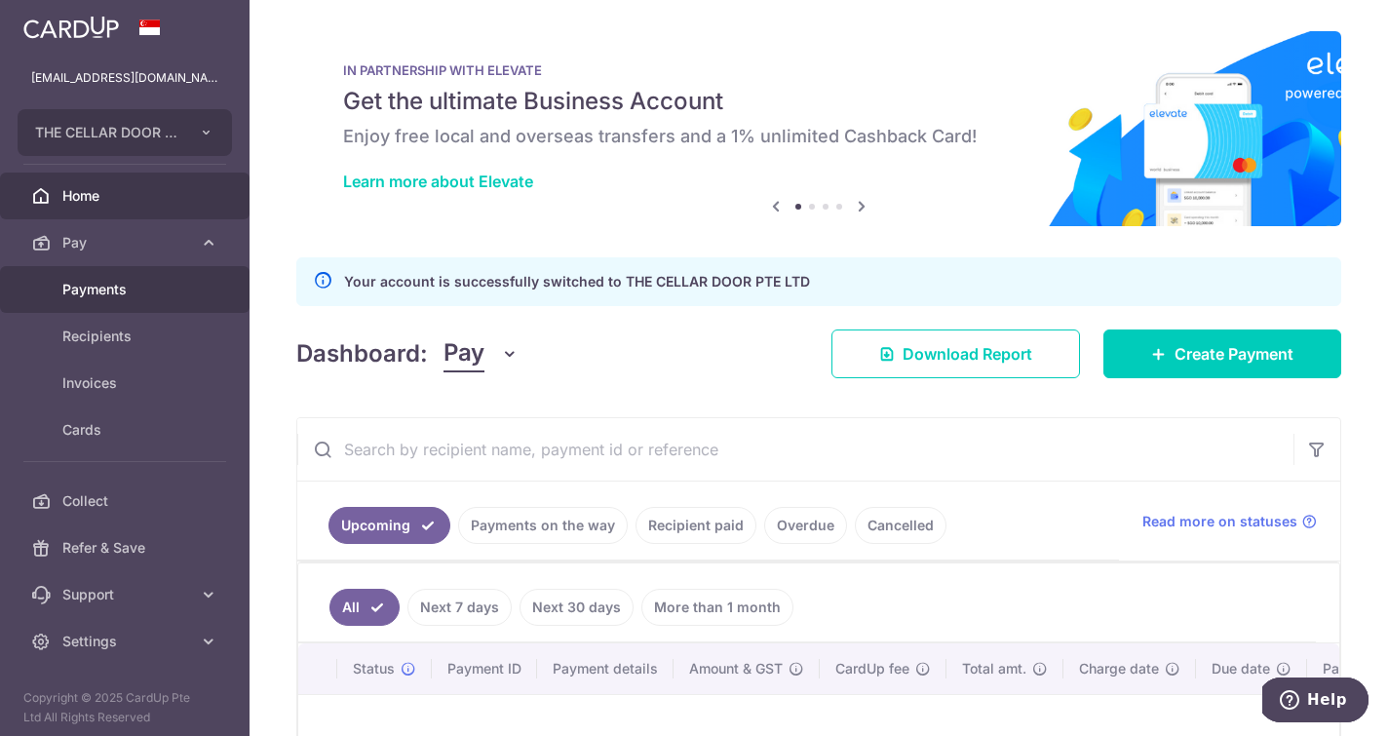
click at [117, 296] on span "Payments" at bounding box center [126, 289] width 129 height 19
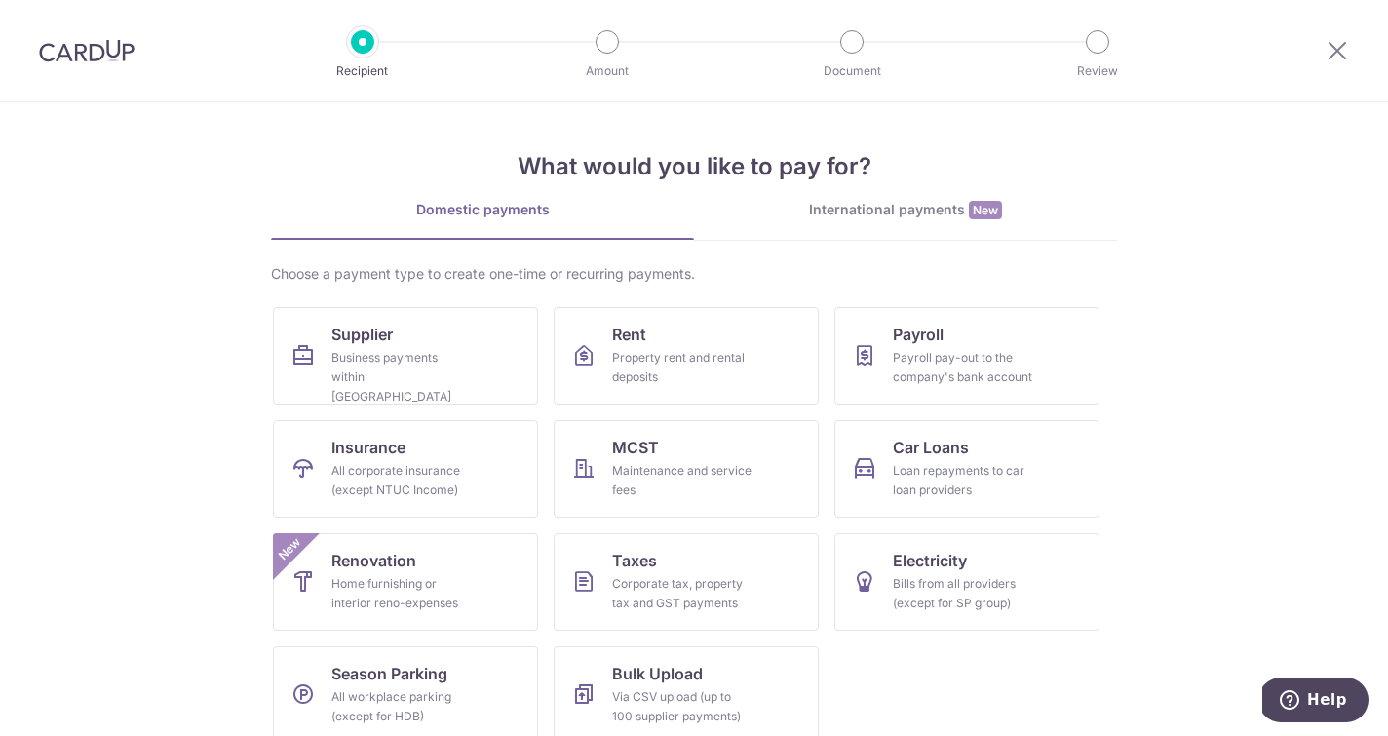
click at [848, 210] on div "International payments New" at bounding box center [905, 210] width 423 height 20
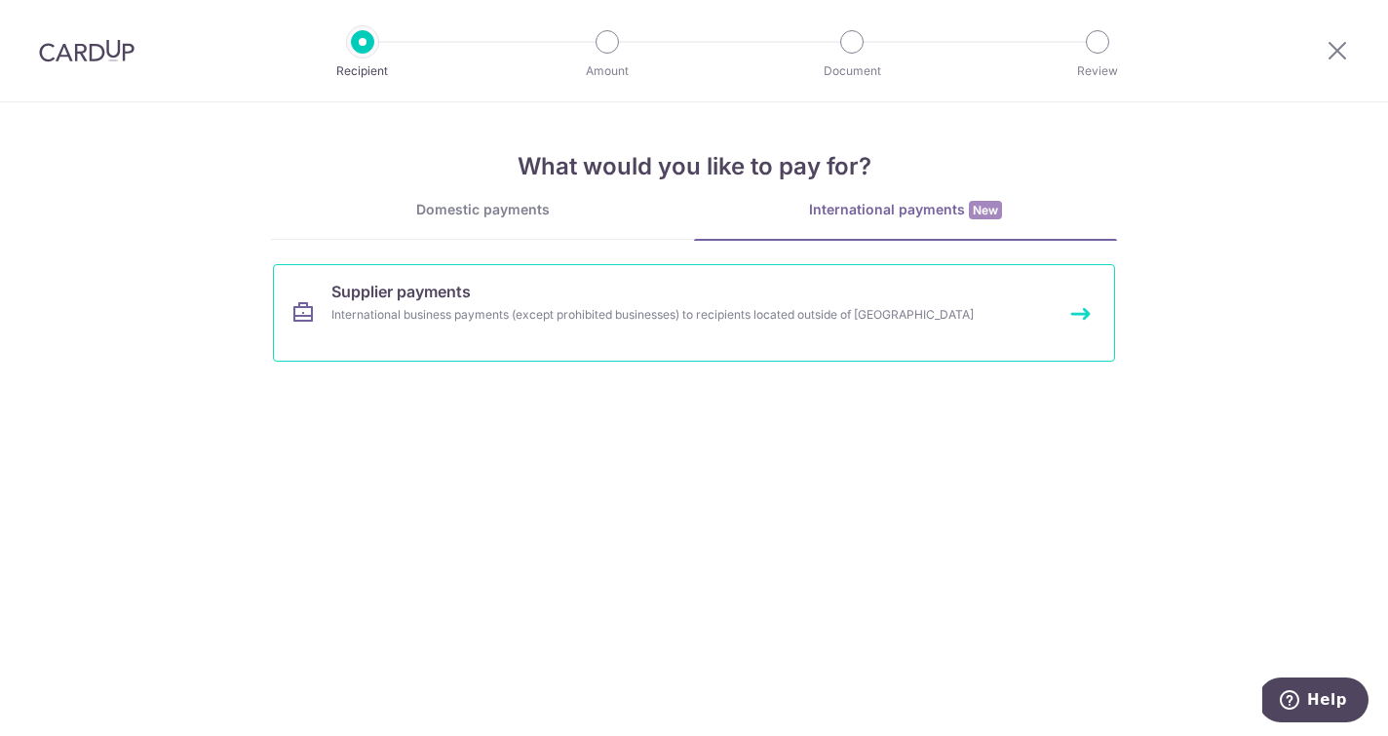
click at [397, 308] on div "International business payments (except prohibited businesses) to recipients lo…" at bounding box center [668, 314] width 674 height 19
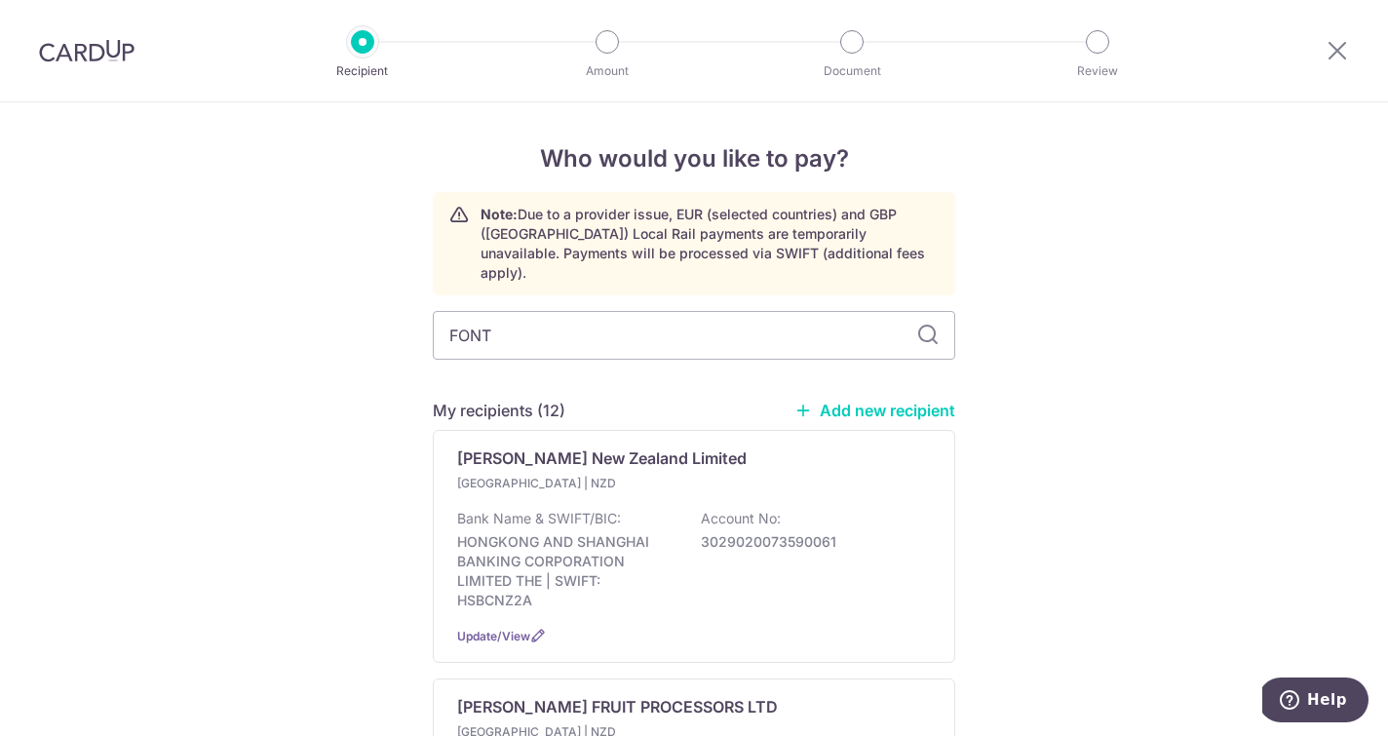
type input "FONTE"
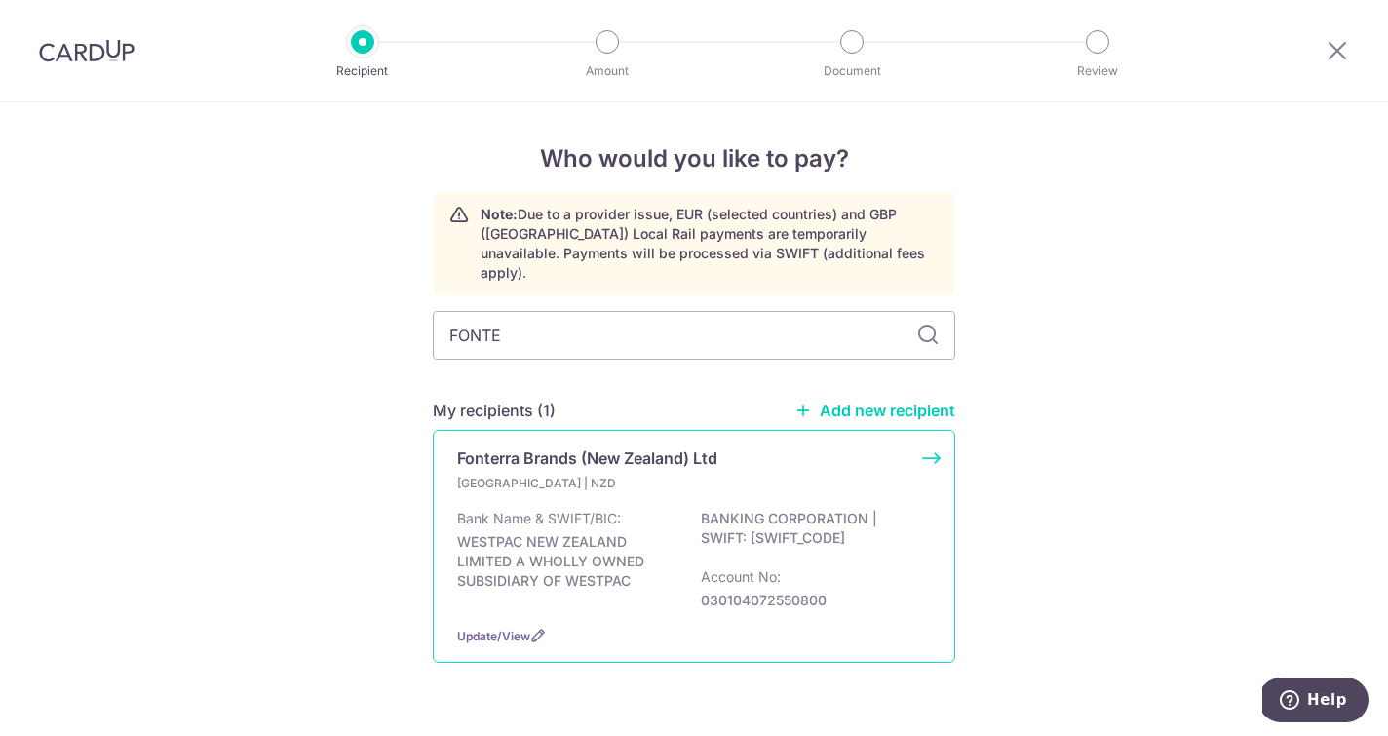
click at [547, 509] on p "Bank Name & SWIFT/BIC:" at bounding box center [539, 518] width 164 height 19
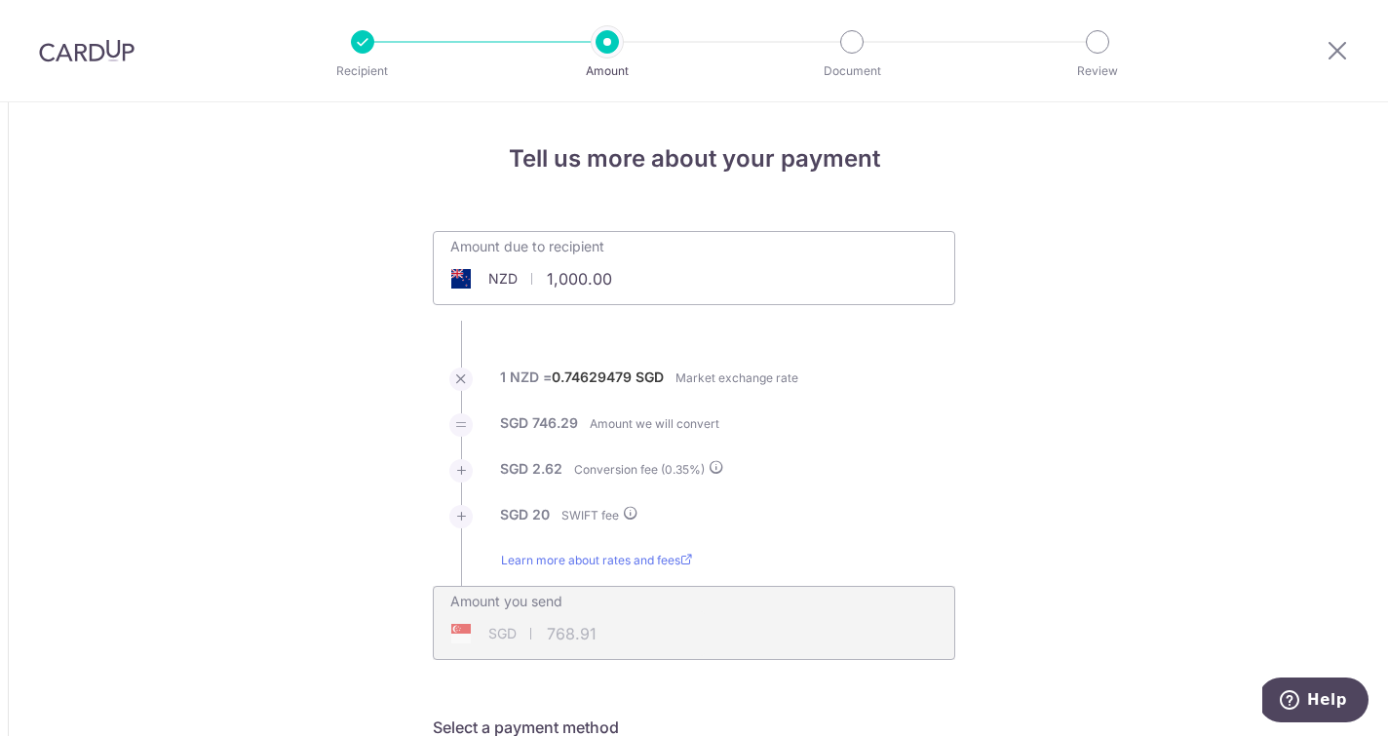
click at [630, 283] on input "1,000.00" at bounding box center [584, 278] width 301 height 45
type input "1"
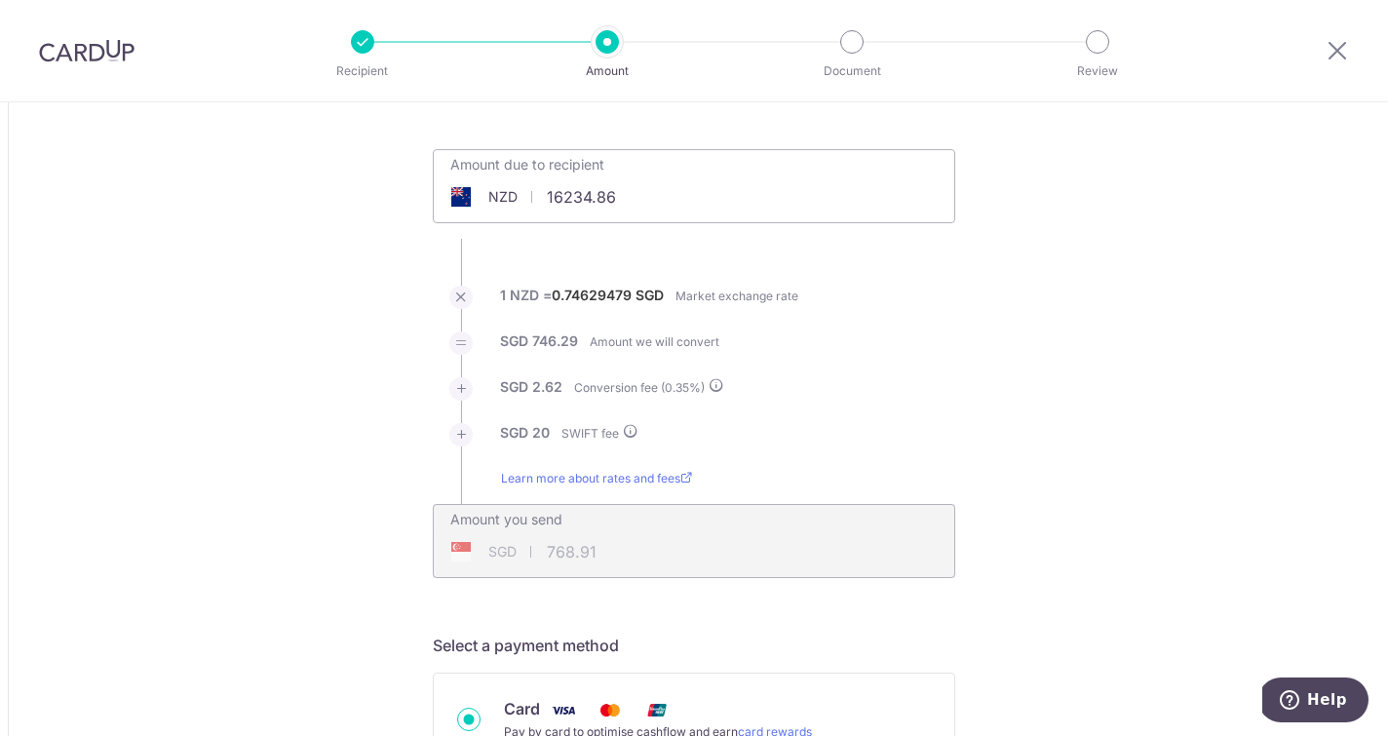
scroll to position [87, 0]
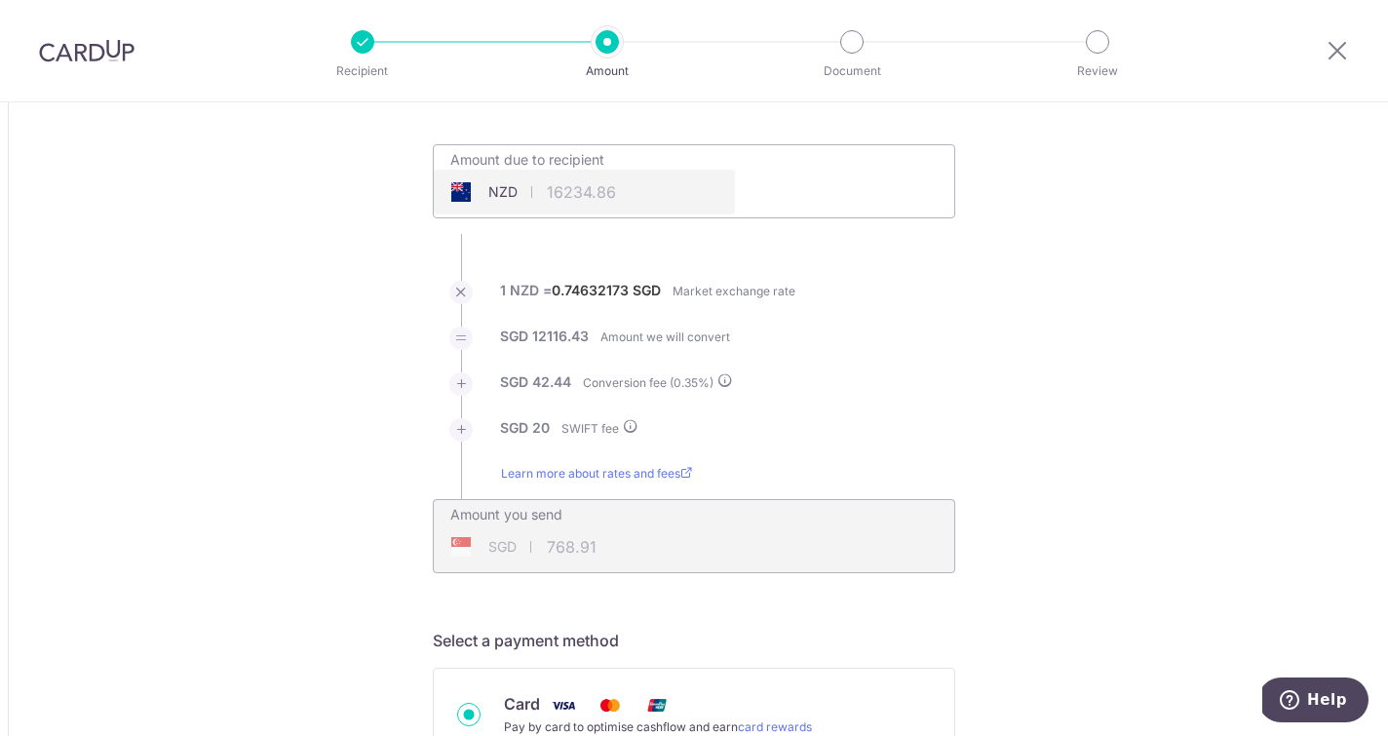
type input "16,234.86"
type input "12,178.87"
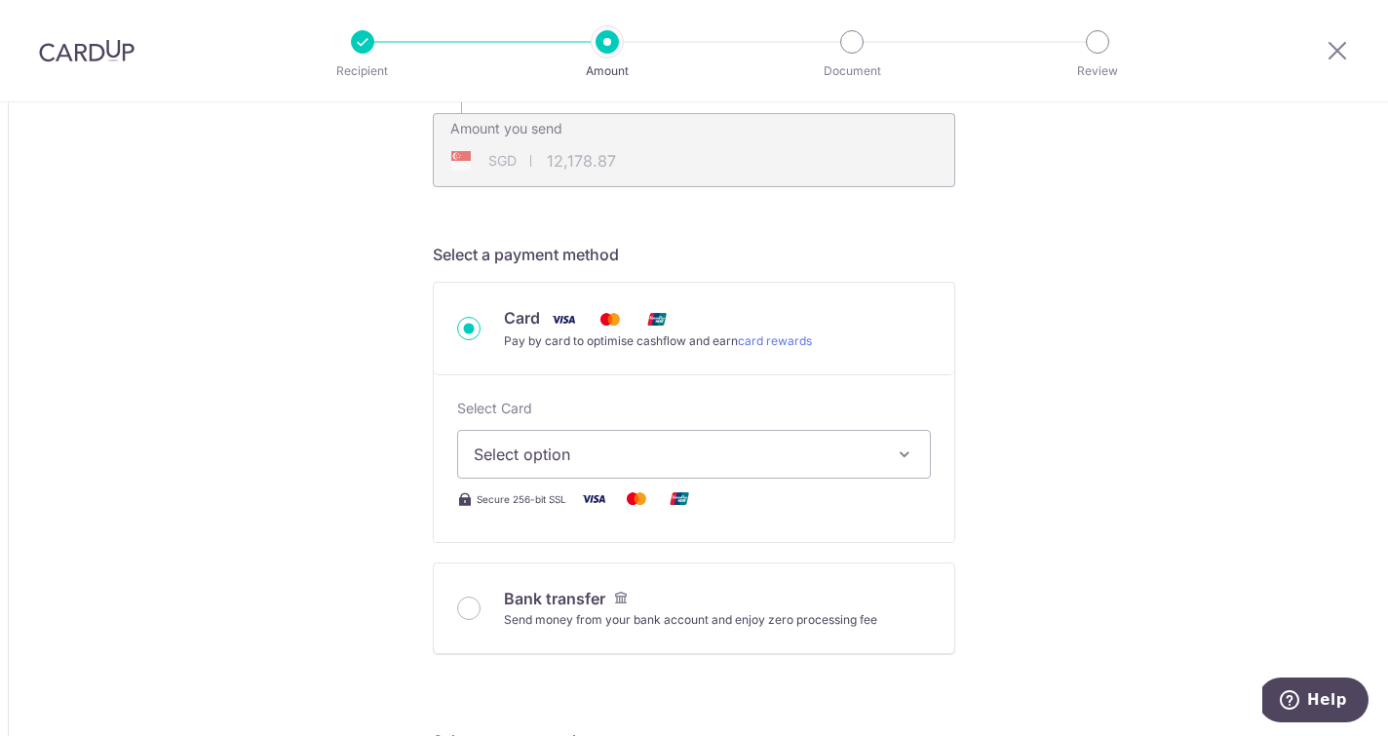
scroll to position [508, 0]
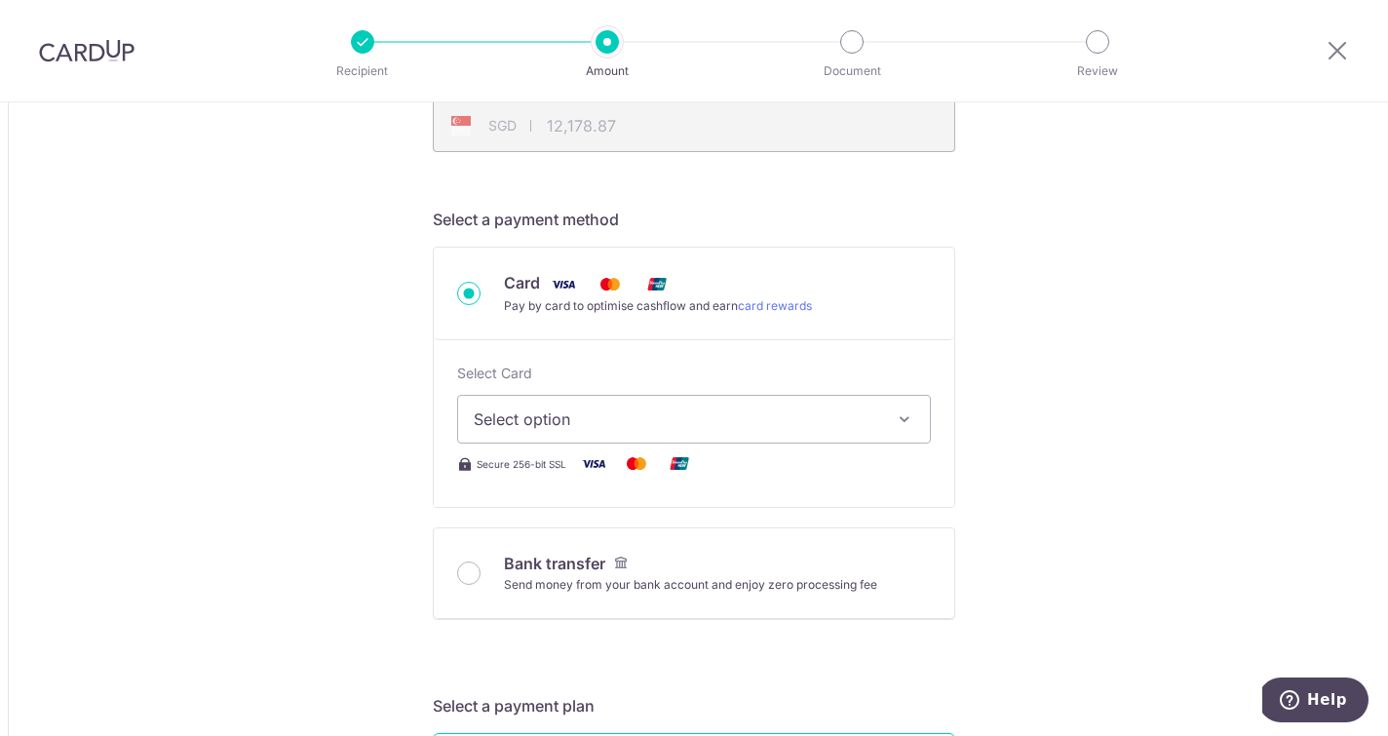
click at [607, 407] on button "Select option" at bounding box center [694, 419] width 474 height 49
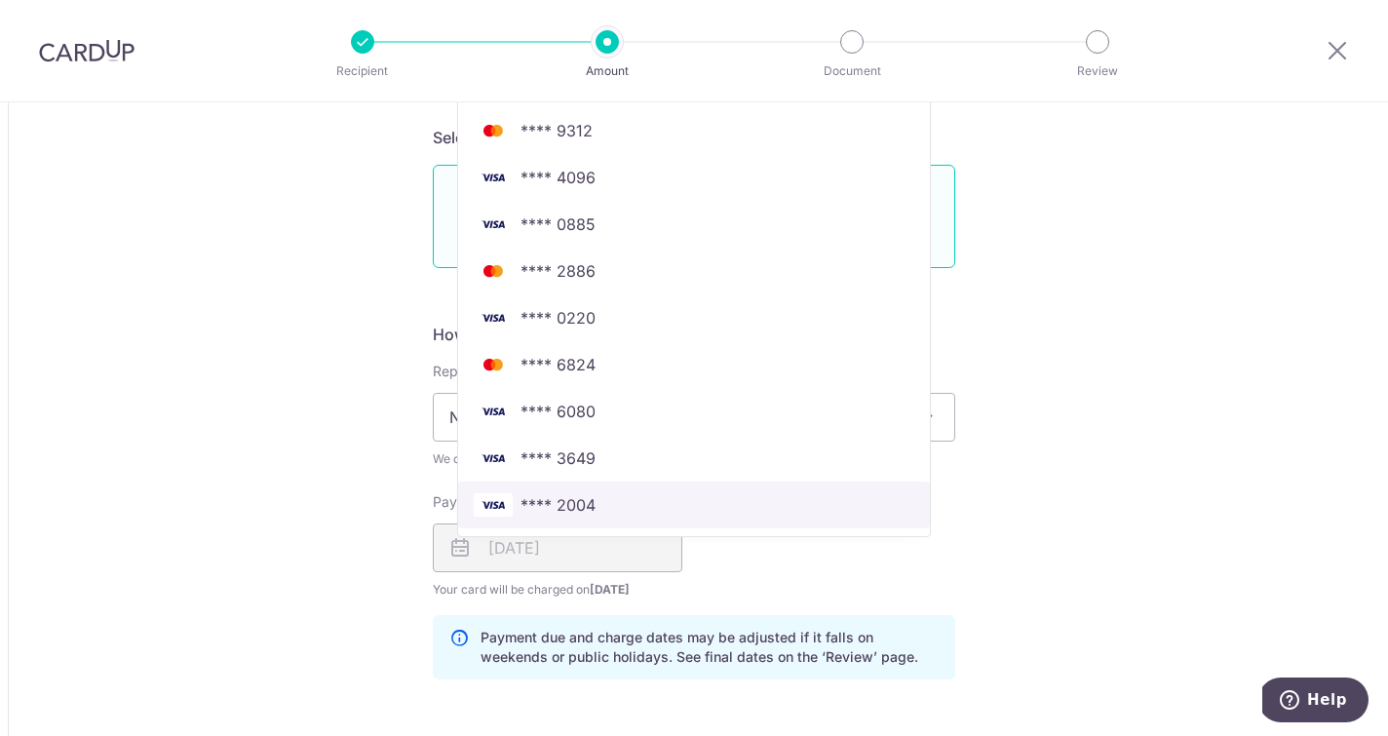
scroll to position [1077, 0]
click at [582, 507] on span "**** 2004" at bounding box center [558, 503] width 75 height 23
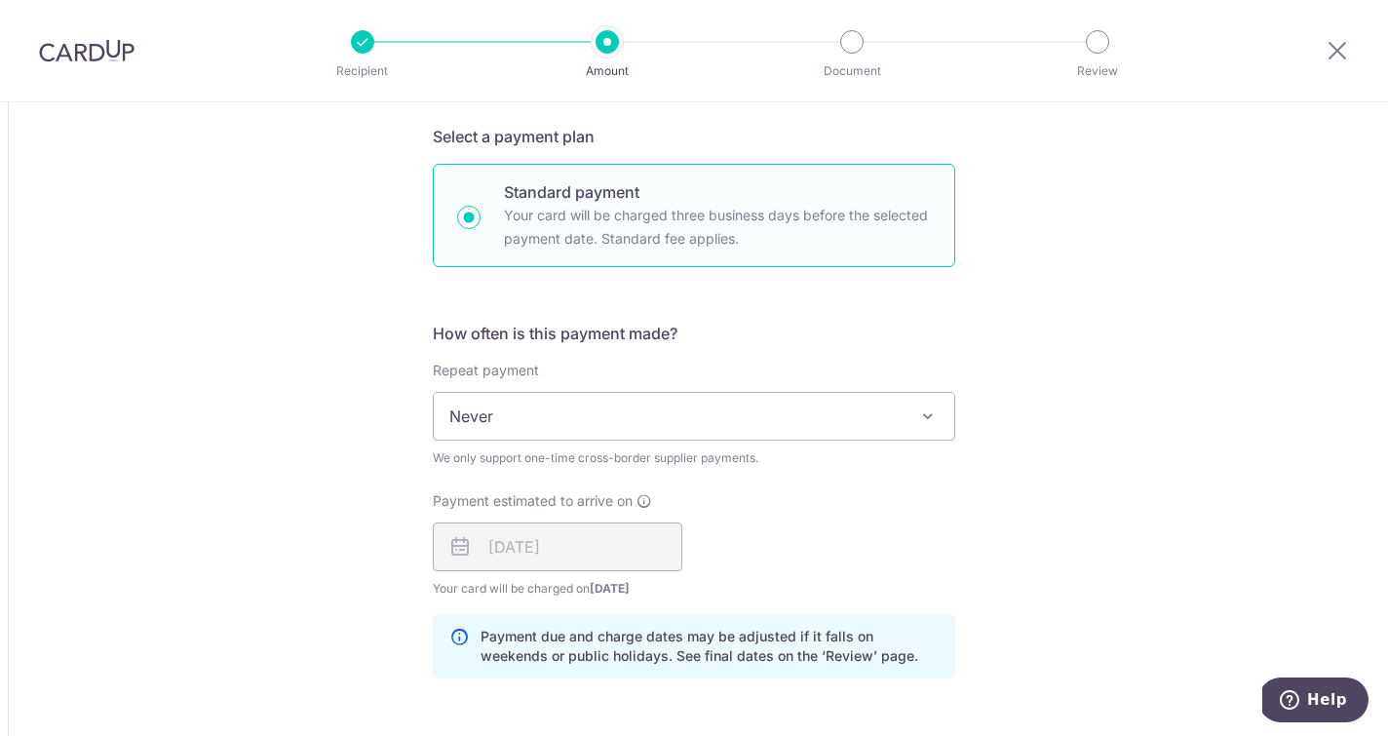
type input "16,234.86"
type input "12,179.05"
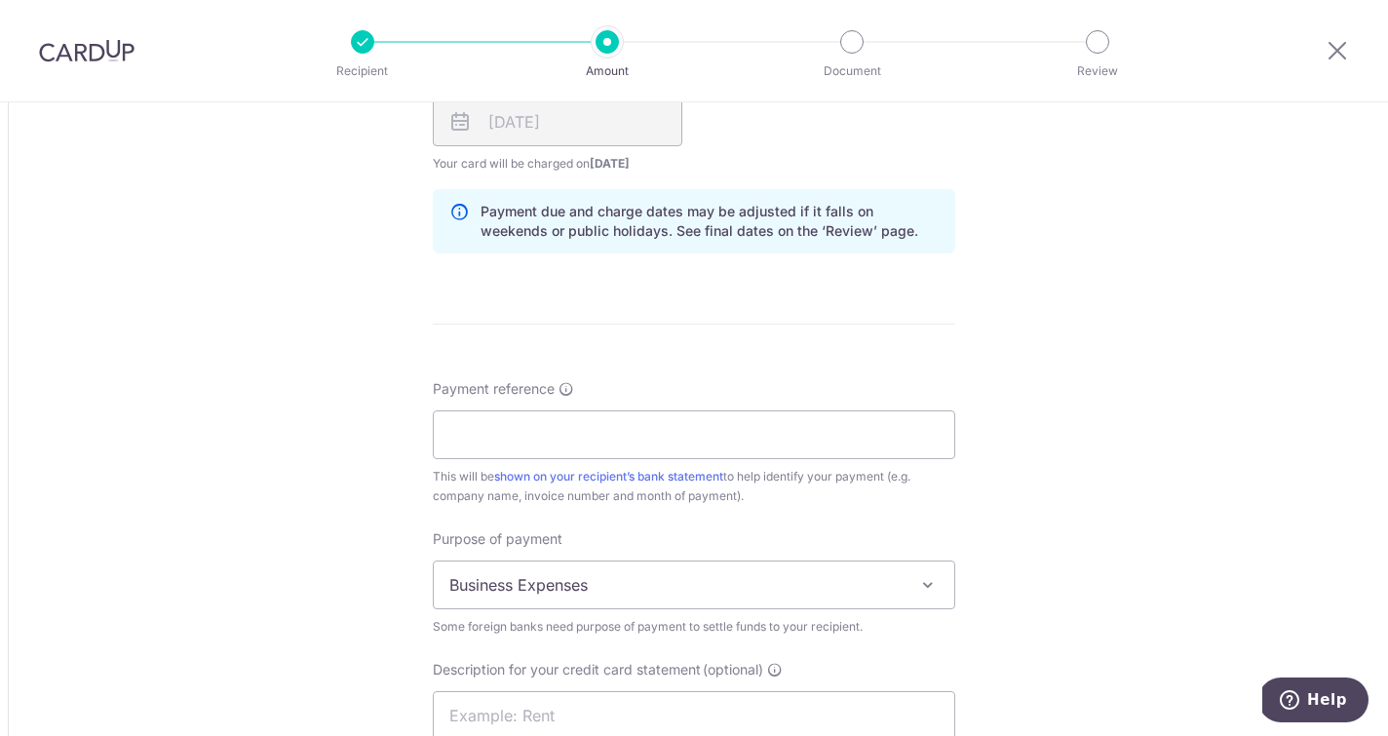
scroll to position [1522, 0]
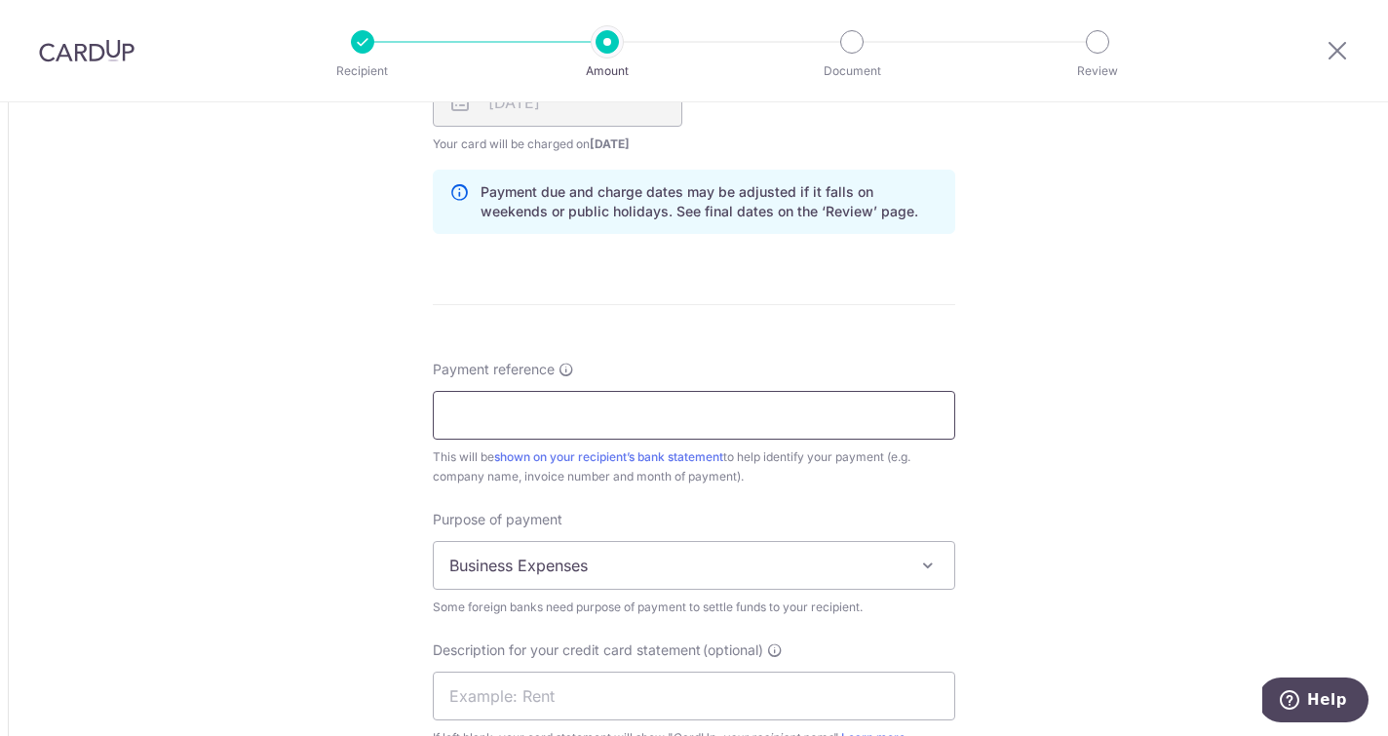
click at [545, 397] on input "Payment reference" at bounding box center [694, 415] width 523 height 49
click at [679, 415] on input "FONTERRA 30JULY MAYBANK2004" at bounding box center [694, 415] width 523 height 49
click at [601, 416] on input "FONTERRA 30JULY MAYBANK 2004" at bounding box center [694, 415] width 523 height 49
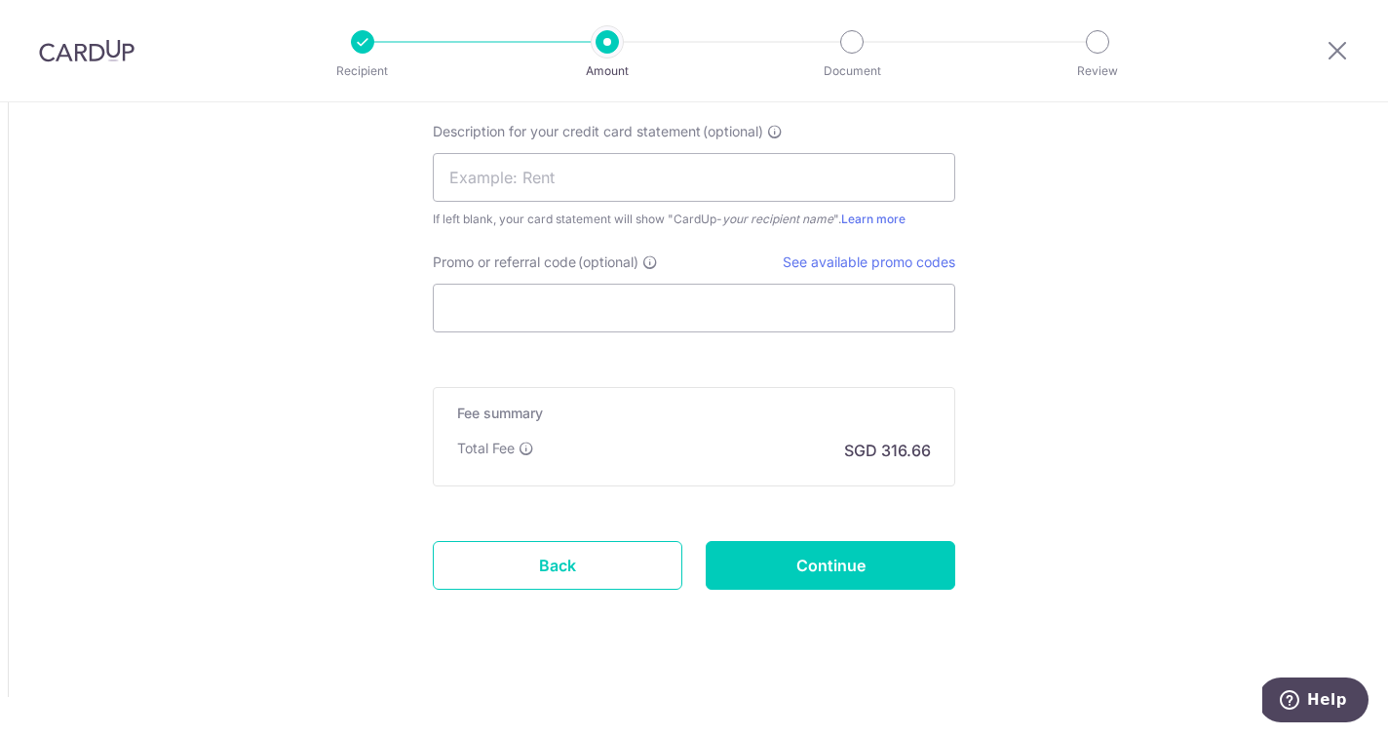
scroll to position [2040, 0]
type input "FONTERRA 30JULY 11118 MAYBANK 2004"
click at [588, 175] on input "text" at bounding box center [694, 177] width 523 height 49
type input "SUPplier"
click at [506, 305] on input "Promo or referral code (optional)" at bounding box center [694, 308] width 523 height 49
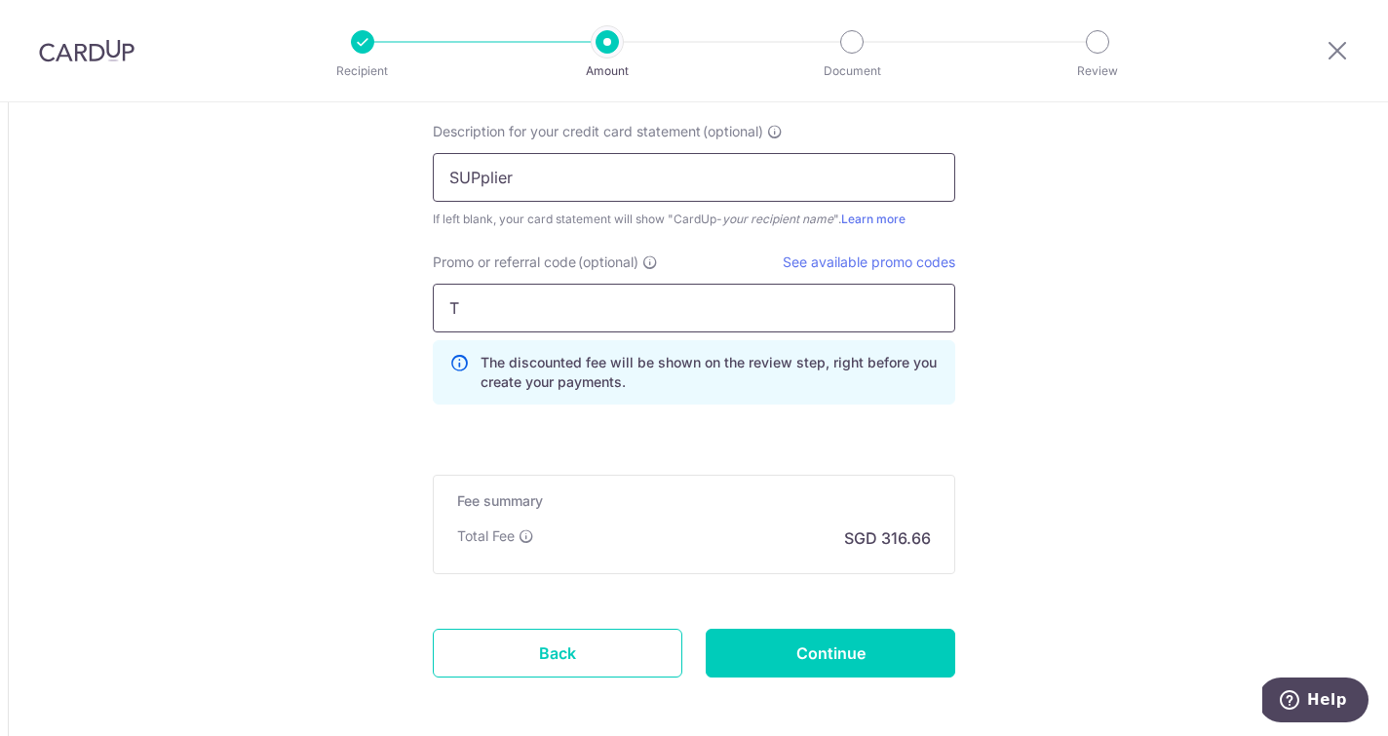
type input "T"
click at [552, 178] on input "SUPplier" at bounding box center [694, 177] width 523 height 49
type input "S"
type input "SUPPLIER"
click at [584, 304] on input "T" at bounding box center [694, 308] width 523 height 49
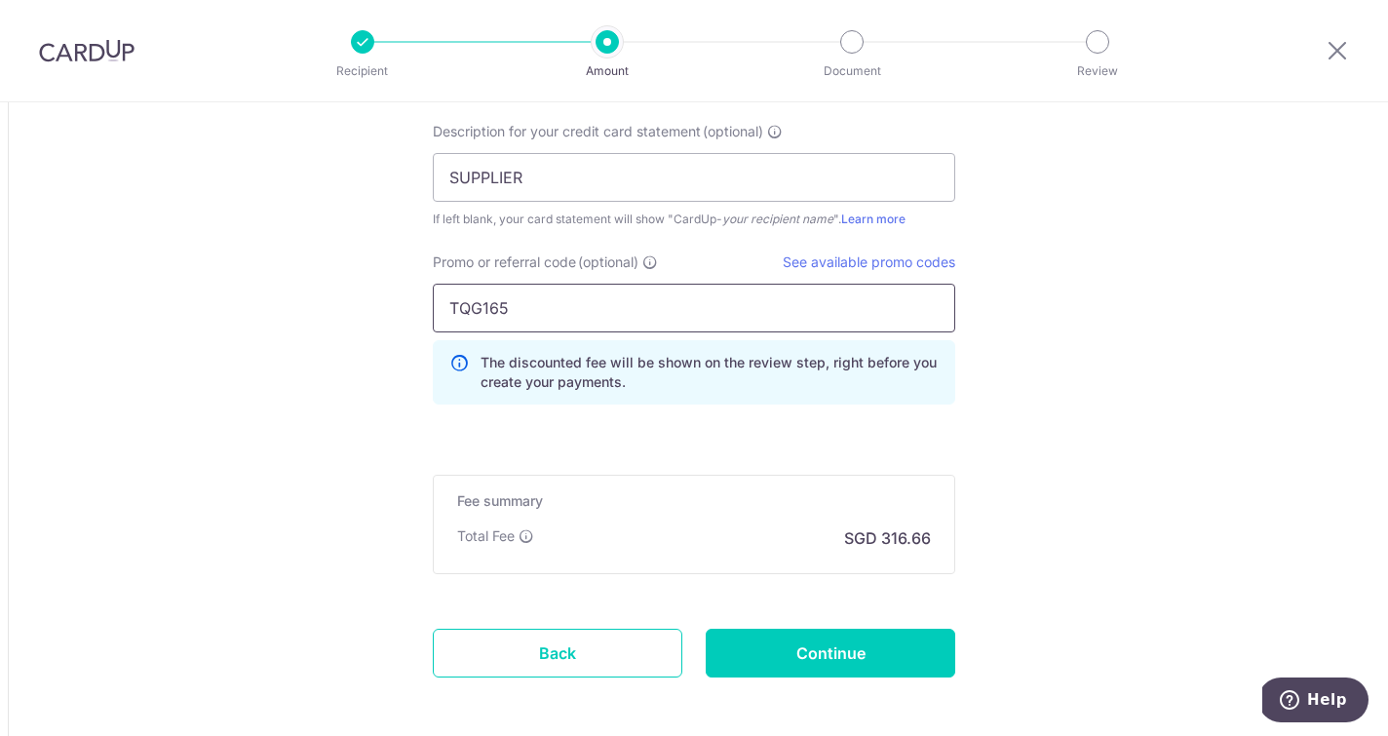
type input "TQG165"
click at [855, 660] on input "Continue" at bounding box center [831, 653] width 250 height 49
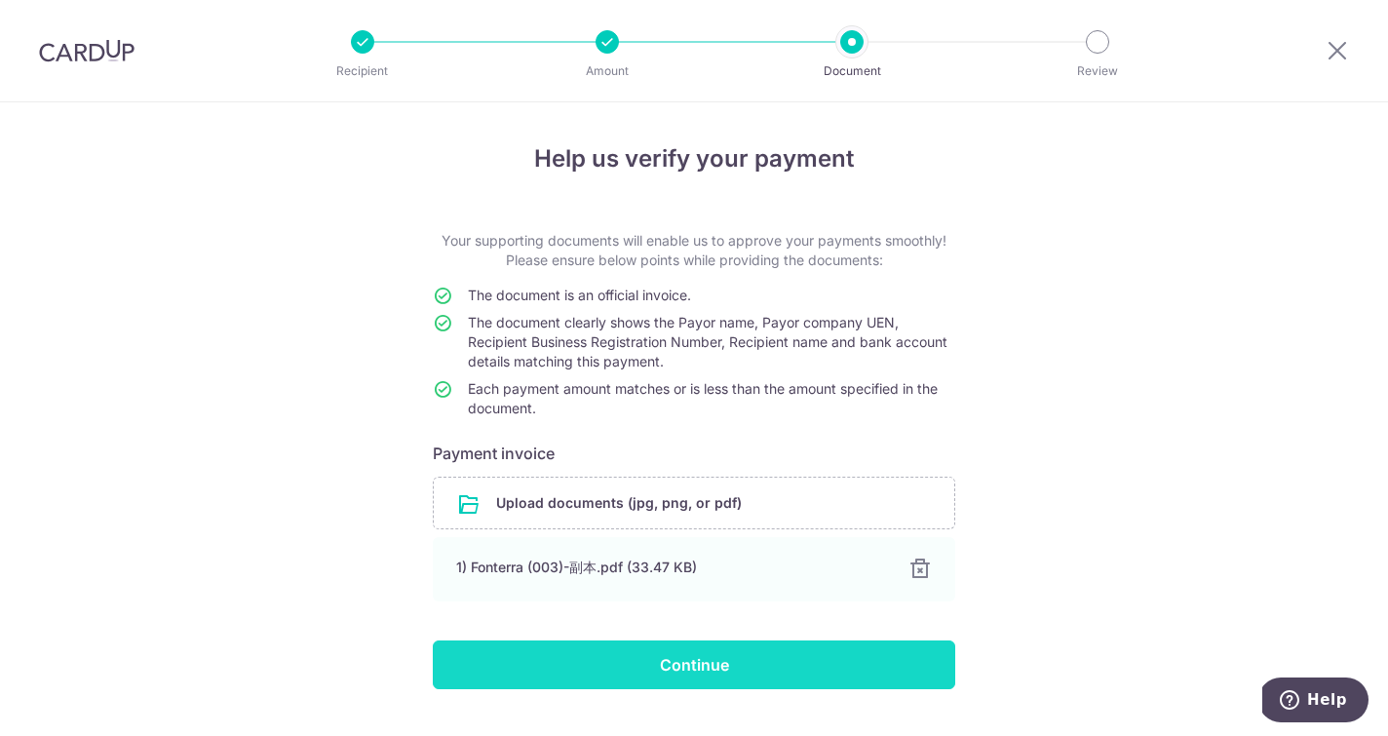
click at [692, 661] on input "Continue" at bounding box center [694, 664] width 523 height 49
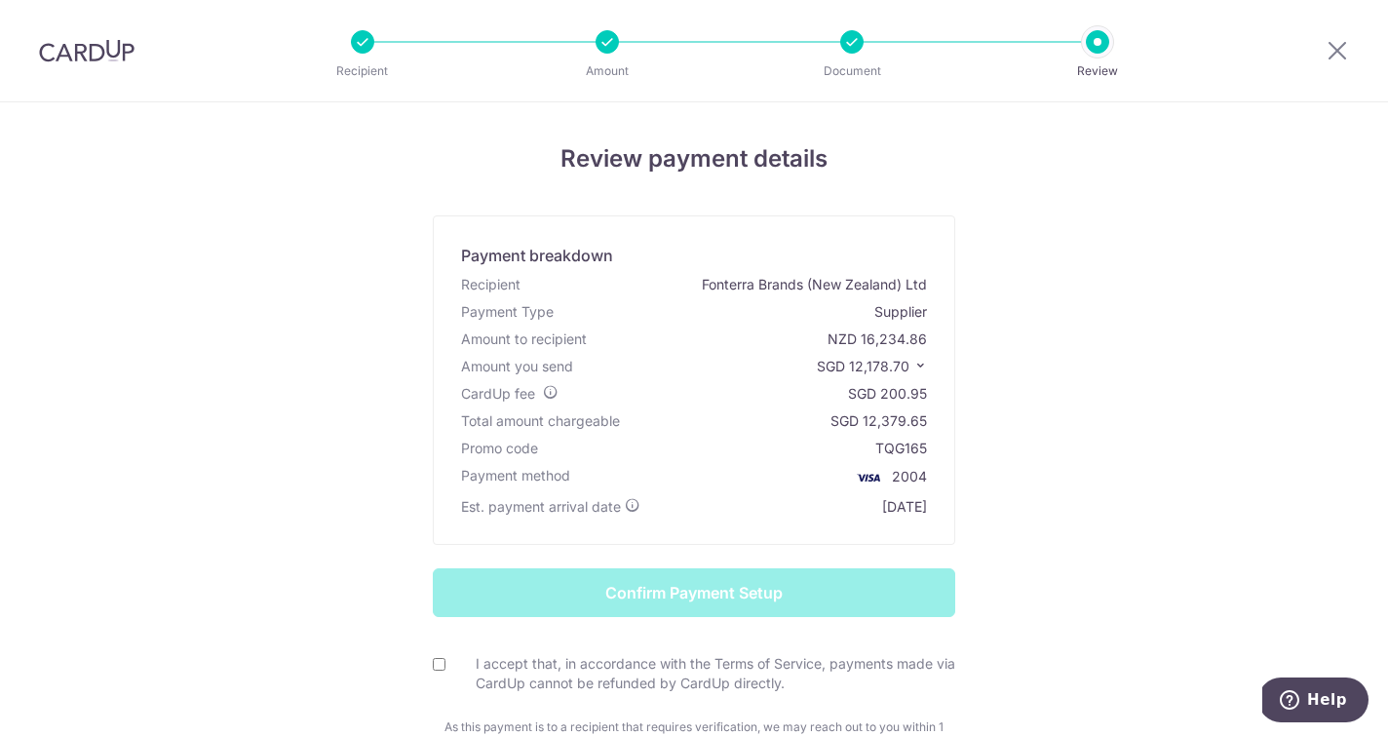
click at [690, 601] on form "Confirm Payment Setup I accept that, in accordance with the Terms of Service, p…" at bounding box center [694, 672] width 1141 height 208
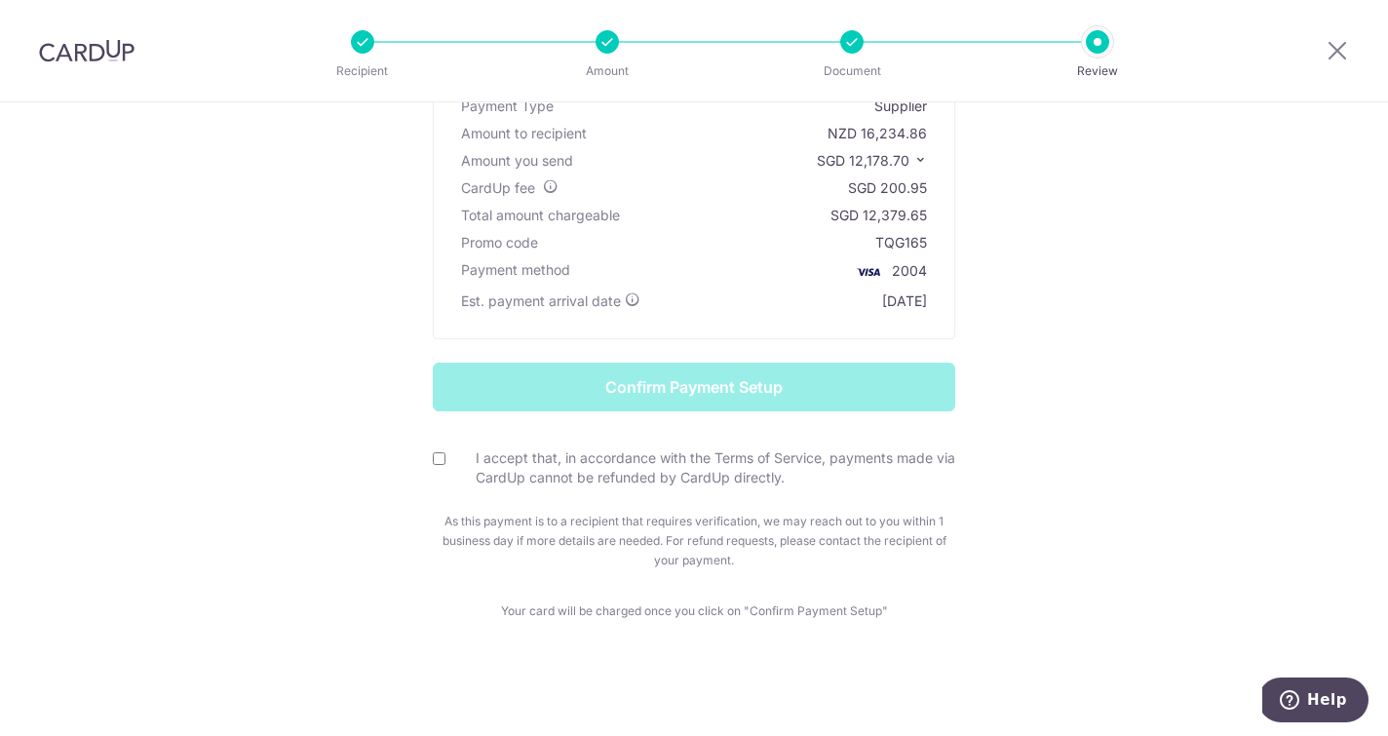
scroll to position [206, 0]
click at [438, 457] on input "I accept that, in accordance with the Terms of Service, payments made via CardU…" at bounding box center [439, 458] width 13 height 13
checkbox input "true"
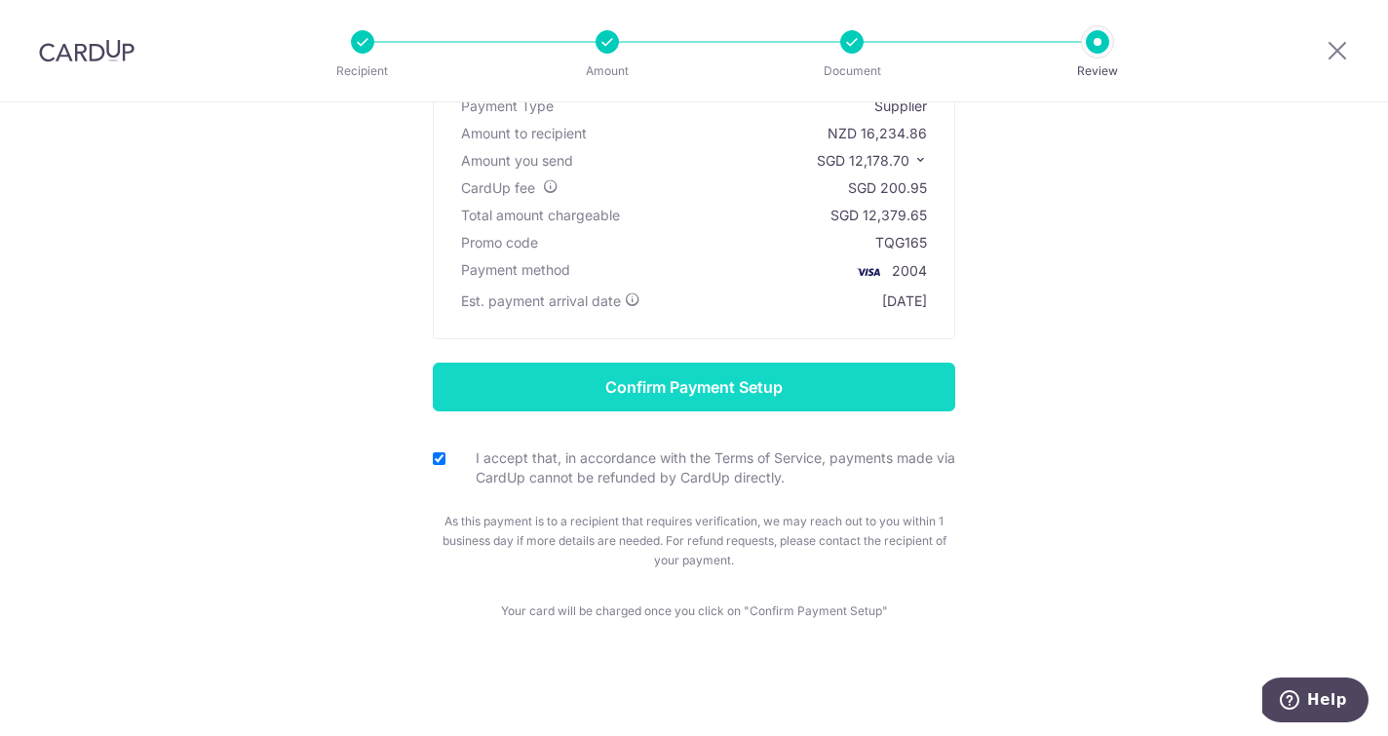
click at [676, 388] on input "Confirm Payment Setup" at bounding box center [694, 387] width 523 height 49
